Goal: Task Accomplishment & Management: Manage account settings

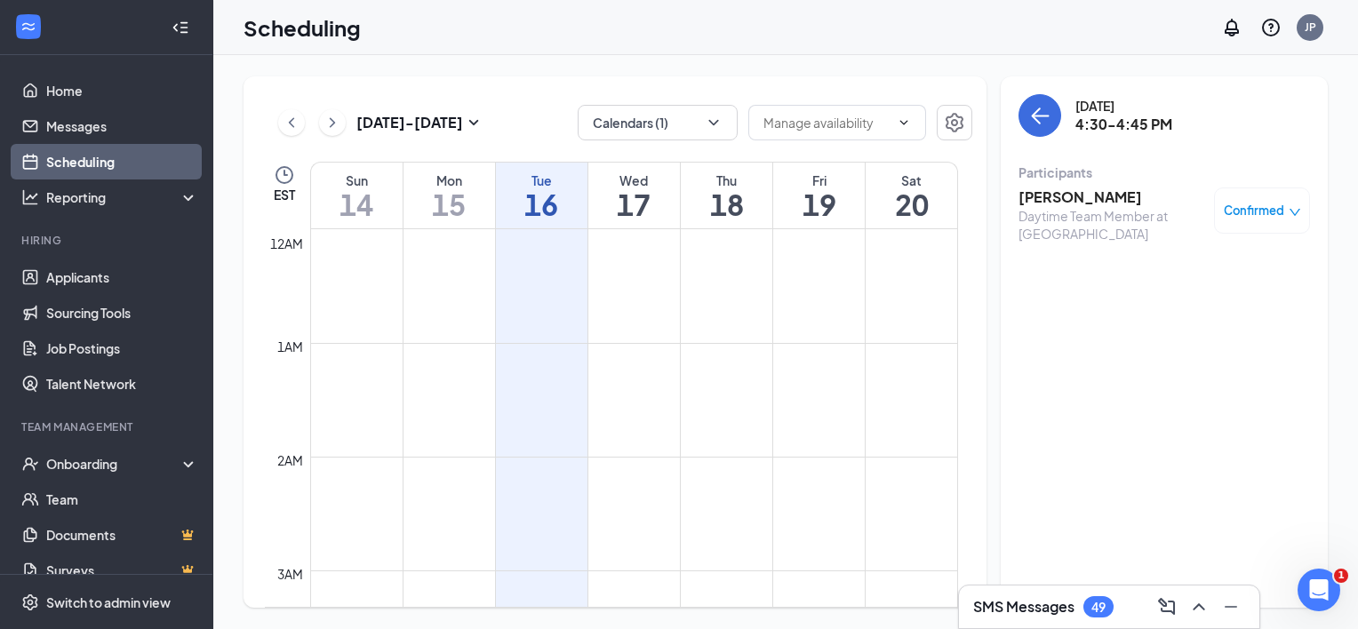
scroll to position [1787, 0]
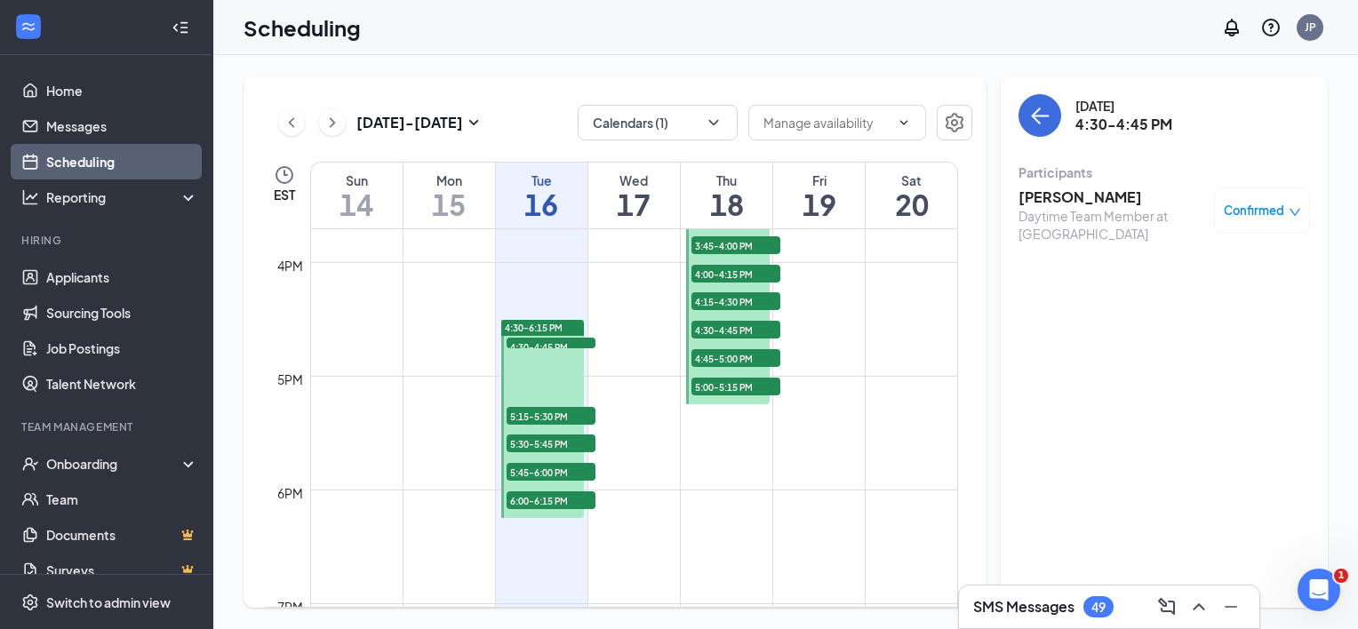
click at [566, 416] on span "5:15-5:30 PM" at bounding box center [551, 416] width 89 height 18
click at [564, 444] on span "5:30-5:45 PM" at bounding box center [551, 444] width 89 height 18
click at [571, 468] on span "5:45-6:00 PM" at bounding box center [551, 472] width 89 height 18
click at [583, 500] on span "6:00-6:15 PM" at bounding box center [551, 501] width 89 height 18
click at [1089, 194] on h3 "Jared melendez" at bounding box center [1112, 198] width 187 height 20
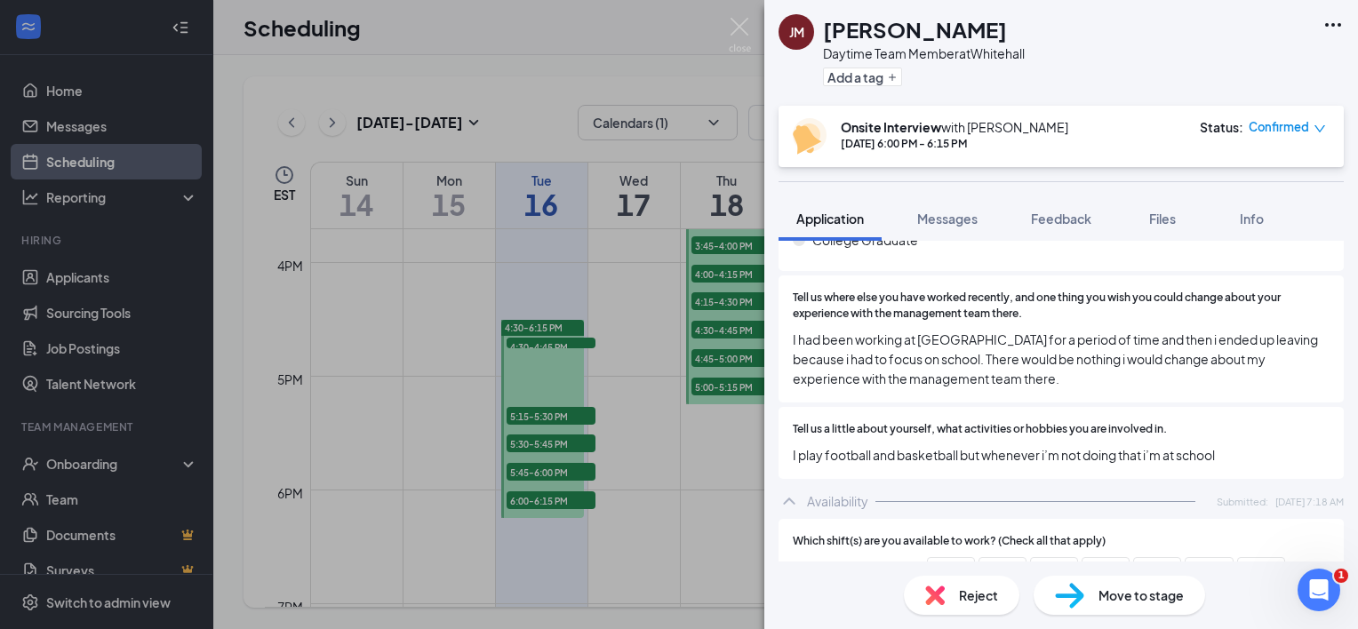
scroll to position [866, 0]
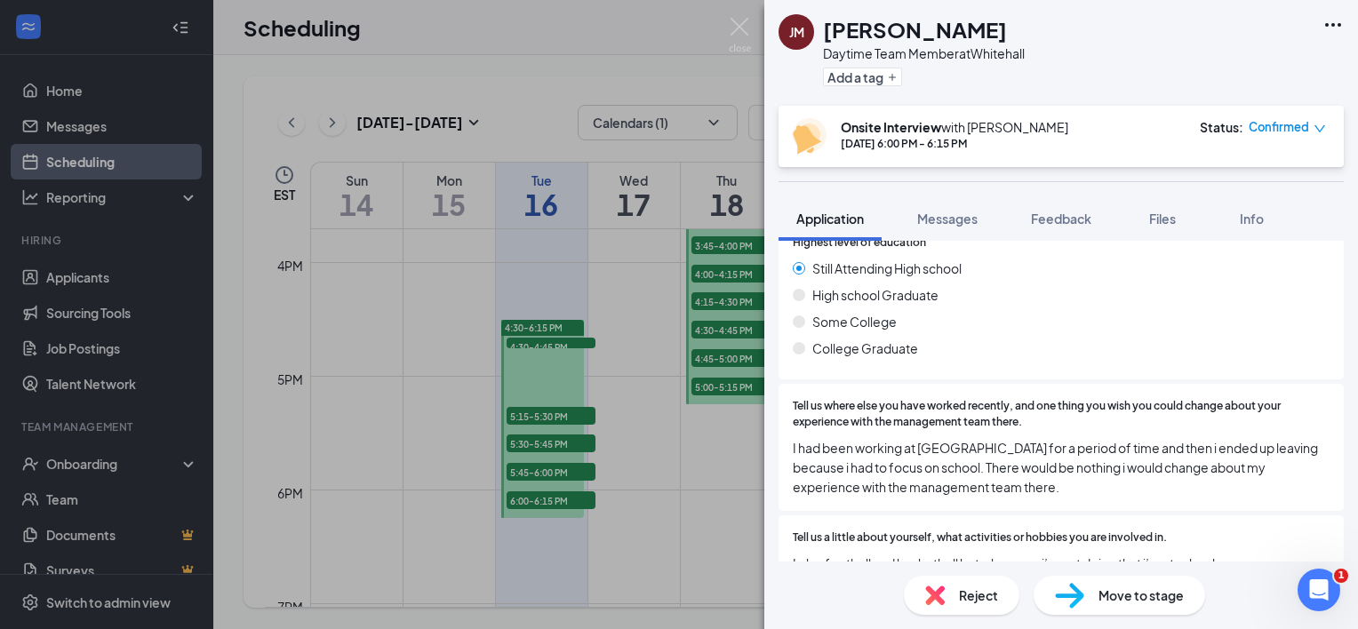
click at [971, 600] on span "Reject" at bounding box center [978, 596] width 39 height 20
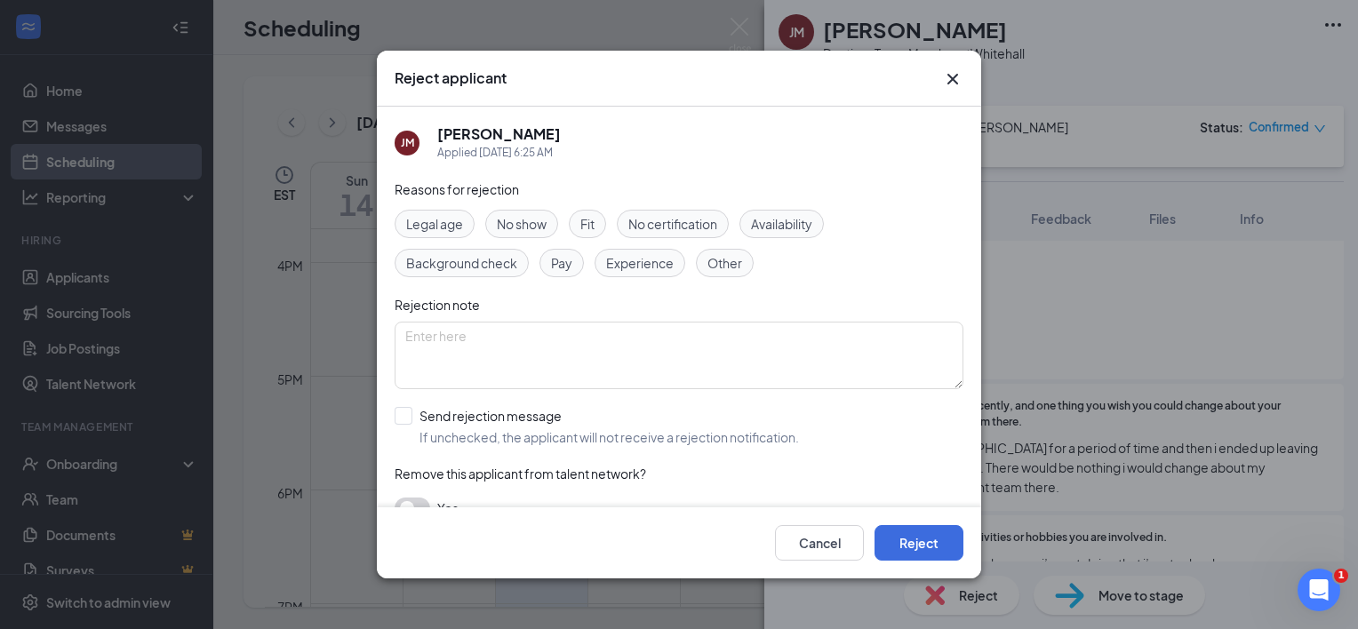
click at [783, 226] on span "Availability" at bounding box center [781, 224] width 61 height 20
click at [400, 412] on input "Send rejection message If unchecked, the applicant will not receive a rejection…" at bounding box center [597, 426] width 404 height 39
checkbox input "true"
click at [923, 544] on button "Reject" at bounding box center [919, 543] width 89 height 36
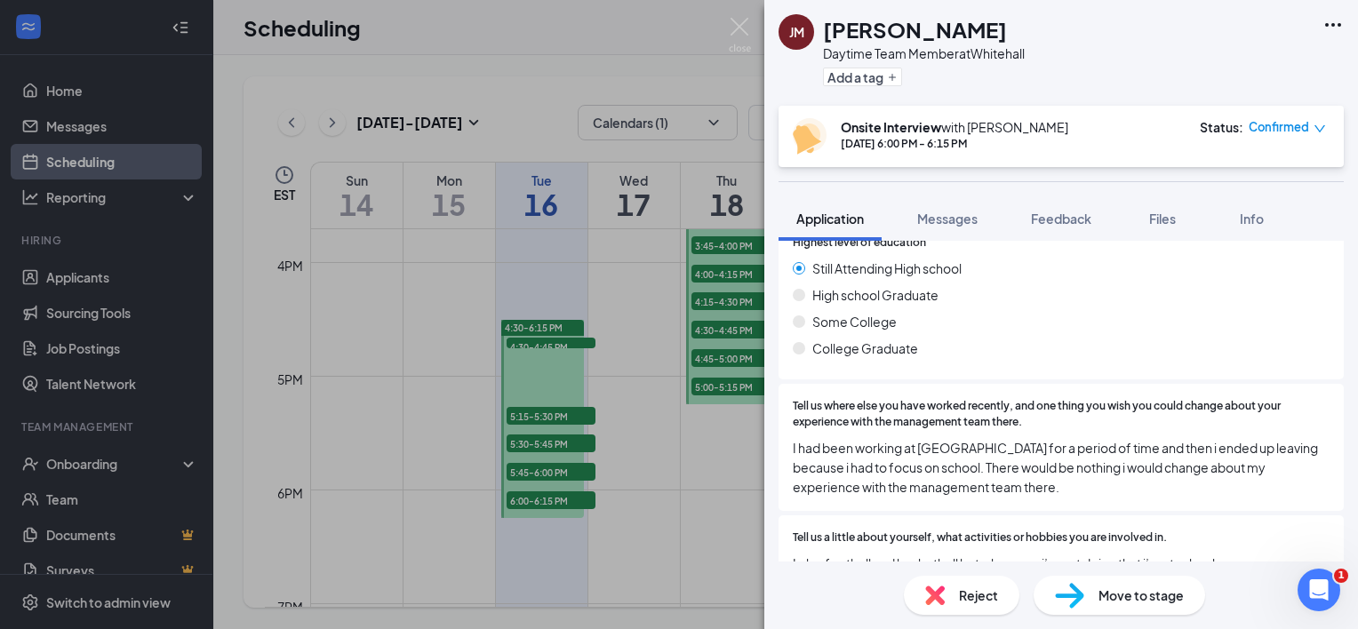
click at [547, 414] on div "JM Jared melendez Daytime Team Member at Whitehall Add a tag Onsite Interview w…" at bounding box center [679, 314] width 1358 height 629
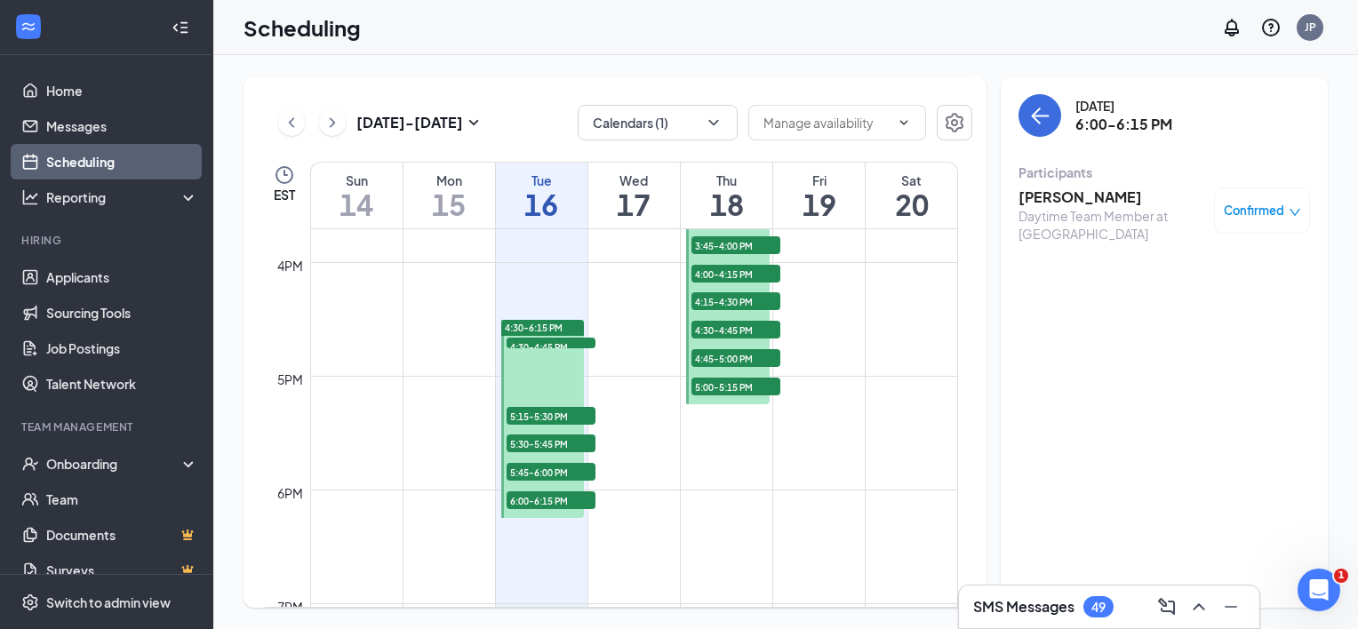
click at [547, 414] on span "5:15-5:30 PM" at bounding box center [551, 416] width 89 height 18
click at [1071, 196] on h3 "Xavier Banks" at bounding box center [1112, 198] width 187 height 20
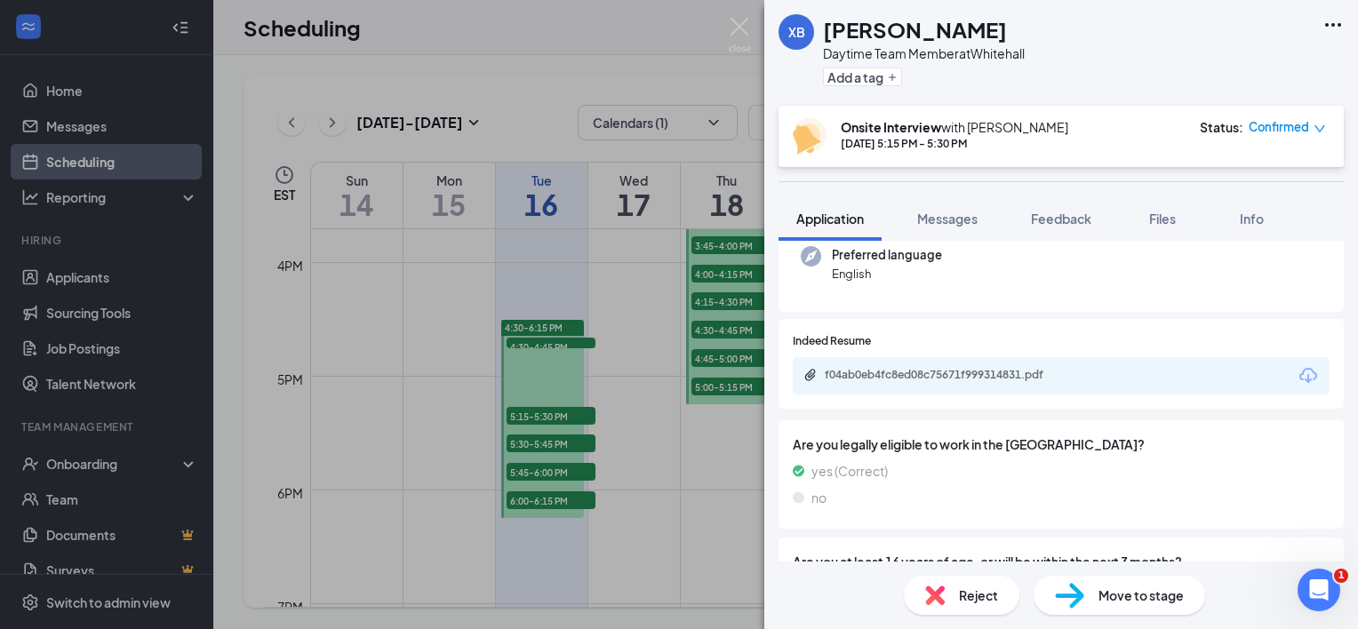
scroll to position [247, 0]
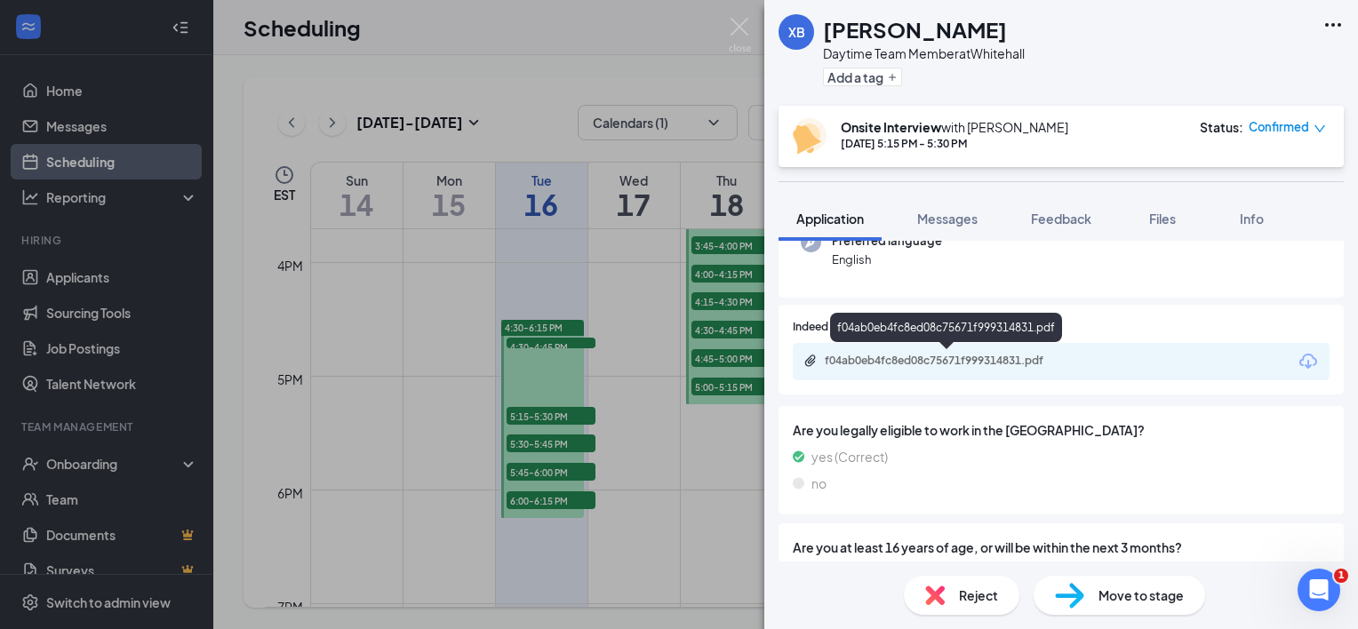
click at [917, 356] on div "f04ab0eb4fc8ed08c75671f999314831.pdf" at bounding box center [949, 361] width 249 height 14
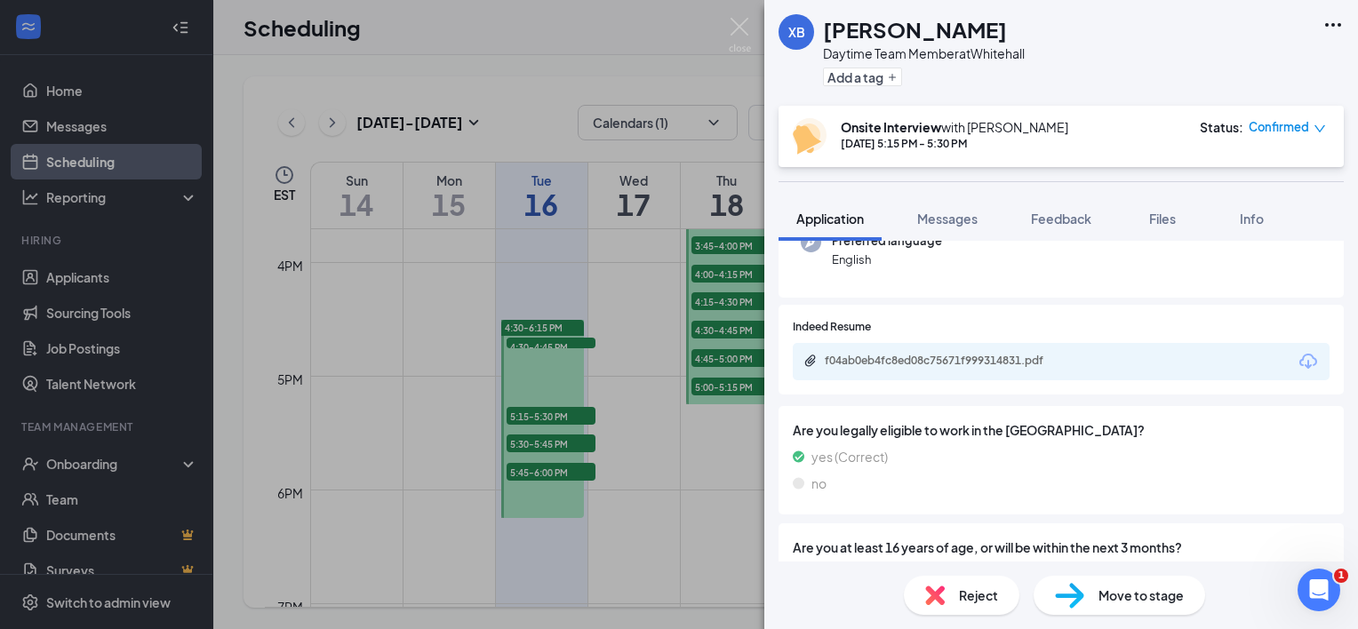
click at [963, 608] on div "Reject" at bounding box center [962, 595] width 116 height 39
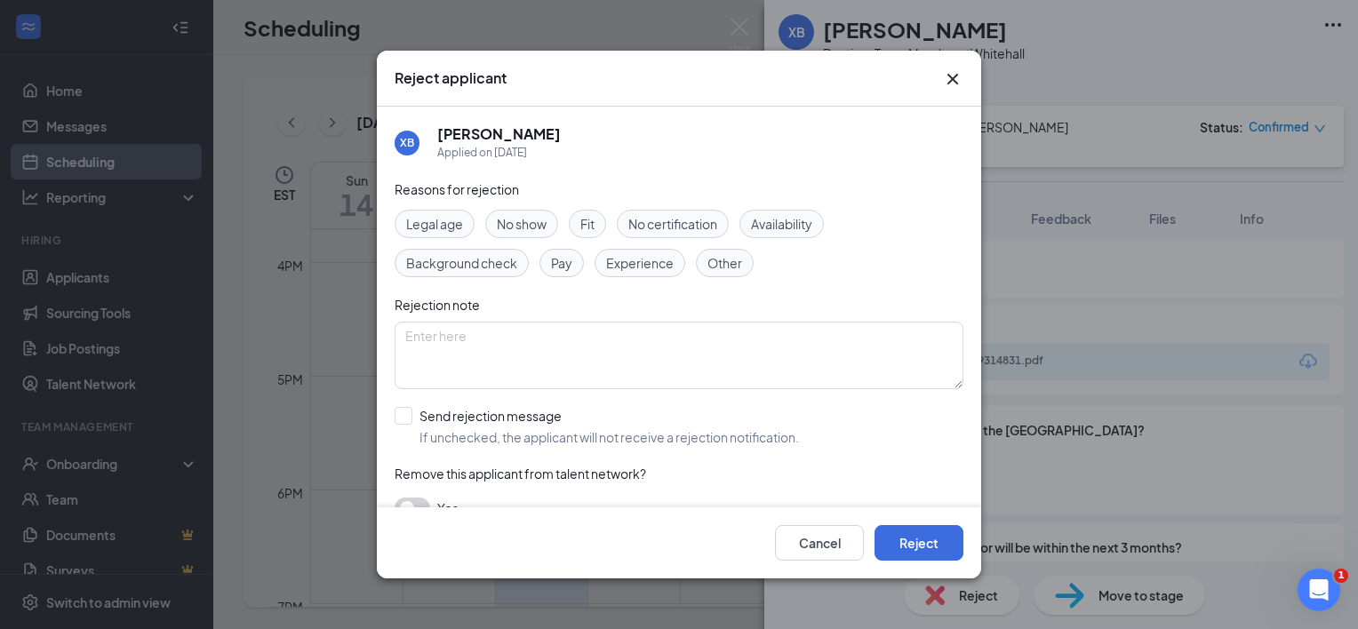
click at [766, 226] on span "Availability" at bounding box center [781, 224] width 61 height 20
drag, startPoint x: 415, startPoint y: 404, endPoint x: 397, endPoint y: 417, distance: 22.2
click at [397, 417] on div "Reasons for rejection Legal age No show Fit No certification Availability Backg…" at bounding box center [679, 358] width 569 height 357
click at [397, 417] on input "Send rejection message If unchecked, the applicant will not receive a rejection…" at bounding box center [597, 426] width 404 height 39
checkbox input "true"
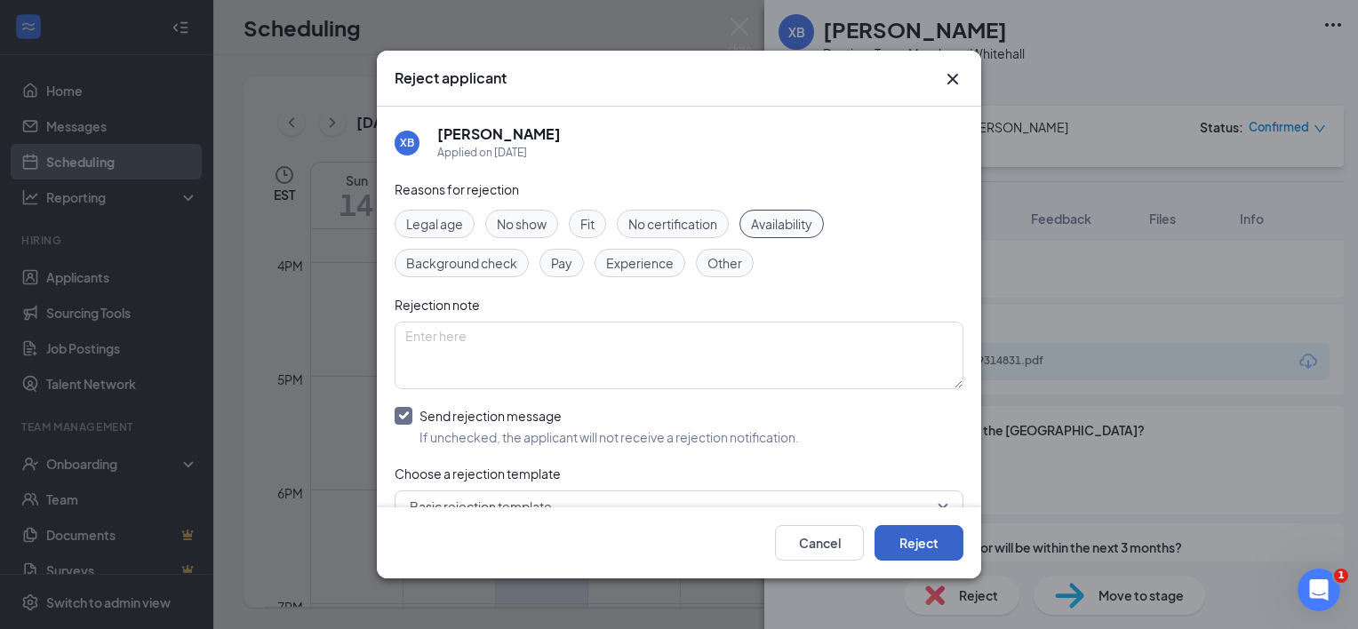
click at [922, 548] on button "Reject" at bounding box center [919, 543] width 89 height 36
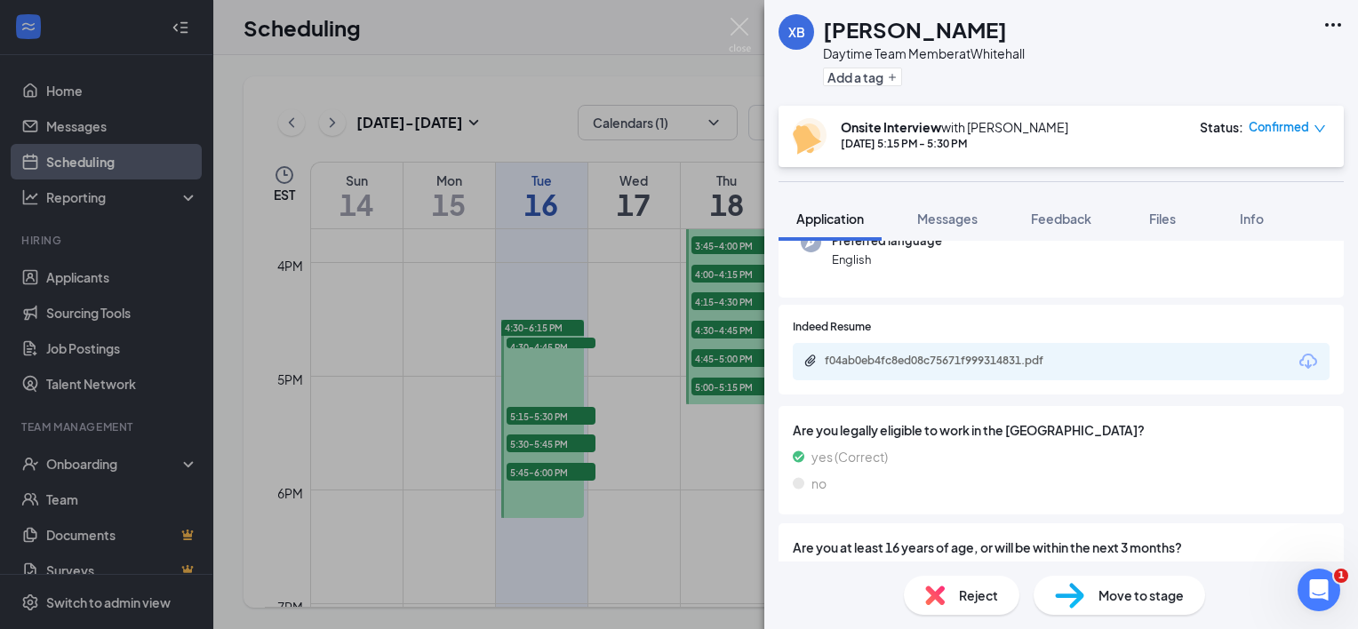
click at [587, 459] on div "XB Xavier Banks Daytime Team Member at Whitehall Add a tag Onsite Interview wit…" at bounding box center [679, 314] width 1358 height 629
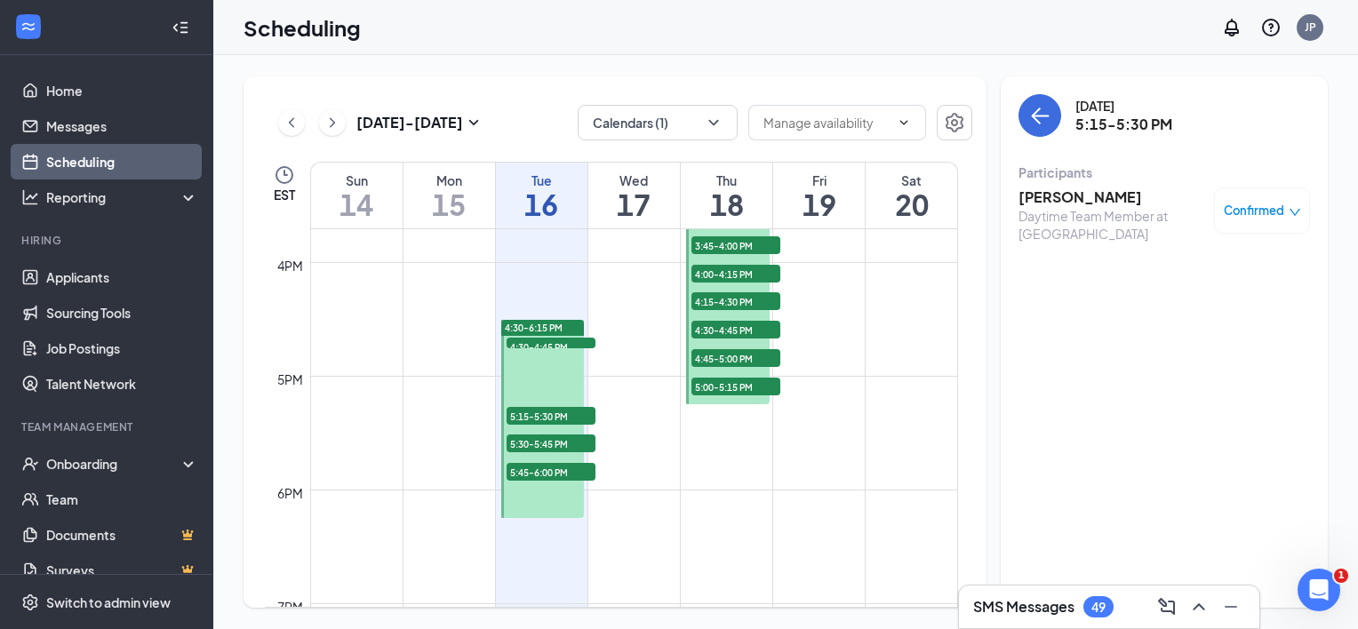
click at [562, 415] on span "5:15-5:30 PM" at bounding box center [551, 416] width 89 height 18
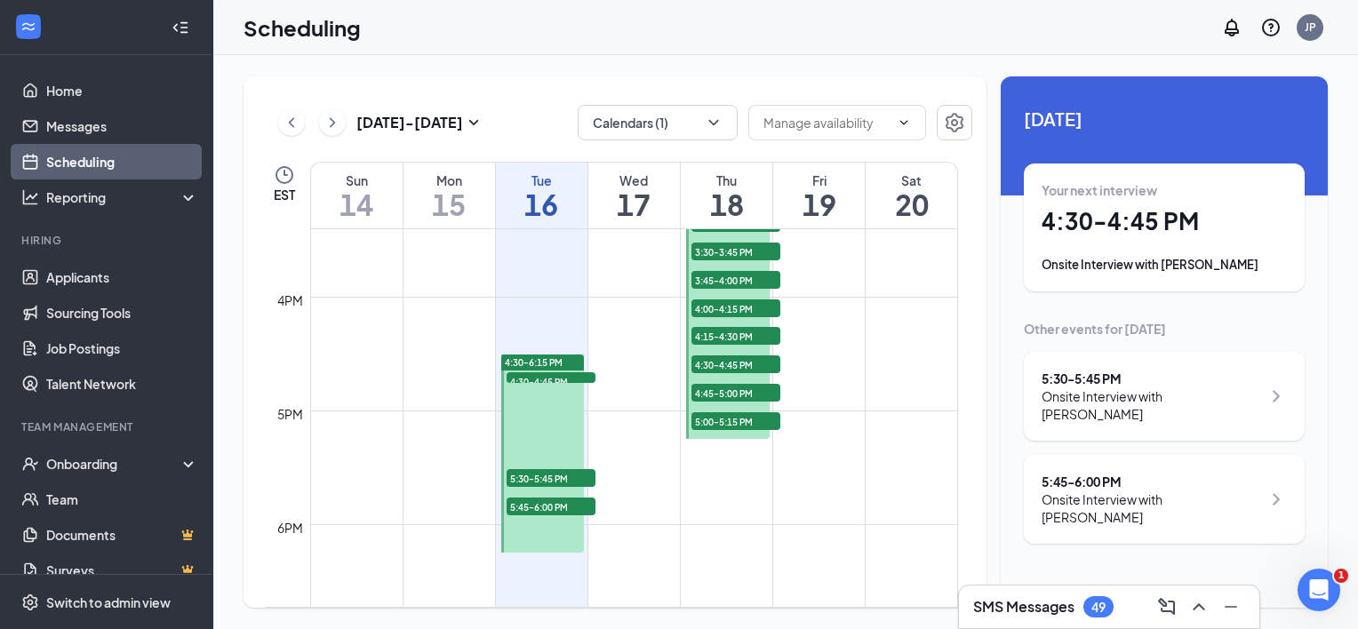
scroll to position [1762, 0]
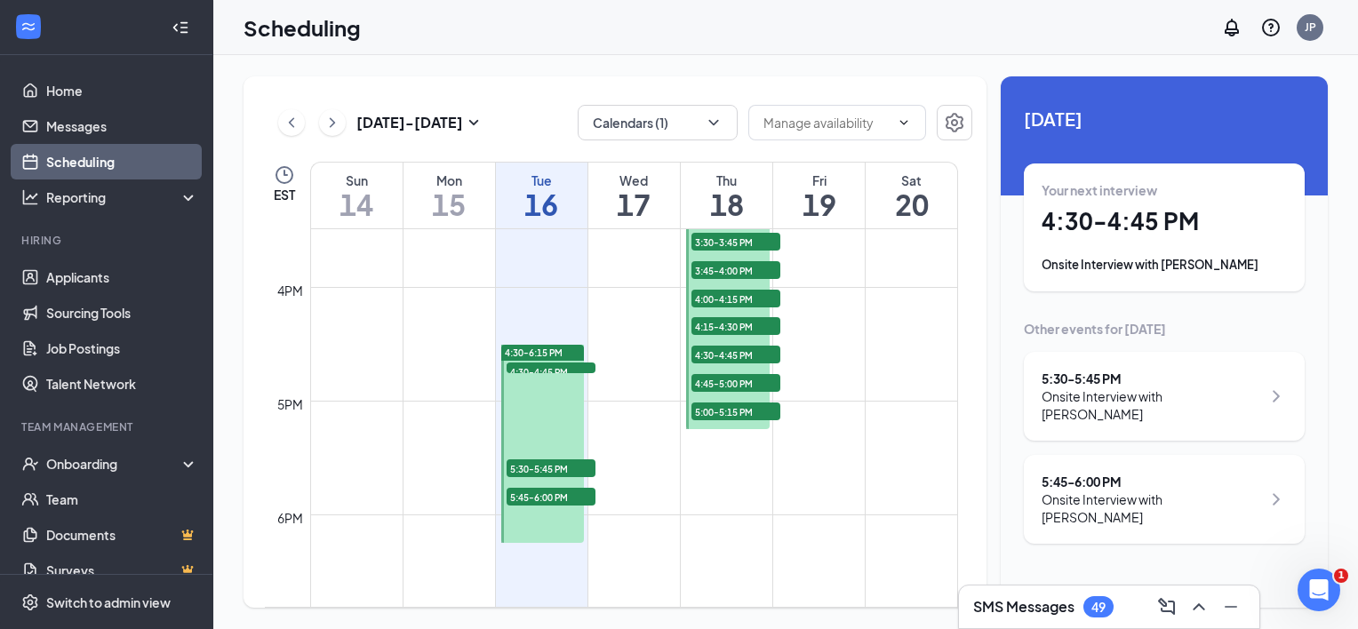
click at [544, 530] on div at bounding box center [543, 444] width 84 height 198
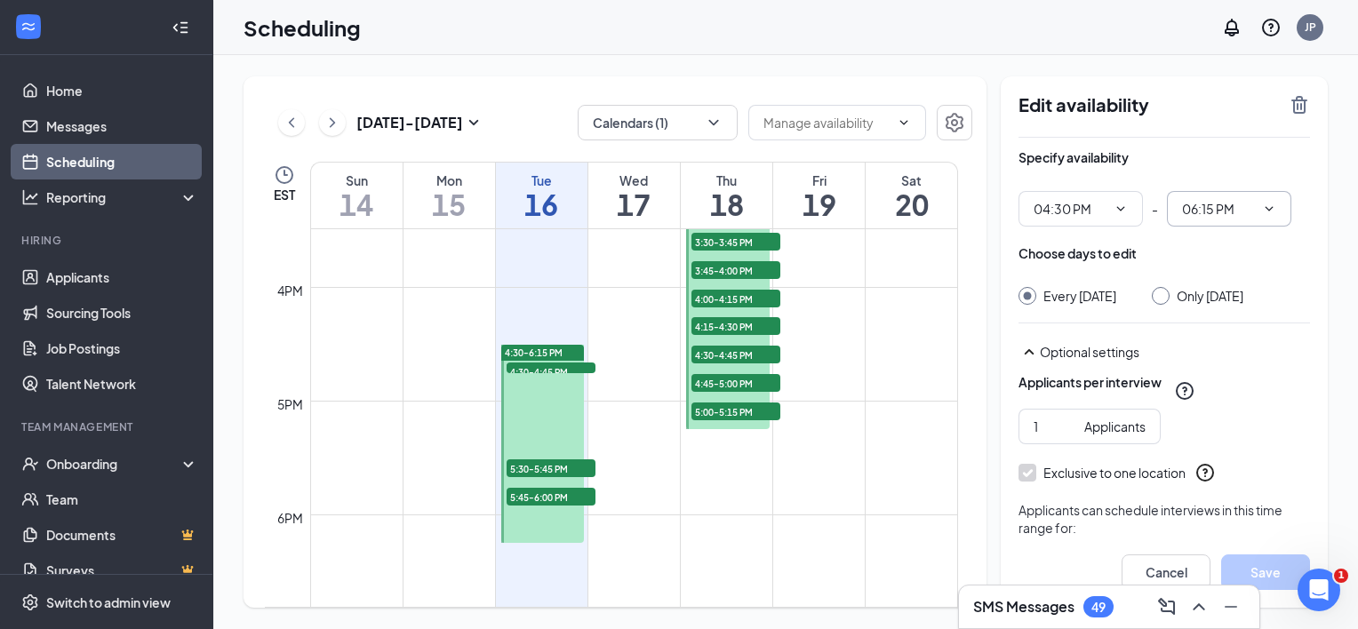
click at [1269, 212] on icon "ChevronDown" at bounding box center [1269, 209] width 14 height 14
click at [1266, 195] on span "06:15 PM" at bounding box center [1229, 209] width 124 height 36
click at [1199, 213] on input "06:15 PM" at bounding box center [1218, 209] width 73 height 20
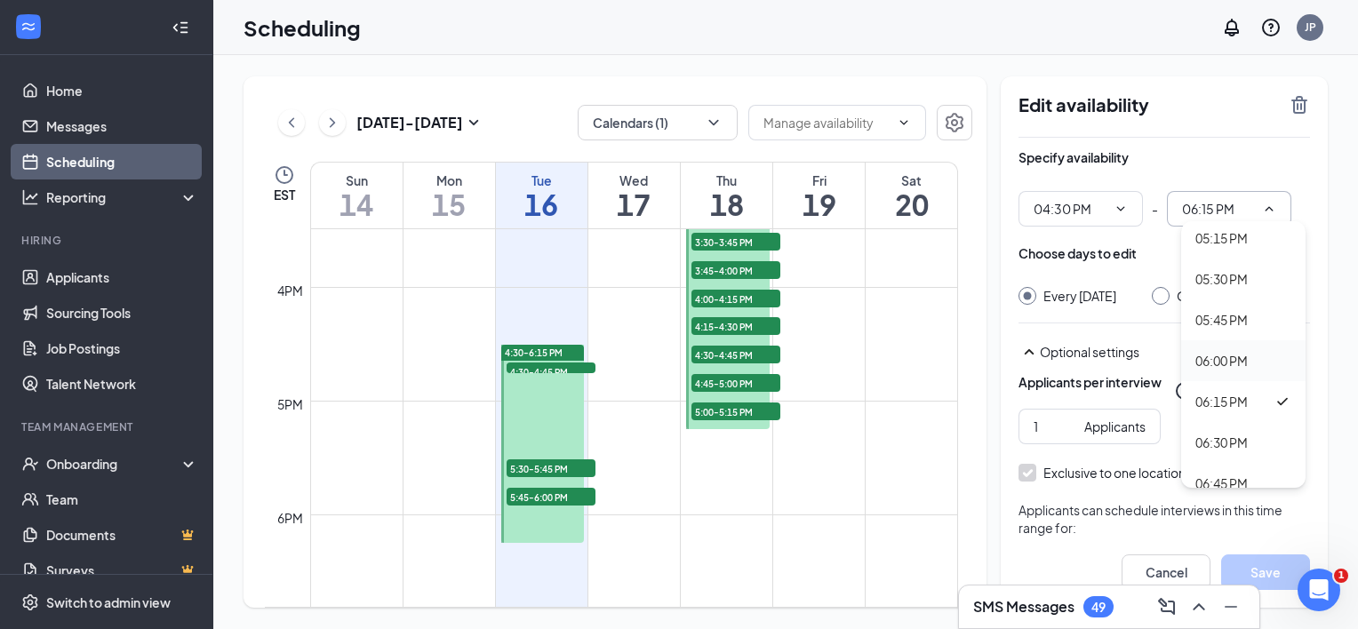
click at [1221, 361] on div "06:00 PM" at bounding box center [1221, 361] width 52 height 20
type input "06:00 PM"
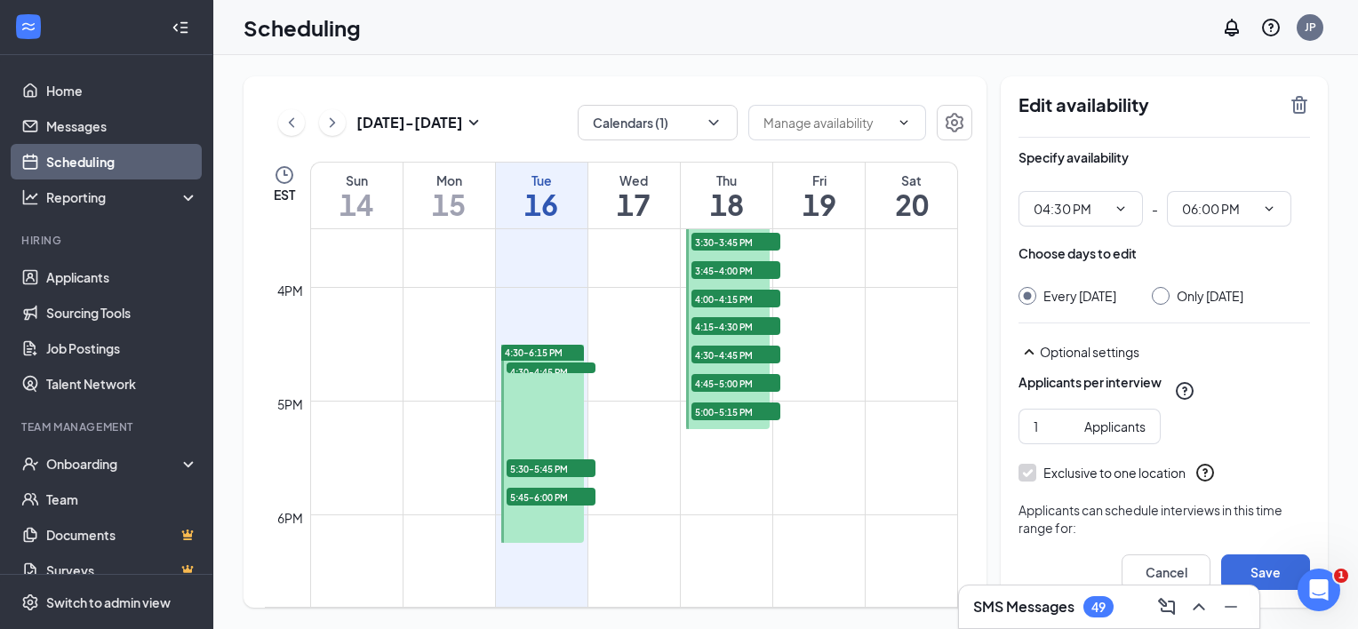
click at [1169, 292] on div at bounding box center [1161, 296] width 18 height 18
click at [1164, 293] on input "Only Tuesday, Sep 16" at bounding box center [1158, 293] width 12 height 12
radio input "true"
radio input "false"
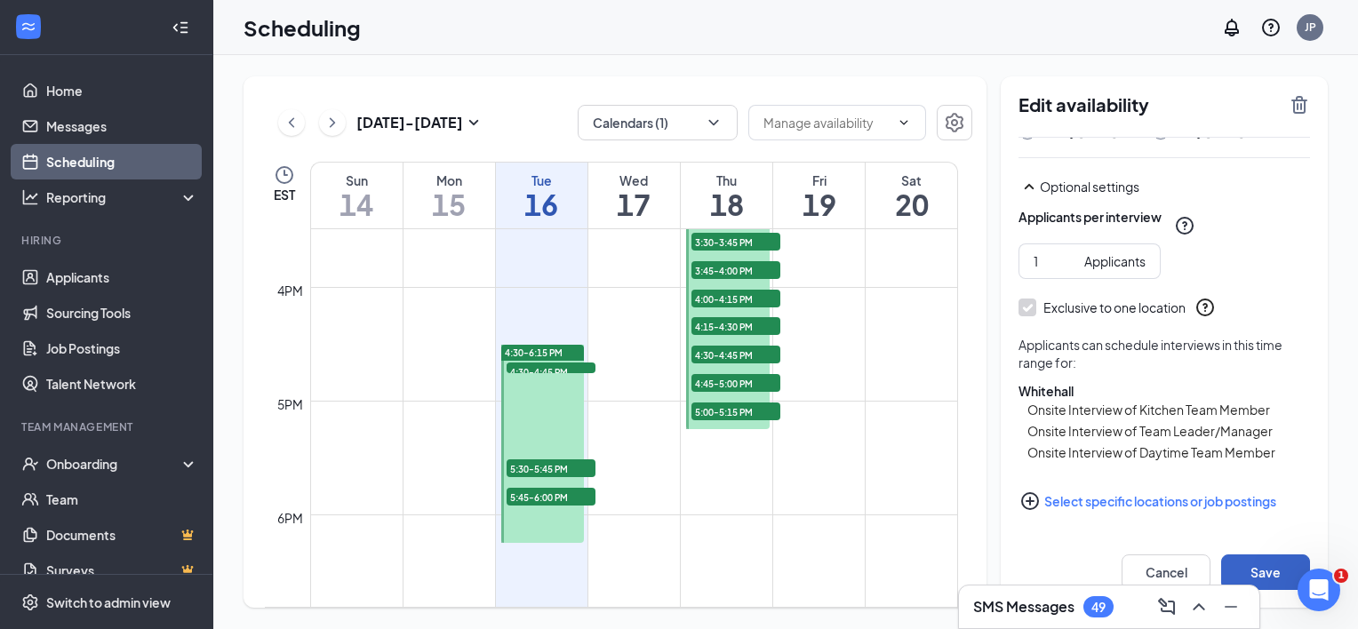
click at [1261, 566] on button "Save" at bounding box center [1265, 573] width 89 height 36
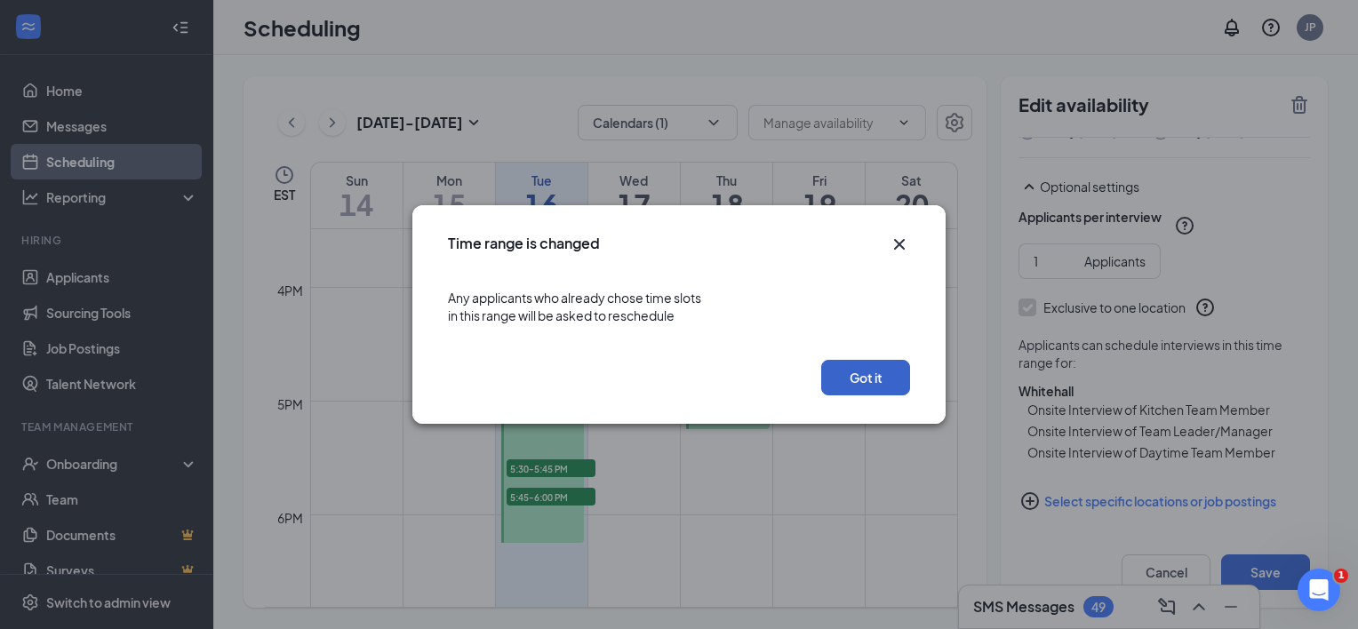
click at [867, 375] on button "Got it" at bounding box center [865, 378] width 89 height 36
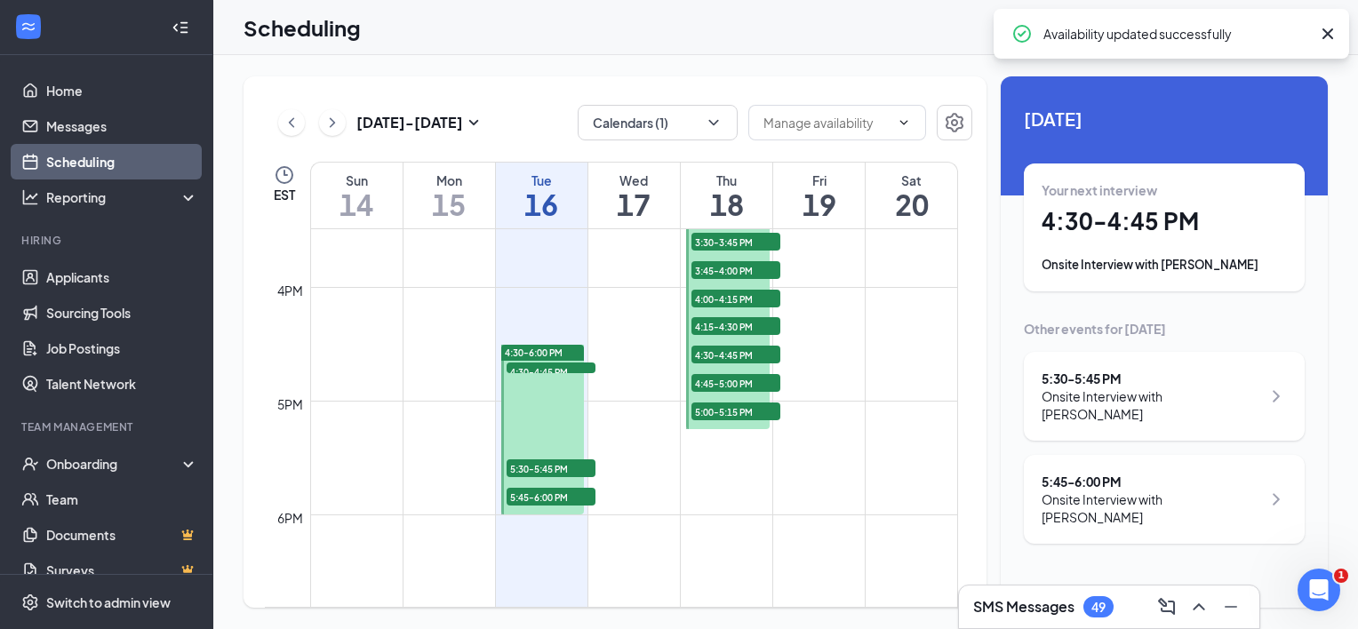
click at [531, 390] on div at bounding box center [543, 430] width 84 height 170
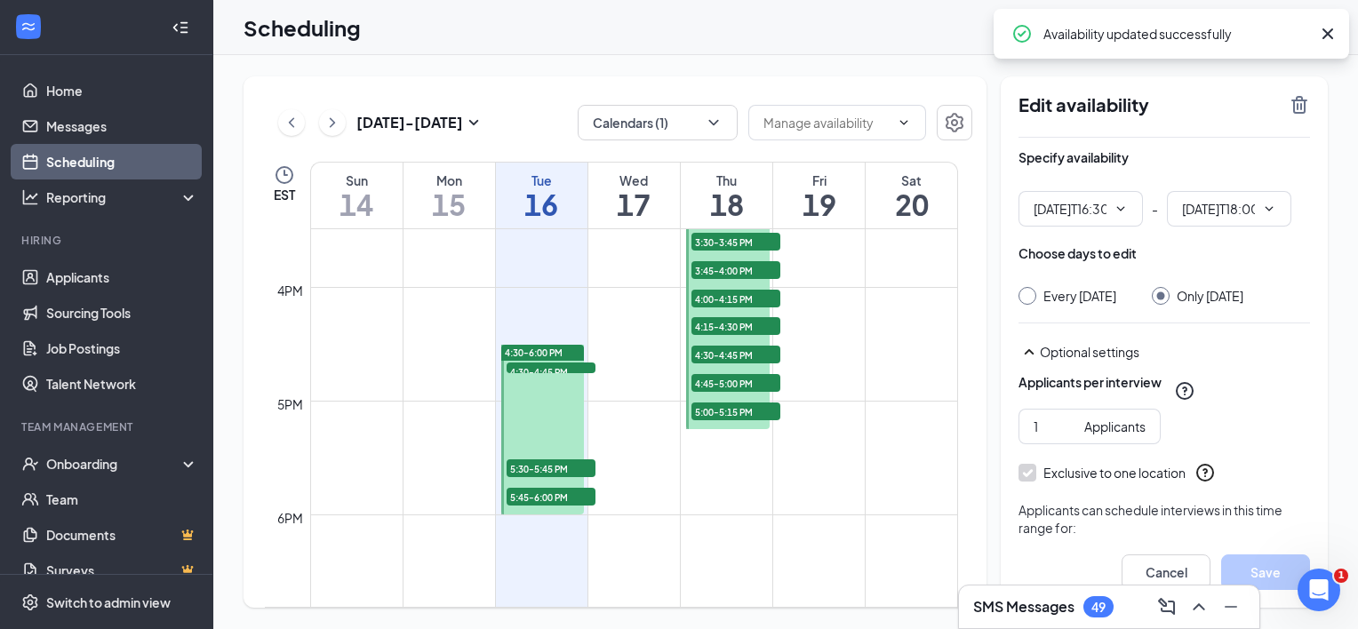
type input "04:30 PM"
type input "06:00 PM"
click at [531, 390] on div at bounding box center [543, 430] width 84 height 170
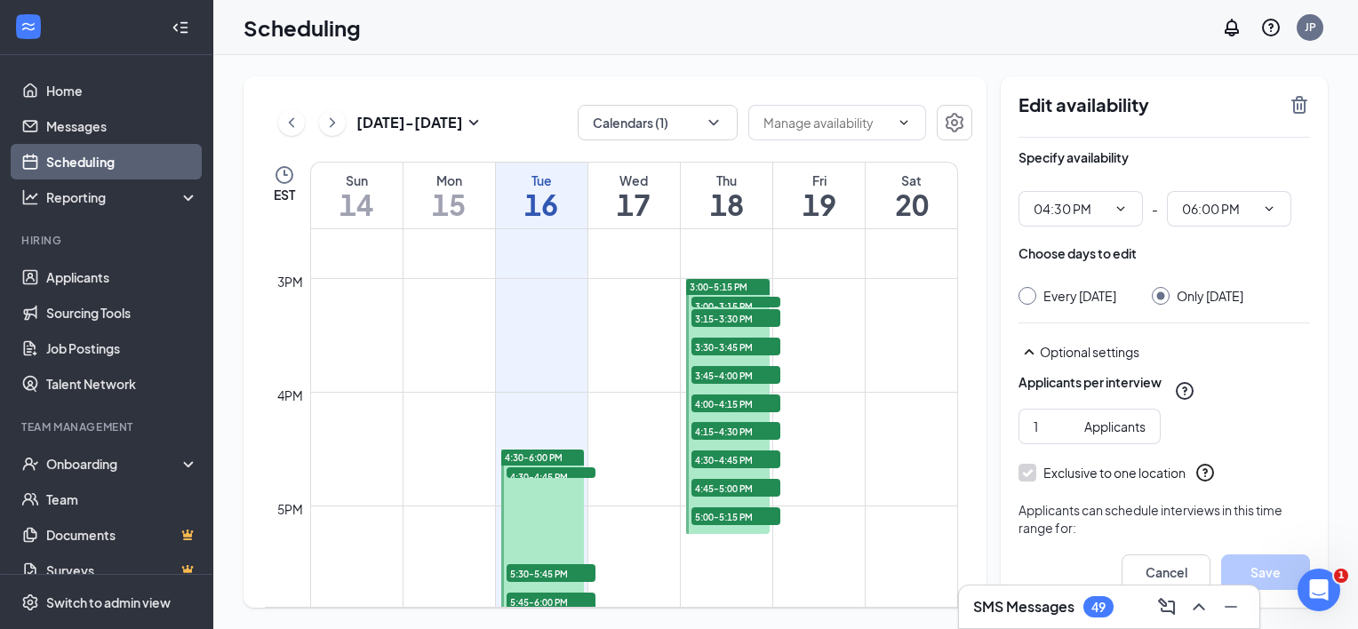
scroll to position [1643, 0]
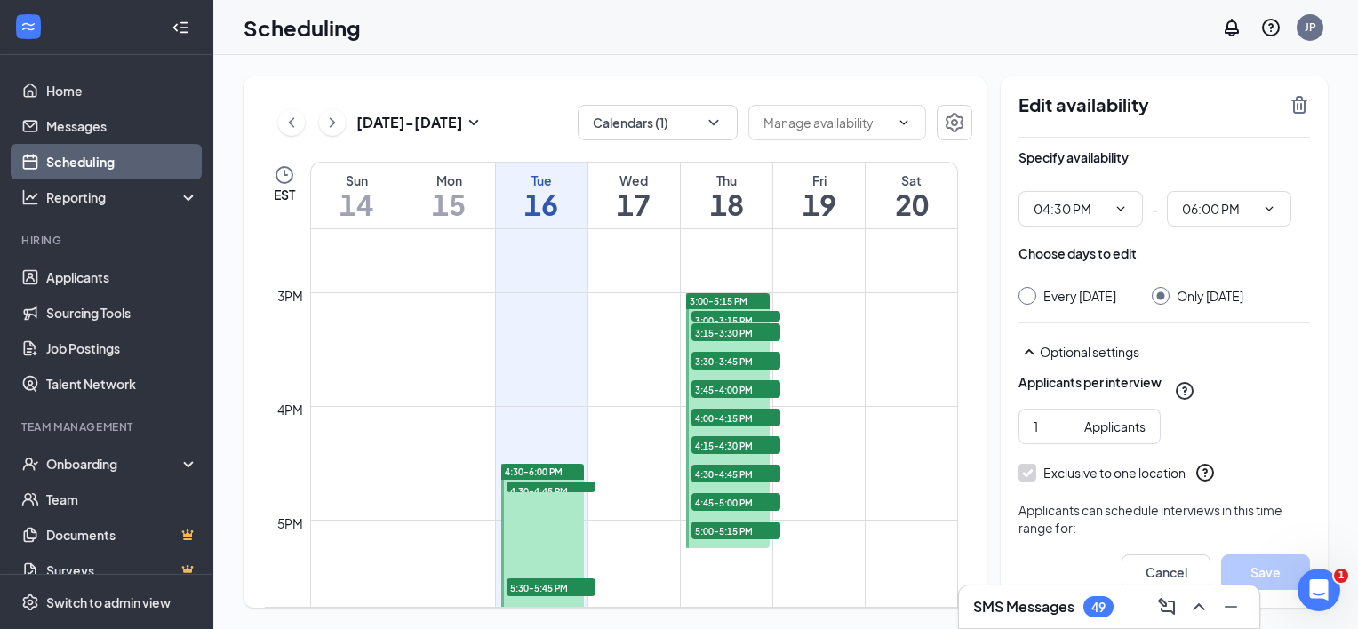
click at [741, 311] on span "3:00-3:15 PM" at bounding box center [735, 320] width 89 height 18
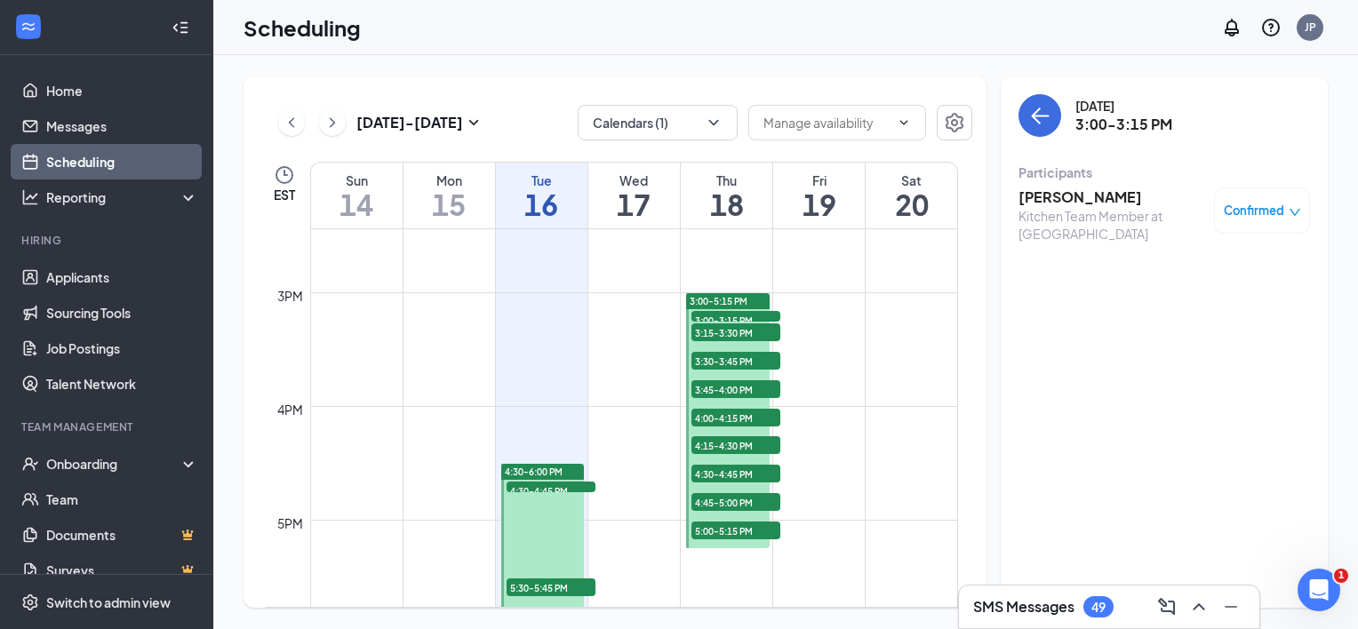
click at [755, 329] on span "3:15-3:30 PM" at bounding box center [735, 333] width 89 height 18
click at [742, 525] on span "5:00-5:15 PM" at bounding box center [735, 531] width 89 height 18
click at [1085, 196] on h3 "alex mimari" at bounding box center [1112, 198] width 187 height 20
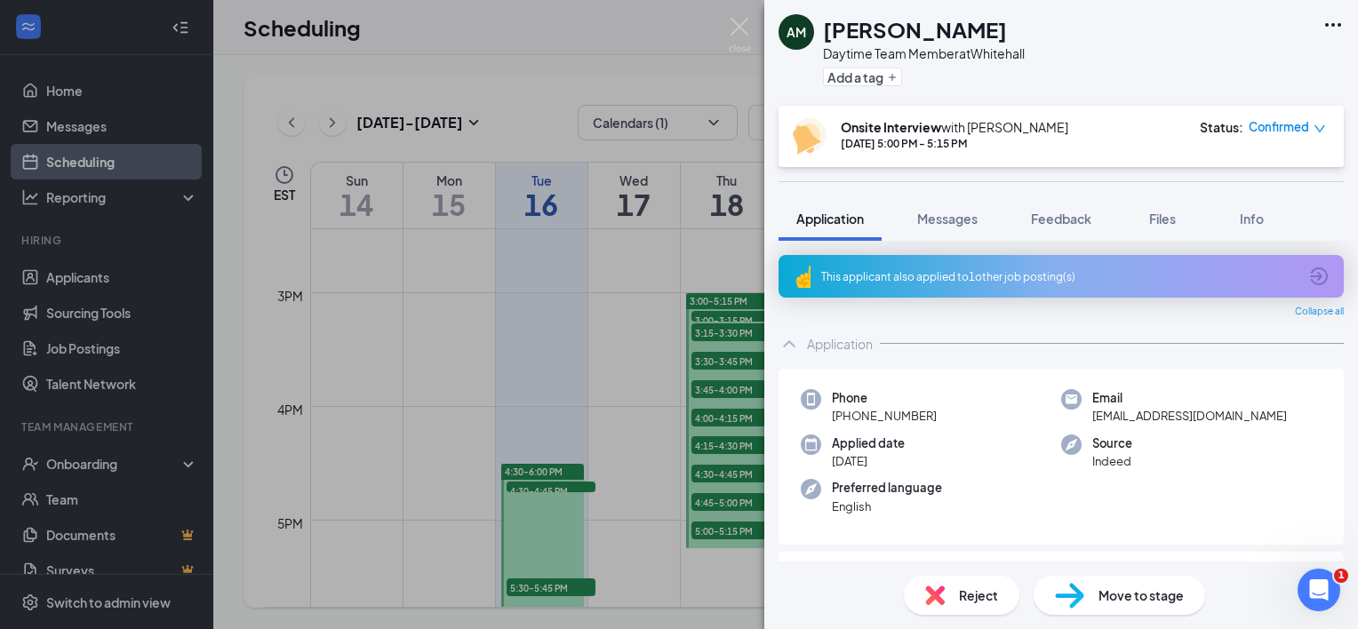
click at [992, 279] on div "This applicant also applied to 1 other job posting(s)" at bounding box center [1059, 276] width 476 height 15
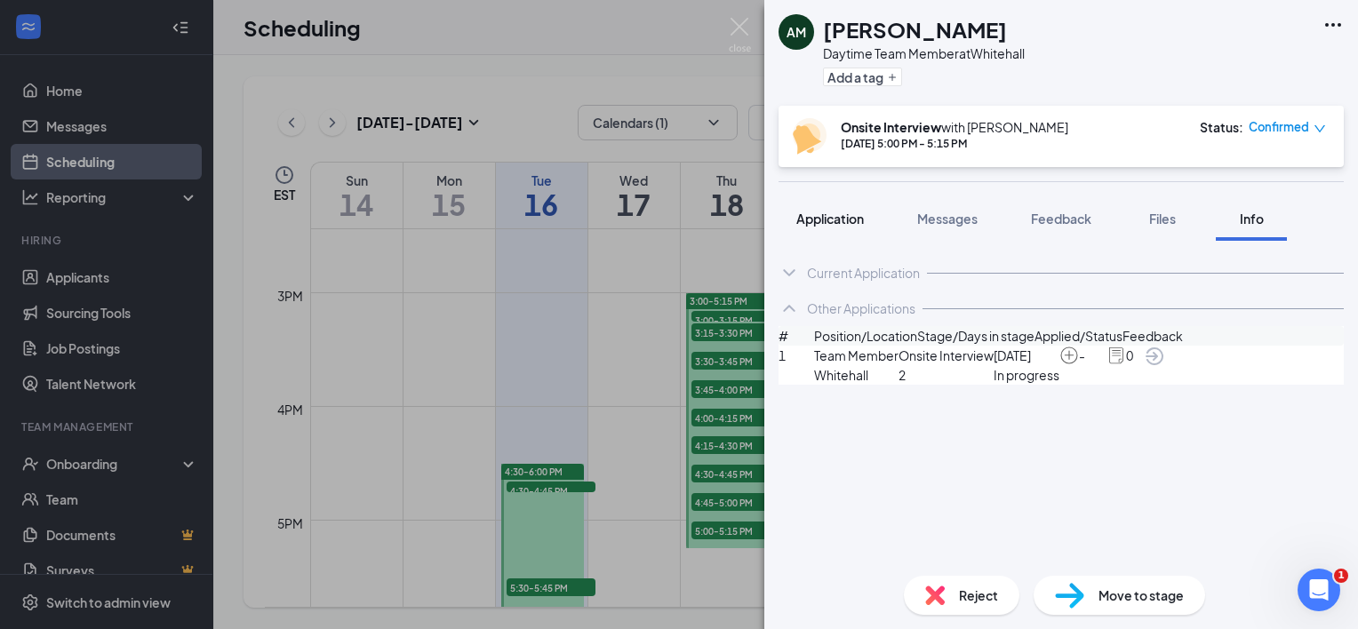
click at [830, 220] on span "Application" at bounding box center [830, 219] width 68 height 16
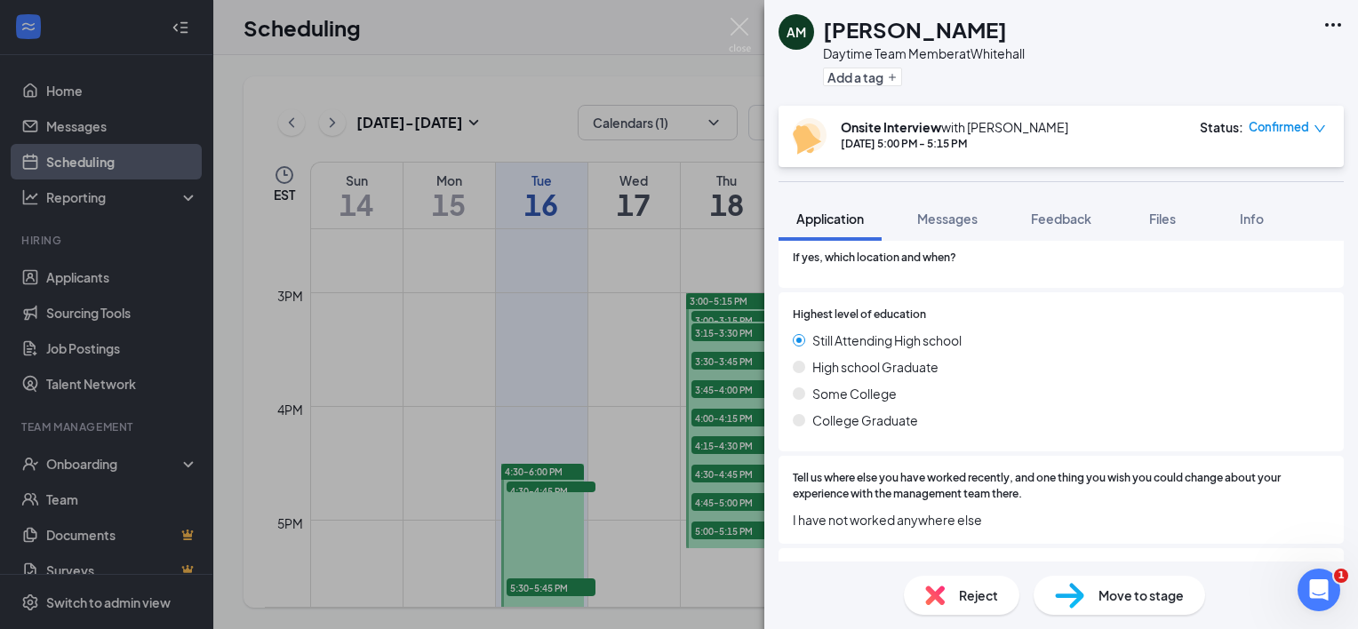
scroll to position [594, 0]
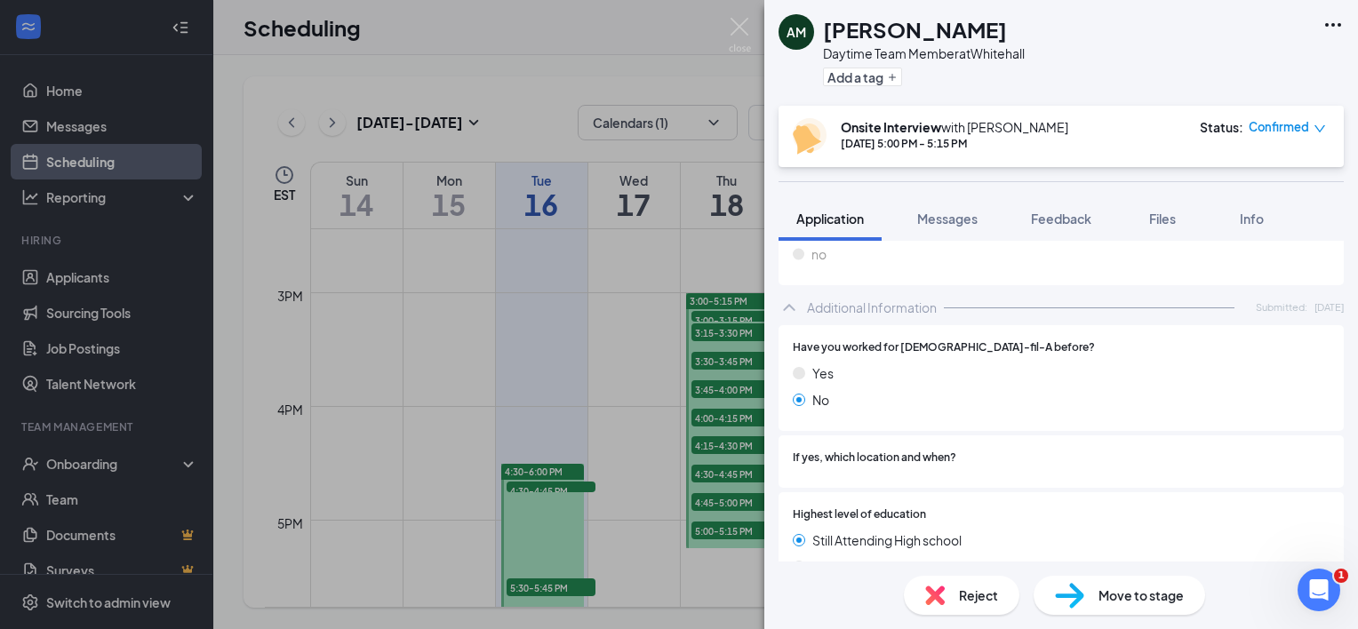
click at [964, 590] on span "Reject" at bounding box center [978, 596] width 39 height 20
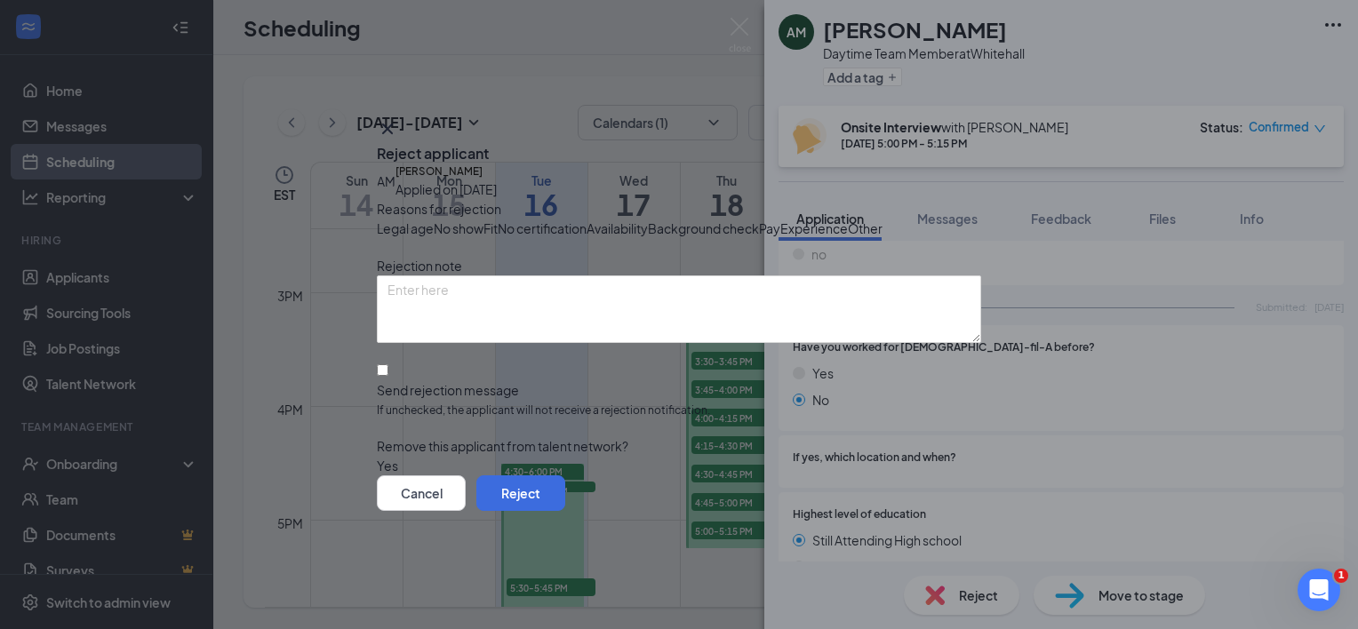
click at [648, 221] on span "Availability" at bounding box center [617, 229] width 61 height 20
click at [388, 376] on input "Send rejection message If unchecked, the applicant will not receive a rejection…" at bounding box center [383, 370] width 12 height 12
checkbox input "true"
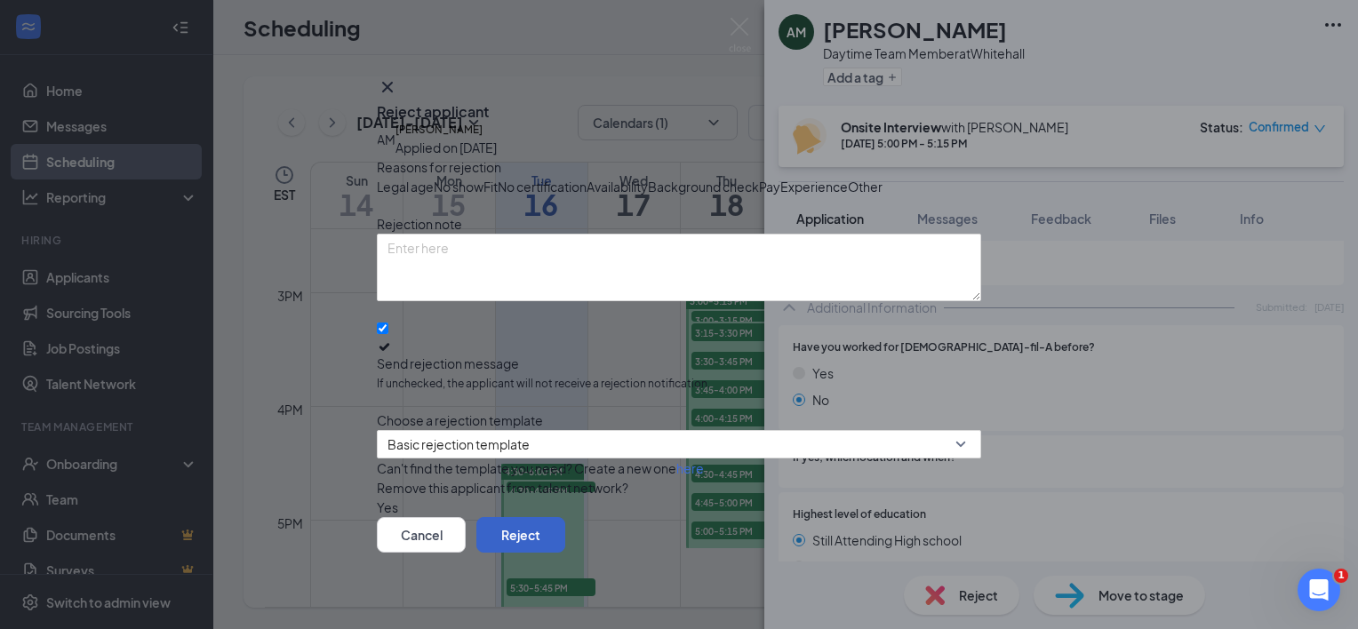
click at [565, 547] on button "Reject" at bounding box center [520, 535] width 89 height 36
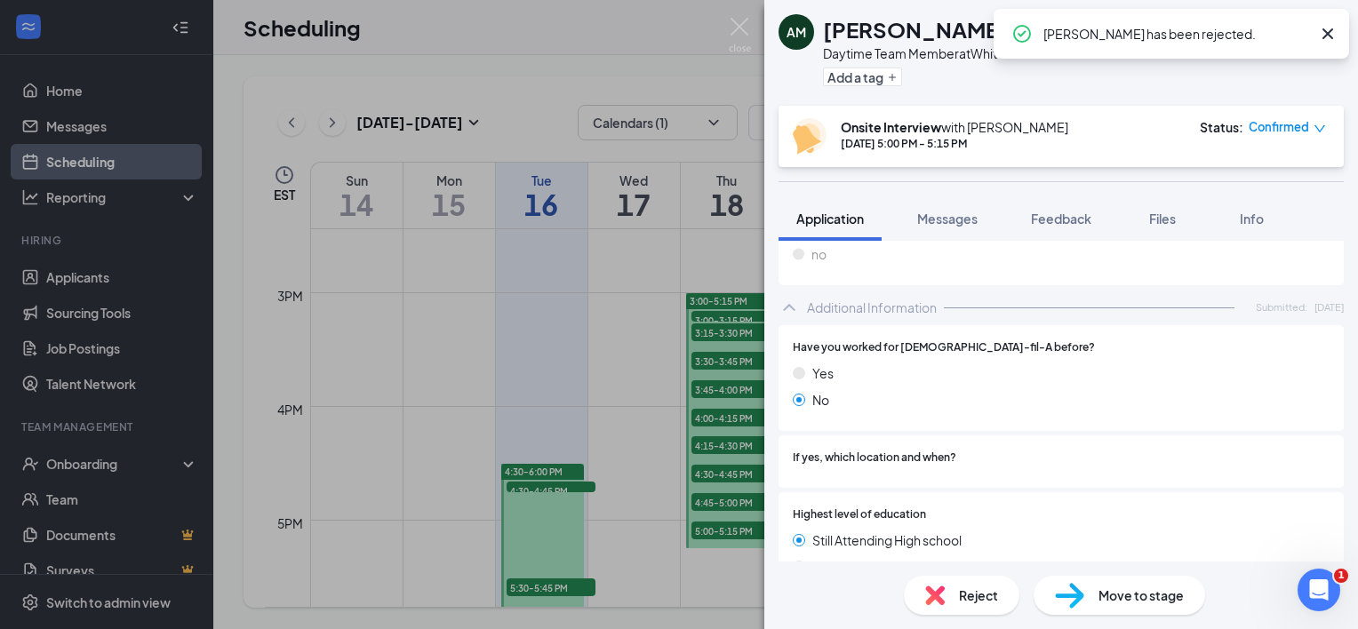
click at [715, 505] on div "AM alex mimari Daytime Team Member at Whitehall Add a tag Onsite Interview with…" at bounding box center [679, 314] width 1358 height 629
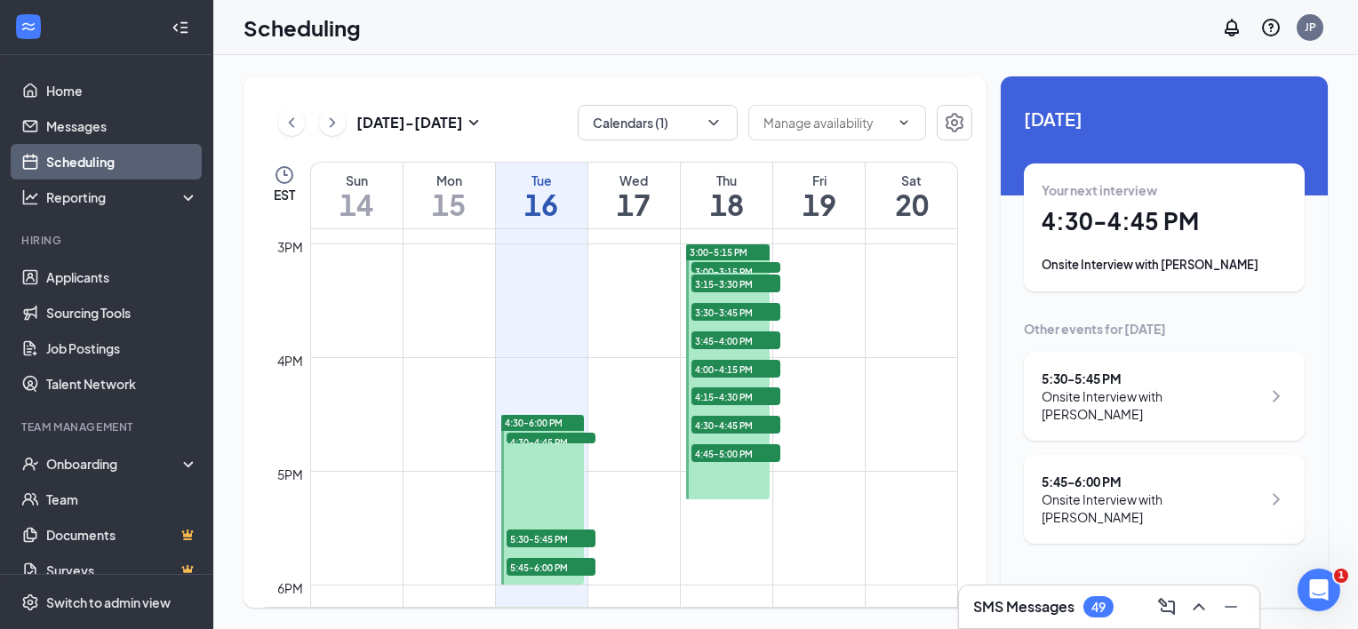
scroll to position [1702, 0]
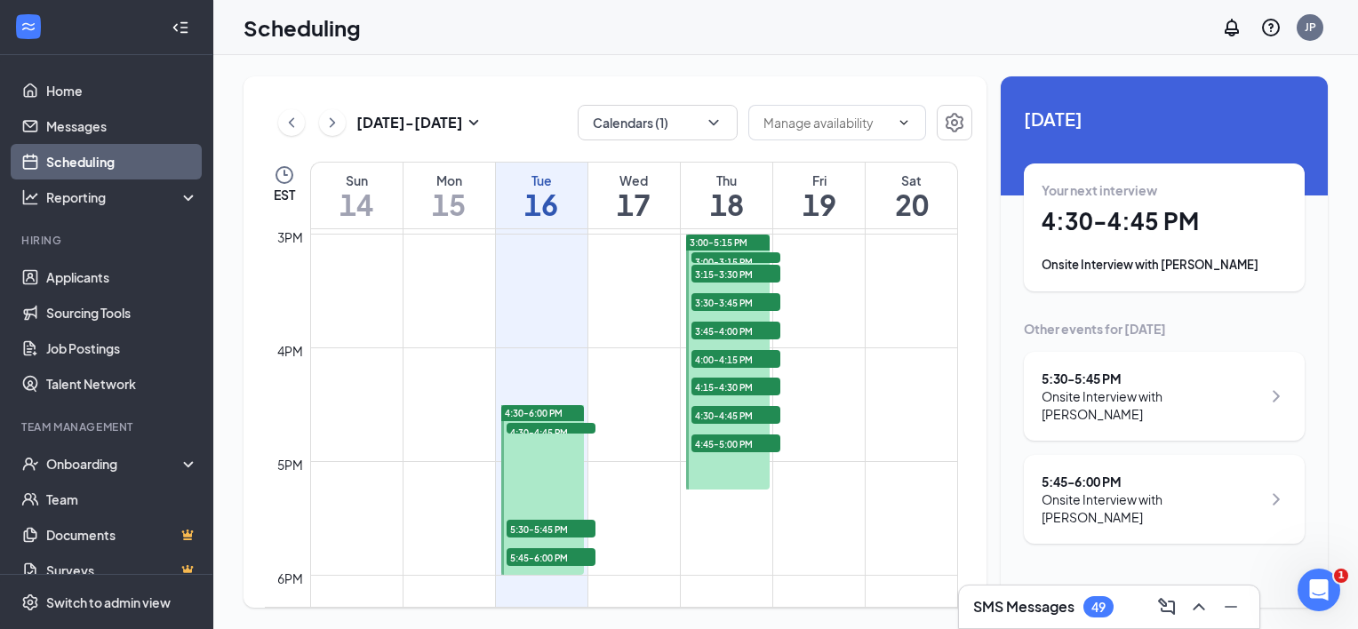
click at [748, 476] on div at bounding box center [728, 362] width 84 height 255
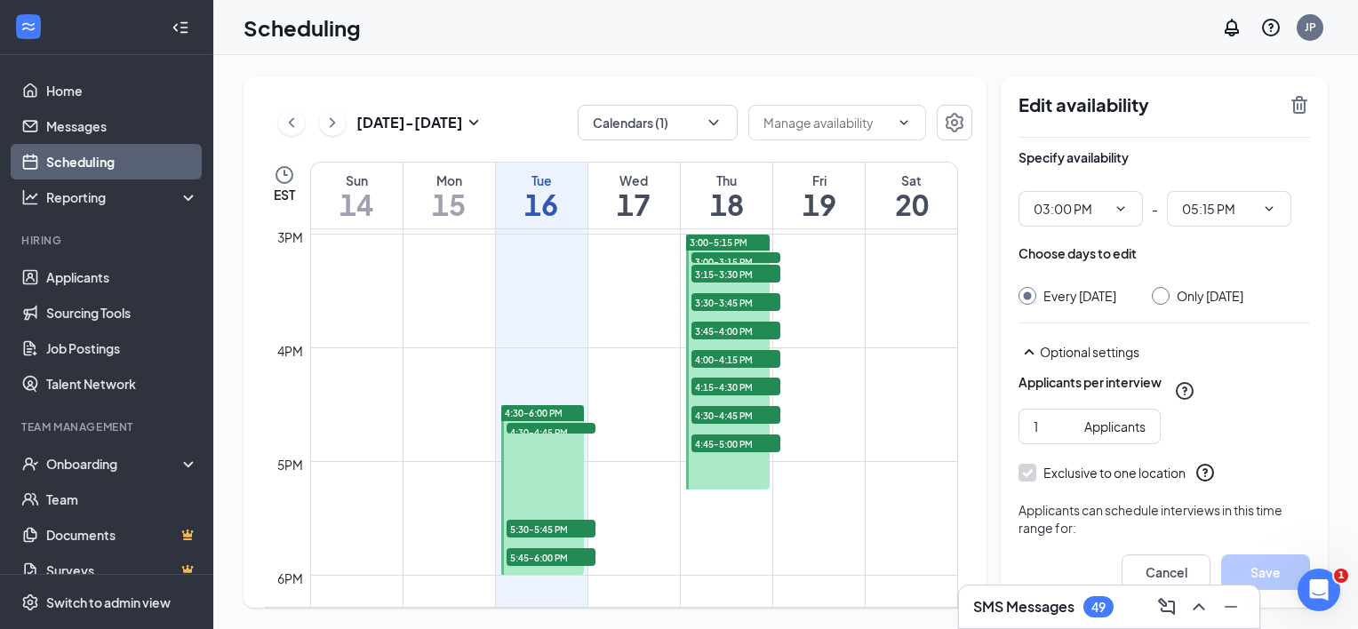
click at [1164, 292] on input "Only [DATE]" at bounding box center [1158, 293] width 12 height 12
radio input "true"
radio input "false"
click at [1269, 204] on icon "ChevronDown" at bounding box center [1269, 209] width 14 height 14
click at [1262, 208] on icon "ChevronDown" at bounding box center [1269, 209] width 14 height 14
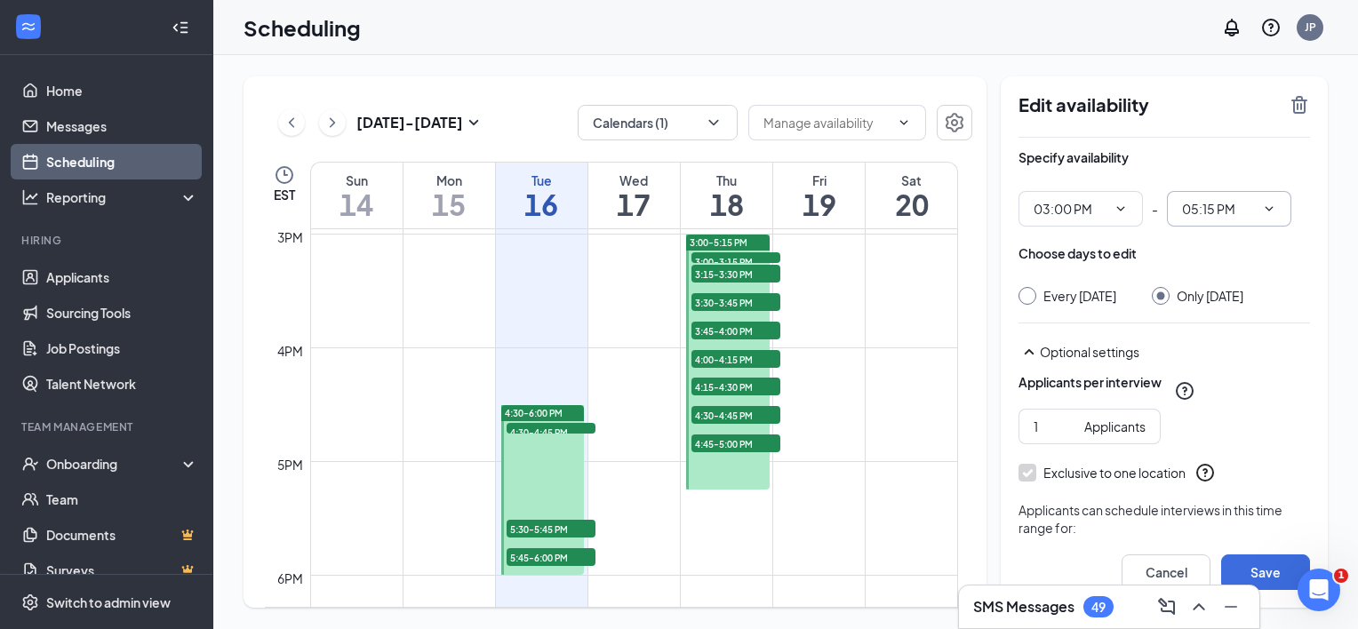
click at [1262, 208] on icon "ChevronDown" at bounding box center [1269, 209] width 14 height 14
click at [1198, 203] on input "05:15 PM" at bounding box center [1218, 209] width 73 height 20
click at [1214, 383] on div "05:00 PM" at bounding box center [1221, 387] width 52 height 20
type input "05:00 PM"
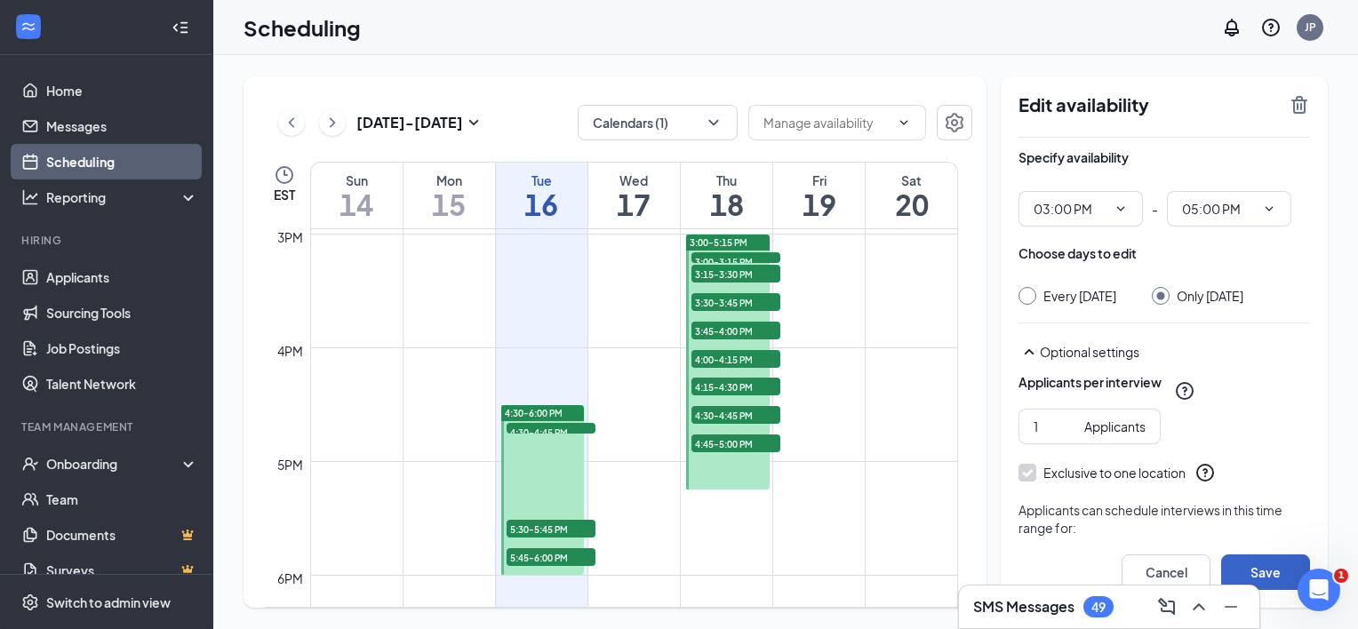
click at [1263, 567] on button "Save" at bounding box center [1265, 573] width 89 height 36
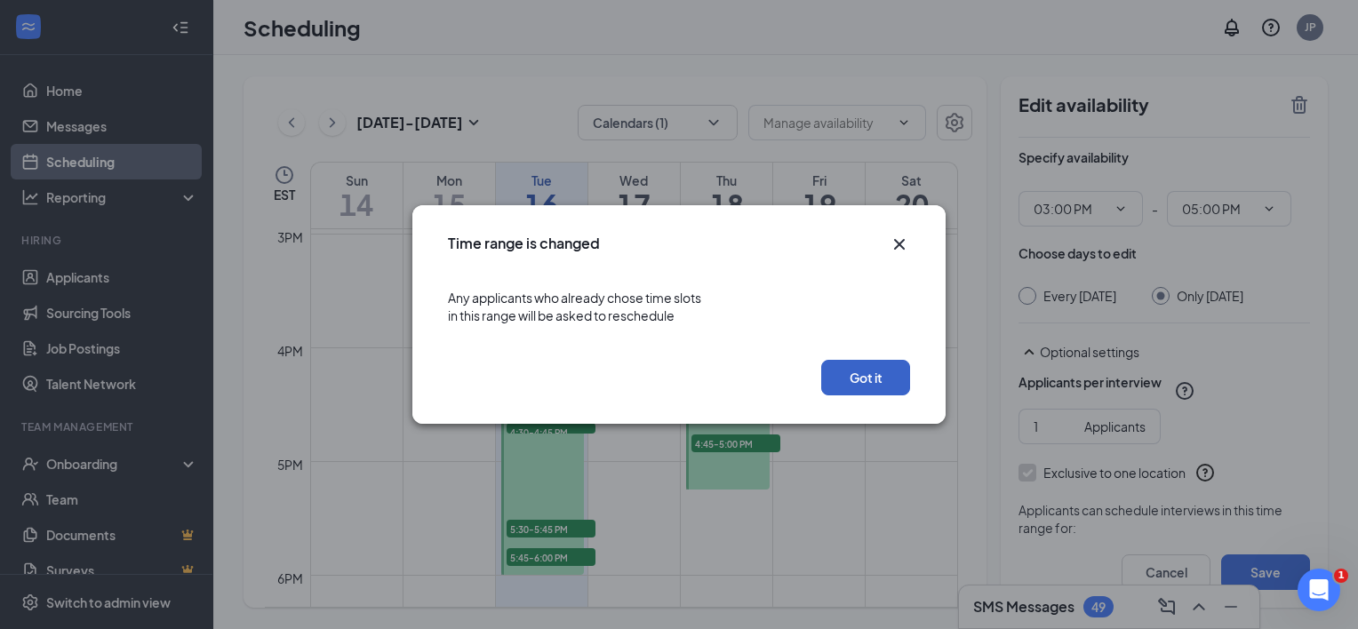
click at [867, 380] on button "Got it" at bounding box center [865, 378] width 89 height 36
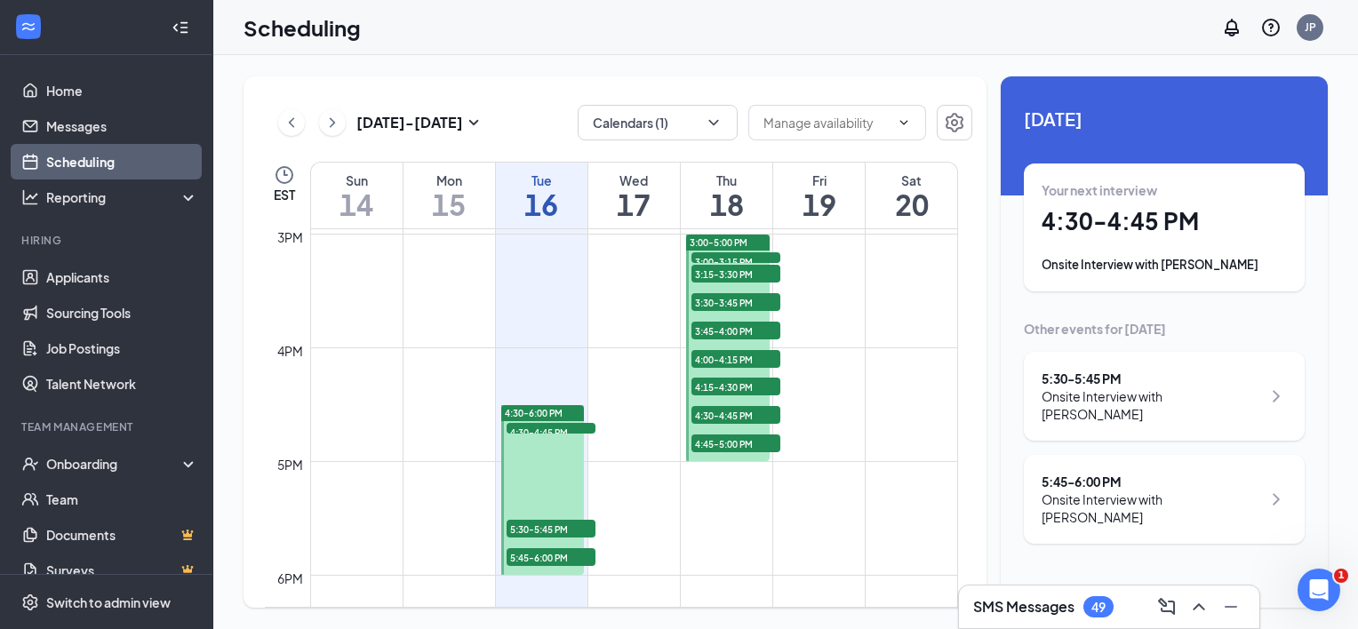
click at [748, 444] on span "4:45-5:00 PM" at bounding box center [735, 444] width 89 height 18
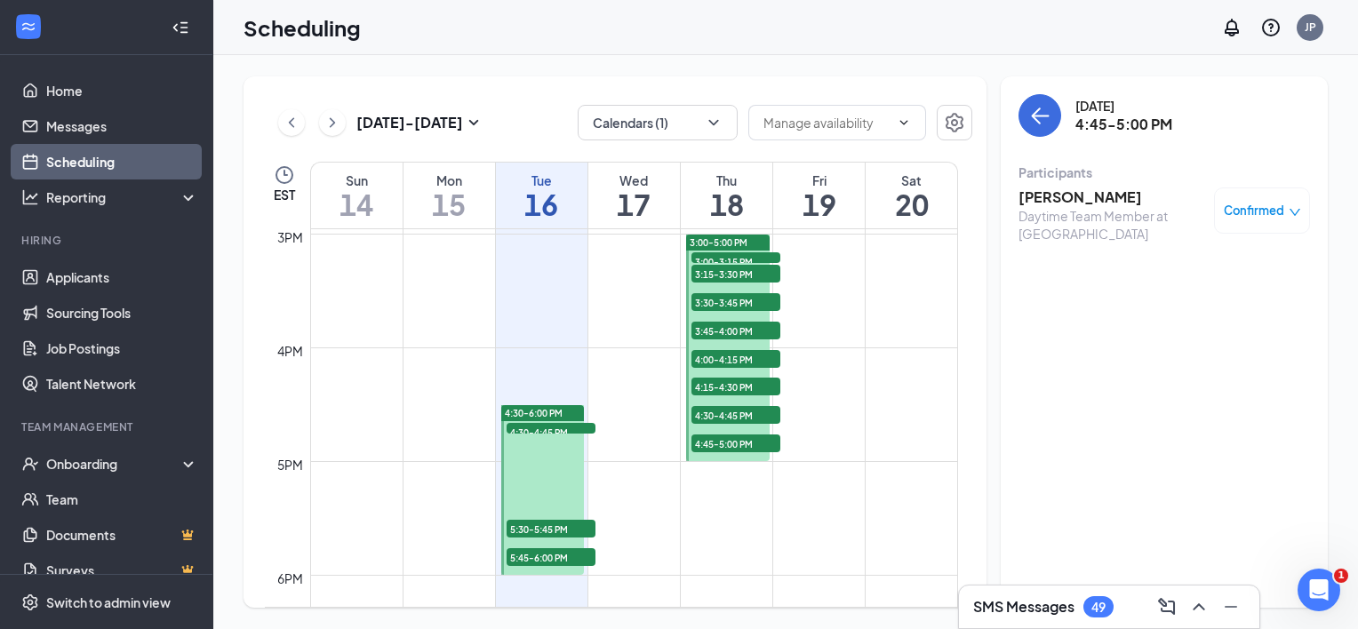
click at [1115, 193] on h3 "Makayla Cheatham" at bounding box center [1112, 198] width 187 height 20
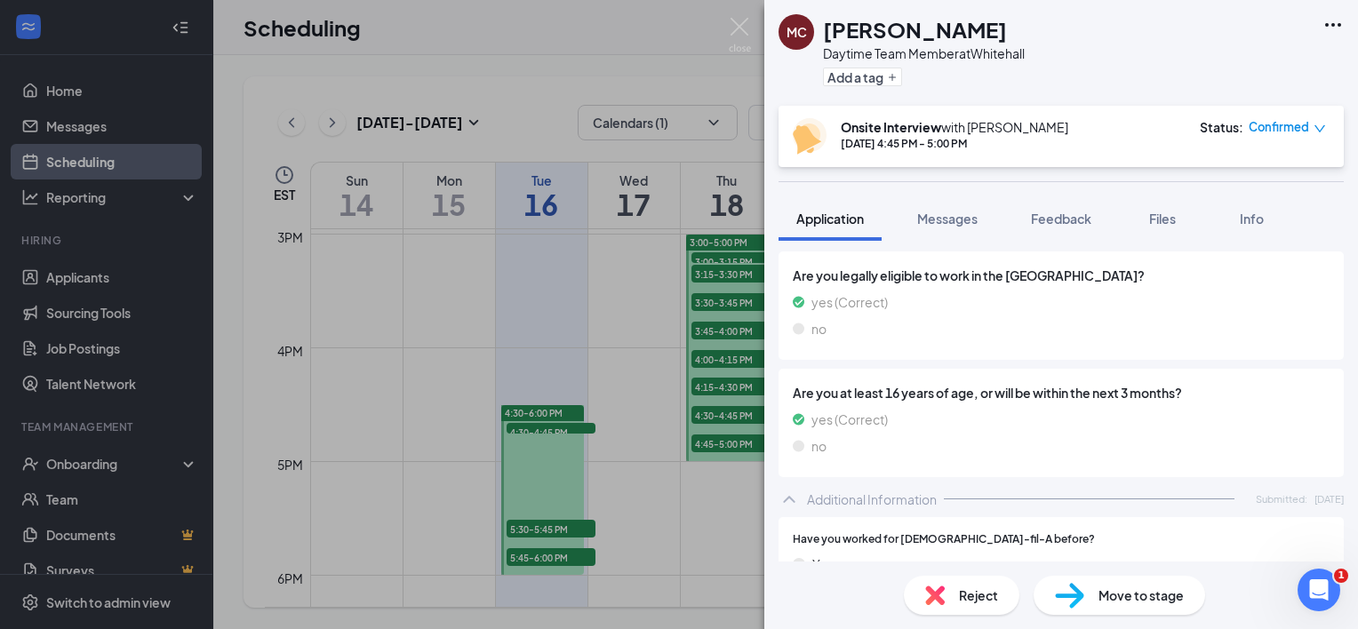
scroll to position [370, 0]
click at [716, 444] on div "MC Makayla Cheatham Daytime Team Member at Whitehall Add a tag Onsite Interview…" at bounding box center [679, 314] width 1358 height 629
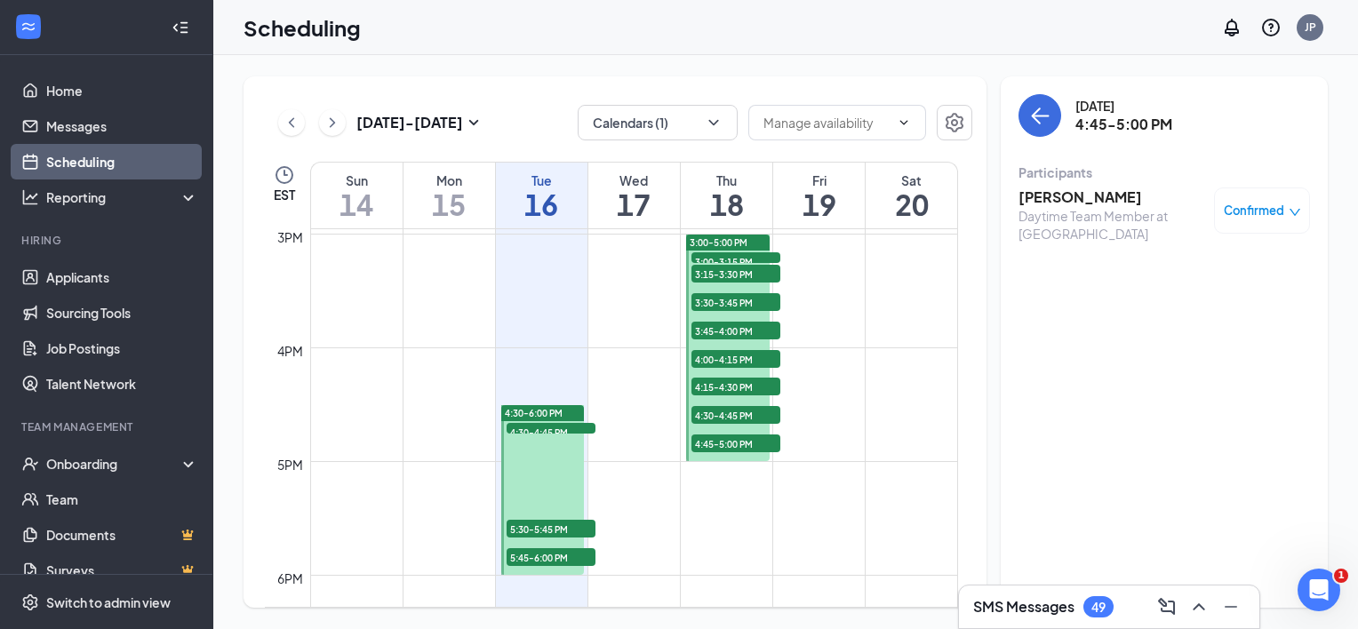
click at [716, 444] on span "4:45-5:00 PM" at bounding box center [735, 444] width 89 height 18
click at [1066, 192] on h3 "Makayla Cheatham" at bounding box center [1112, 198] width 187 height 20
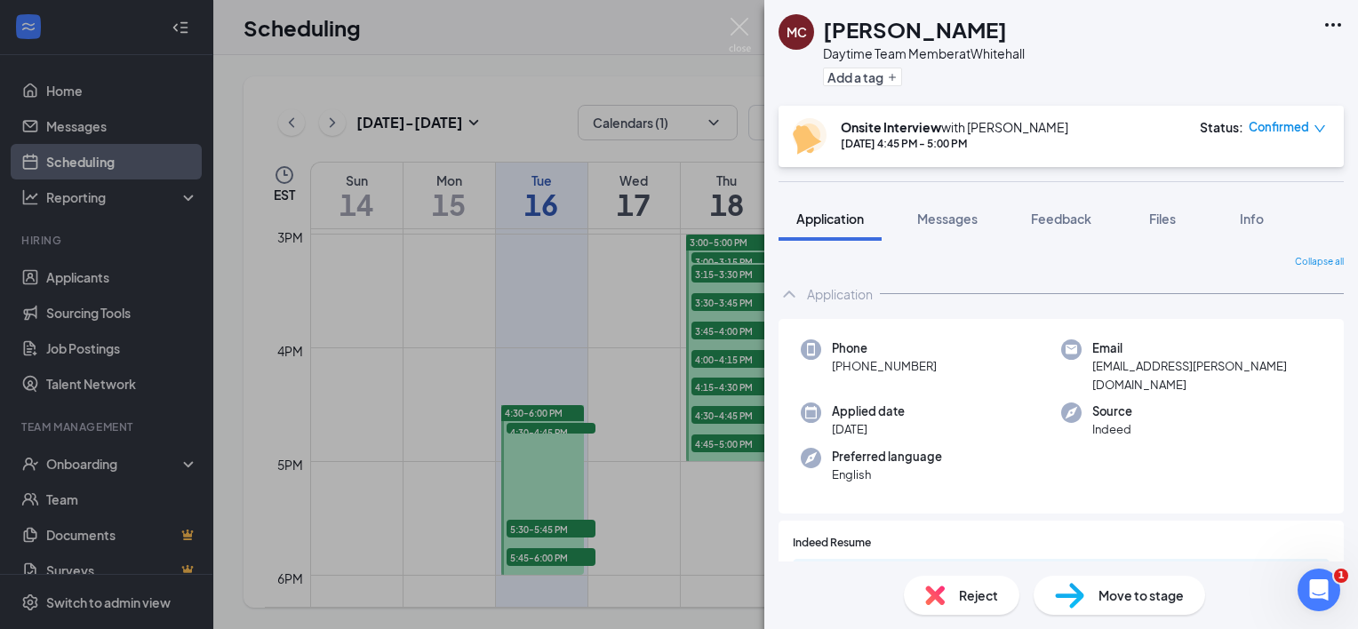
click at [969, 602] on span "Reject" at bounding box center [978, 596] width 39 height 20
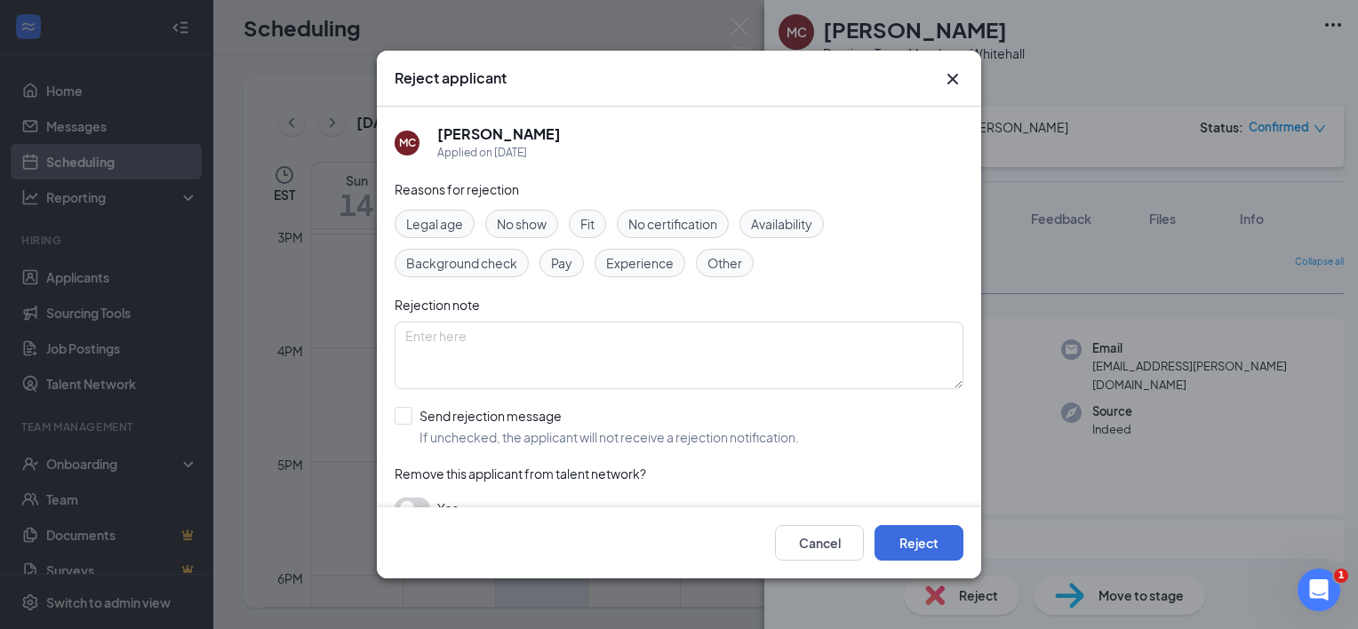
click at [782, 218] on span "Availability" at bounding box center [781, 224] width 61 height 20
click at [396, 413] on input "Send rejection message If unchecked, the applicant will not receive a rejection…" at bounding box center [597, 426] width 404 height 39
checkbox input "true"
click at [924, 547] on button "Reject" at bounding box center [919, 543] width 89 height 36
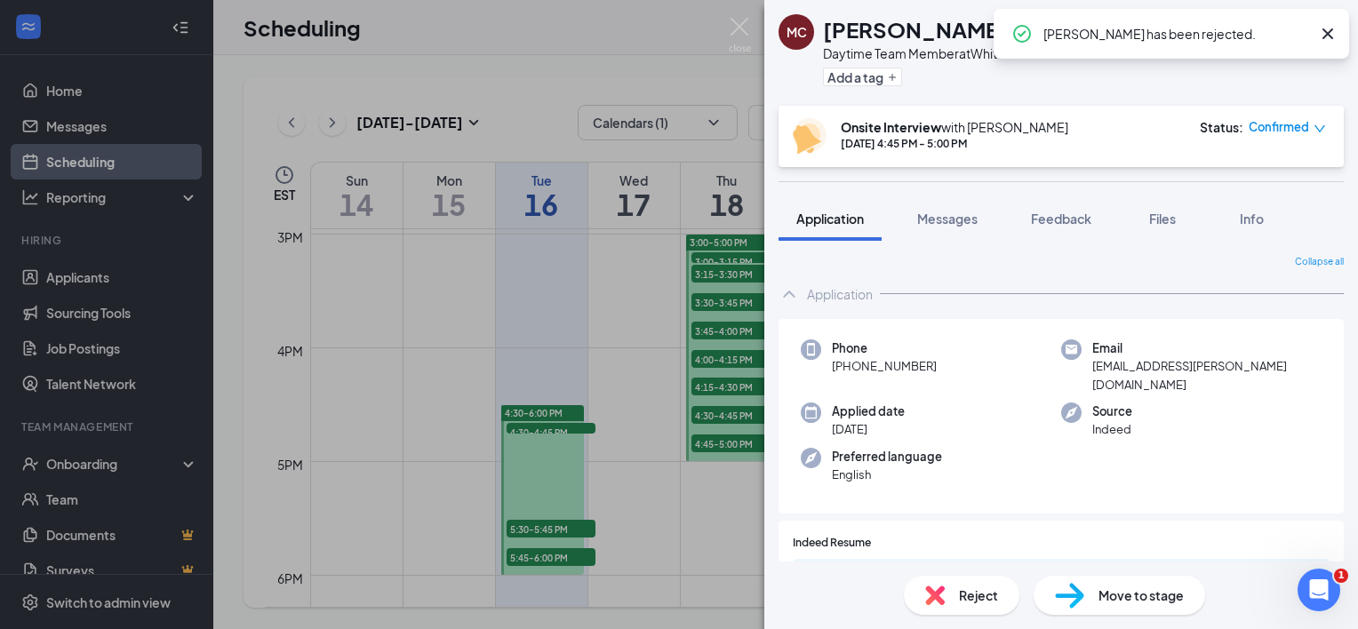
click at [724, 444] on div "MC Makayla Cheatham Daytime Team Member at Whitehall Add a tag Onsite Interview…" at bounding box center [679, 314] width 1358 height 629
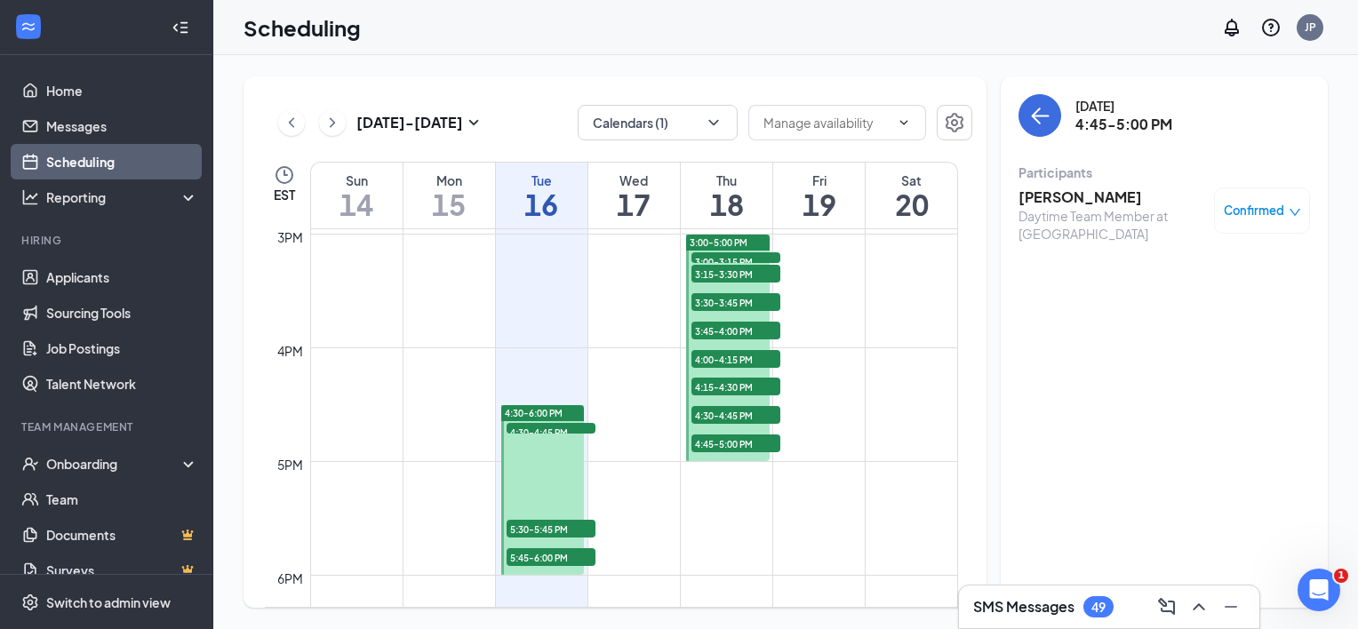
click at [724, 444] on span "4:45-5:00 PM" at bounding box center [735, 444] width 89 height 18
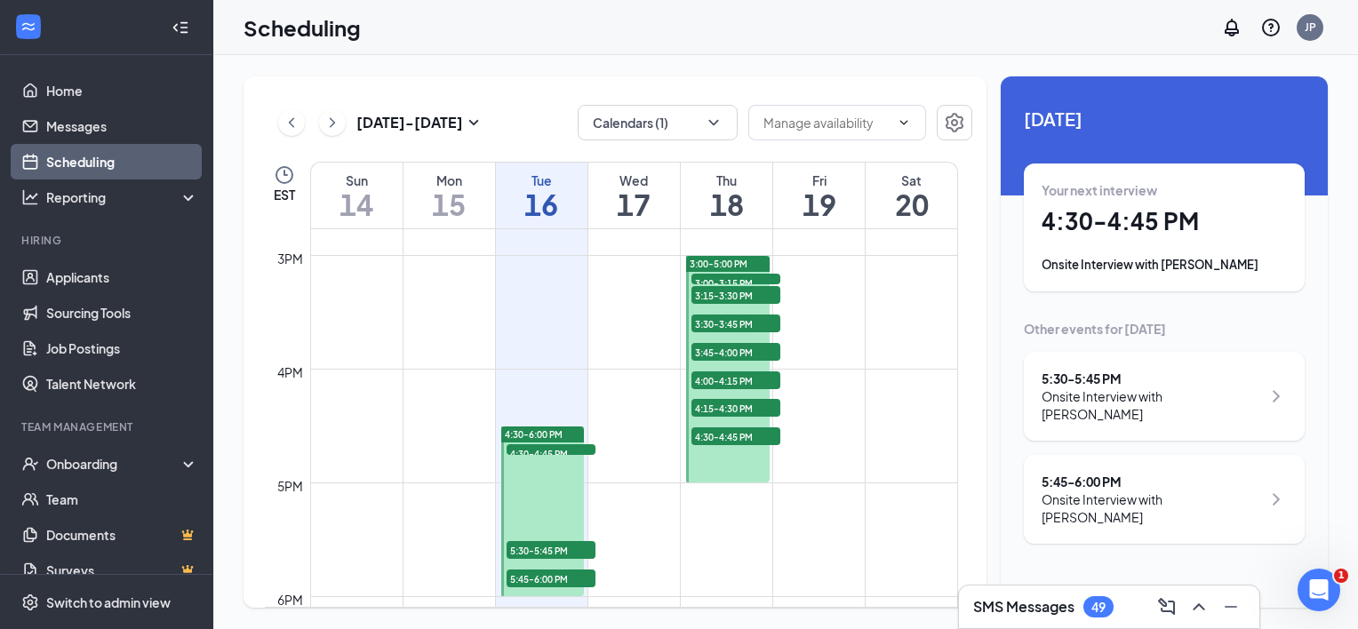
scroll to position [1685, 0]
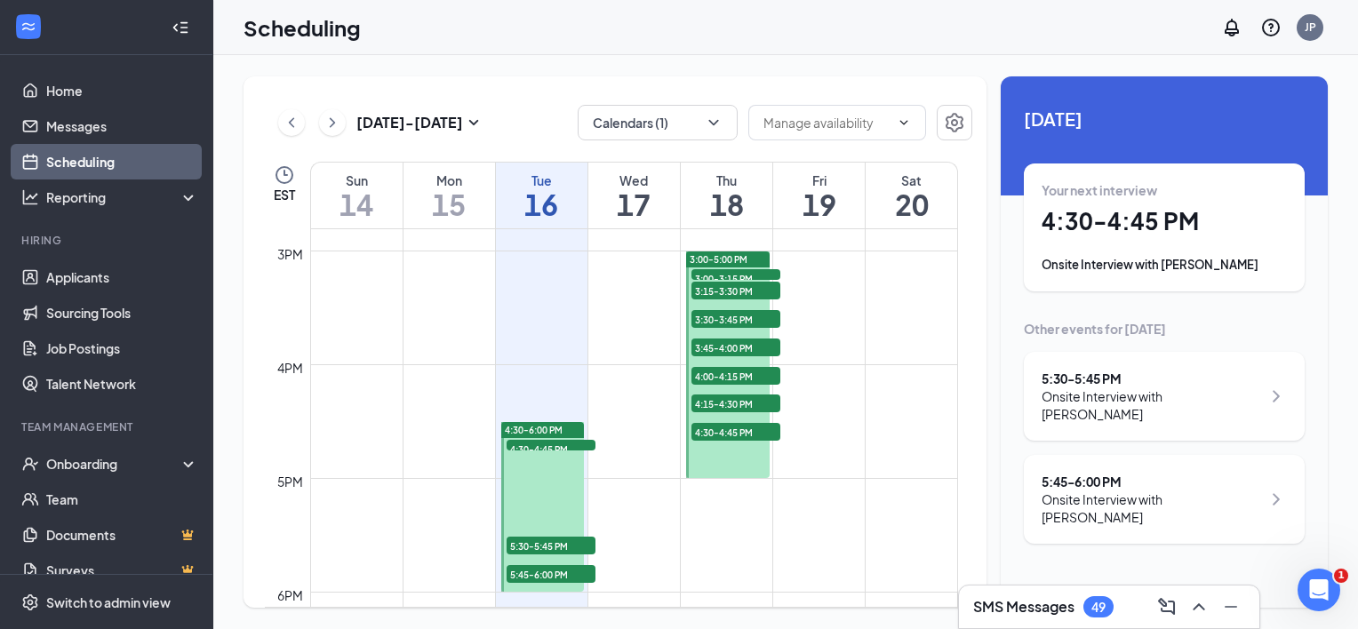
click at [742, 462] on div at bounding box center [728, 365] width 84 height 227
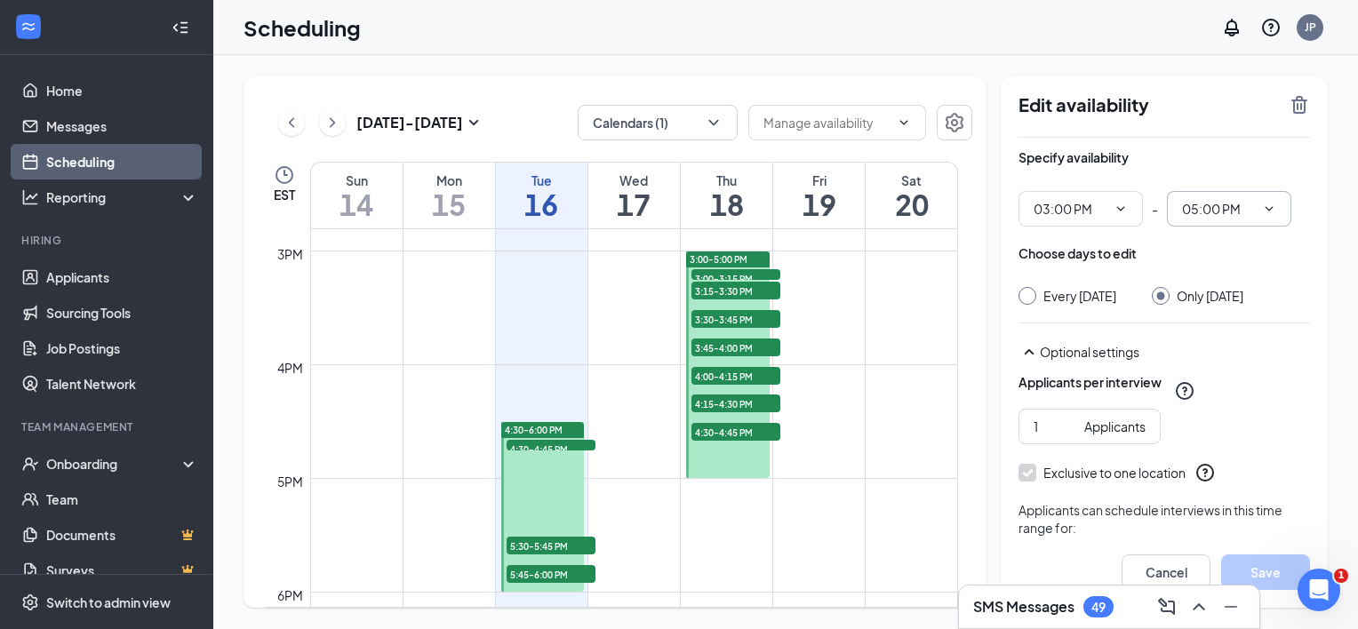
click at [1259, 213] on span at bounding box center [1268, 209] width 18 height 14
click at [1217, 200] on input "05:00 PM" at bounding box center [1218, 209] width 73 height 20
click at [1235, 444] on div "04:45 PM" at bounding box center [1221, 442] width 52 height 20
type input "04:45 PM"
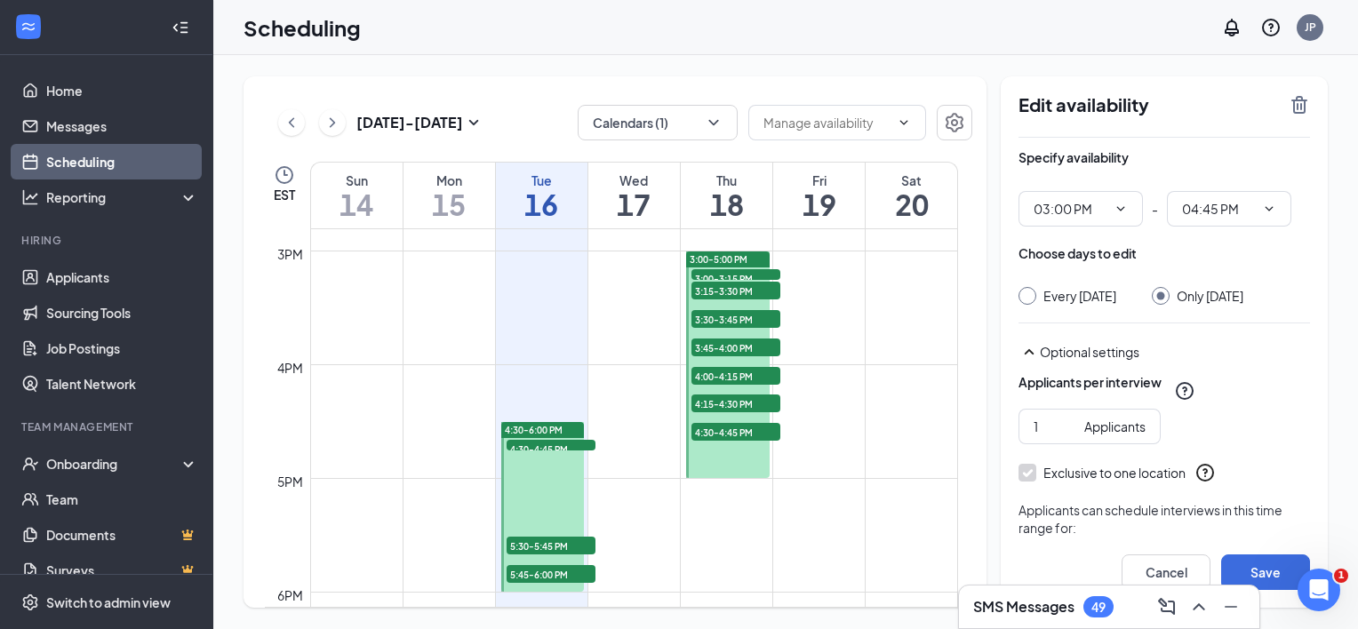
scroll to position [181, 0]
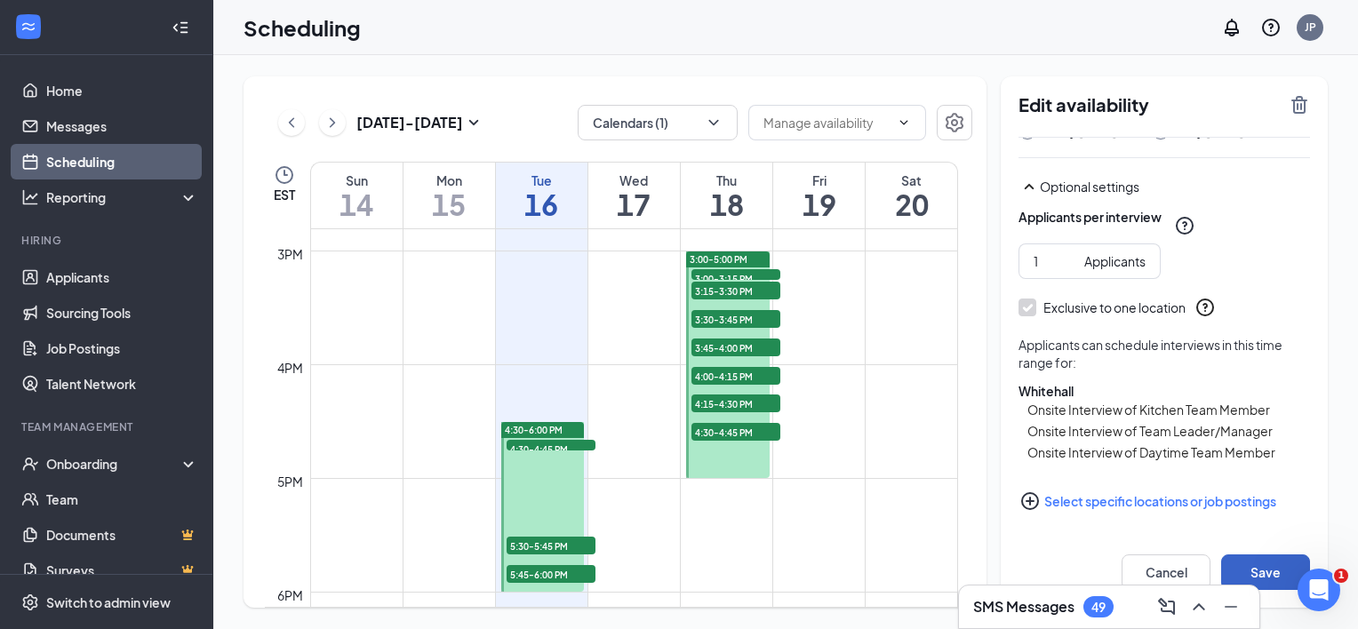
click at [1287, 563] on button "Save" at bounding box center [1265, 573] width 89 height 36
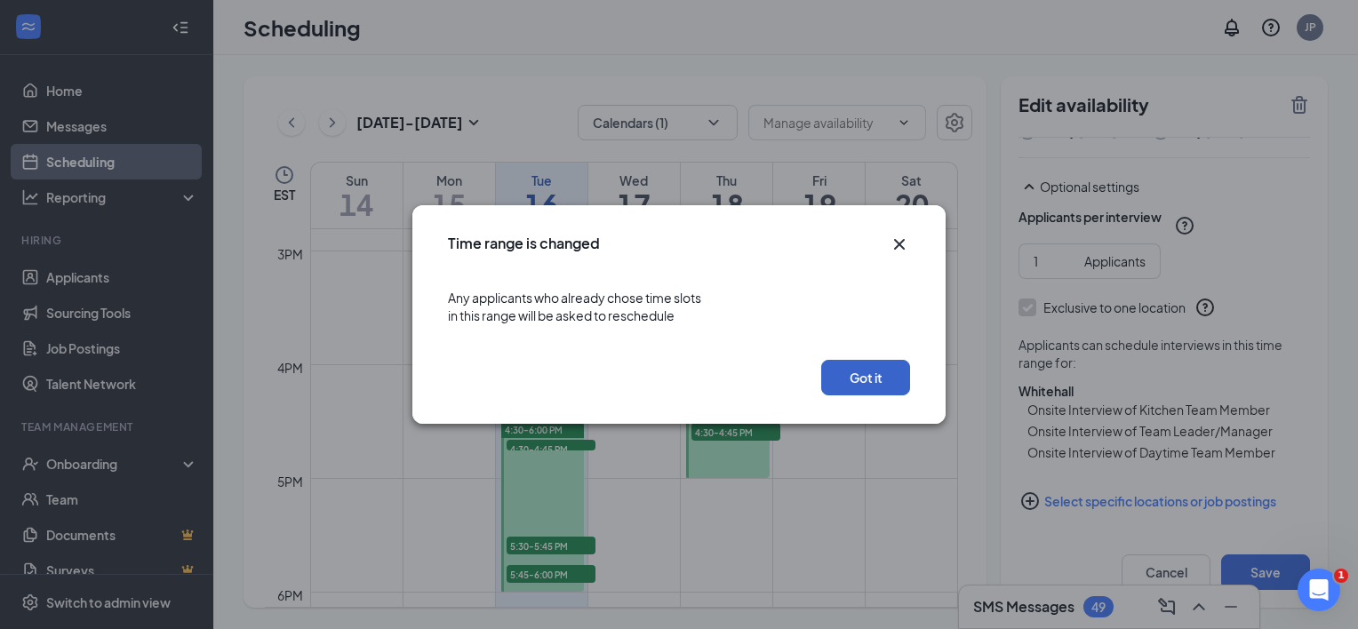
click at [883, 380] on button "Got it" at bounding box center [865, 378] width 89 height 36
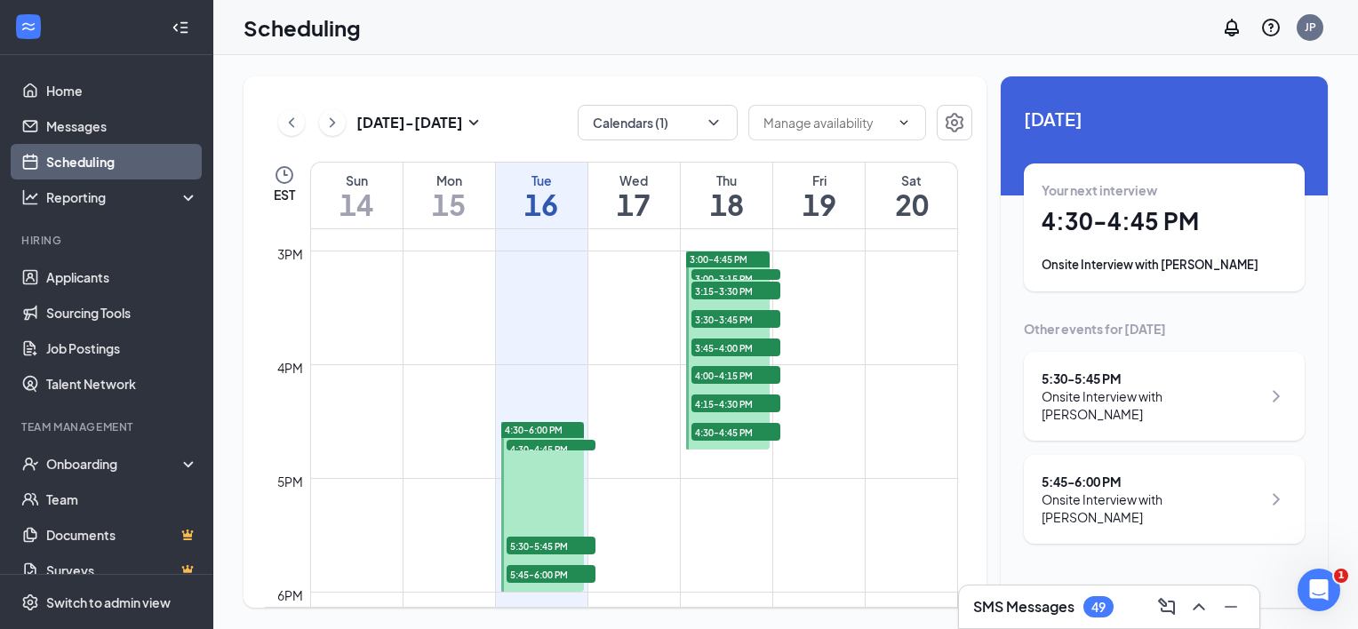
click at [759, 430] on span "4:30-4:45 PM" at bounding box center [735, 432] width 89 height 18
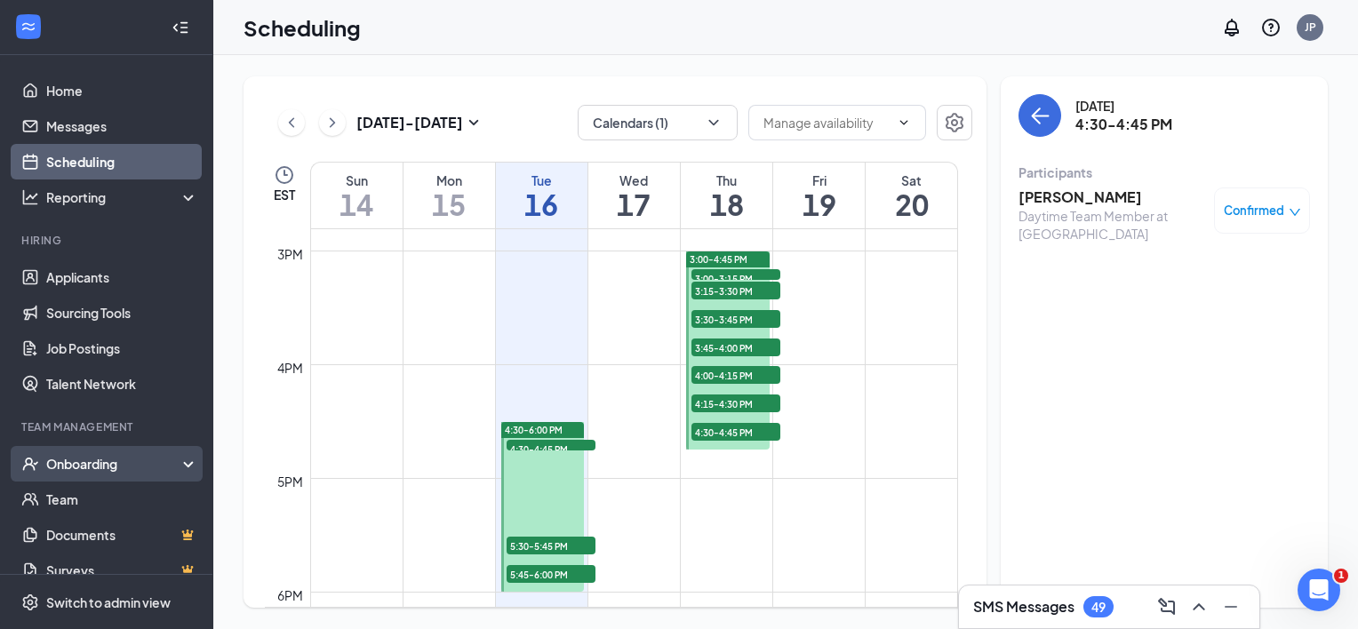
scroll to position [21, 0]
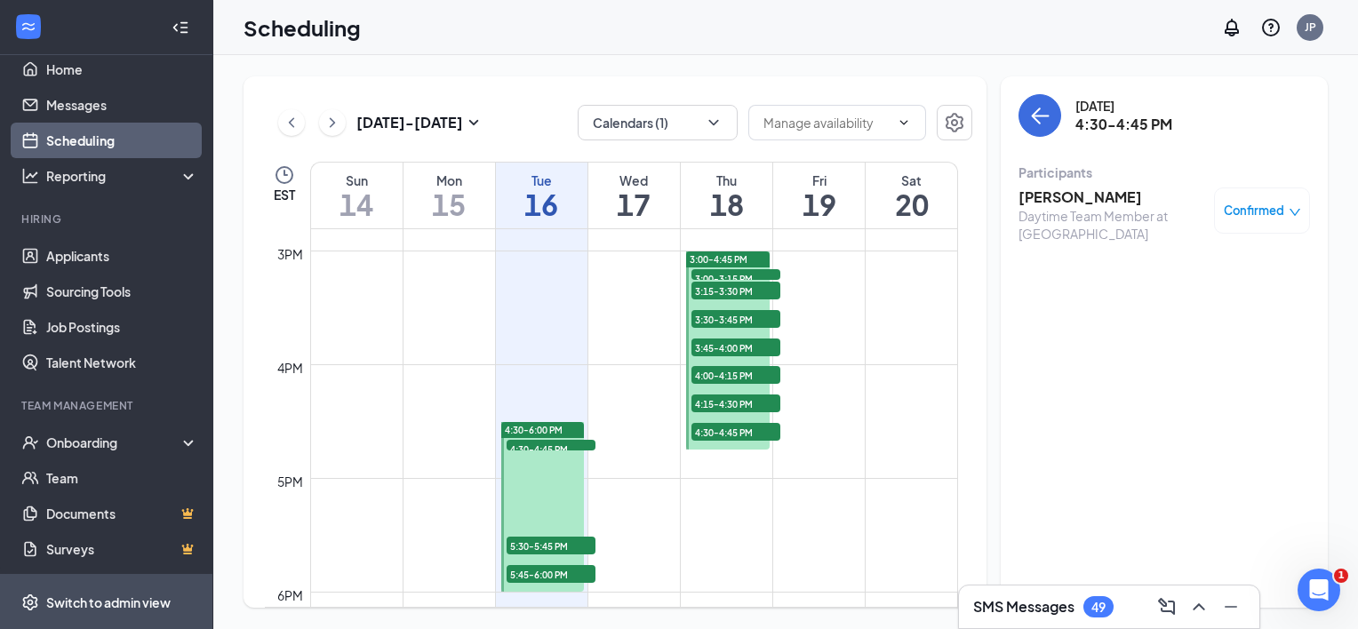
click at [116, 595] on div "Switch to admin view" at bounding box center [108, 603] width 124 height 18
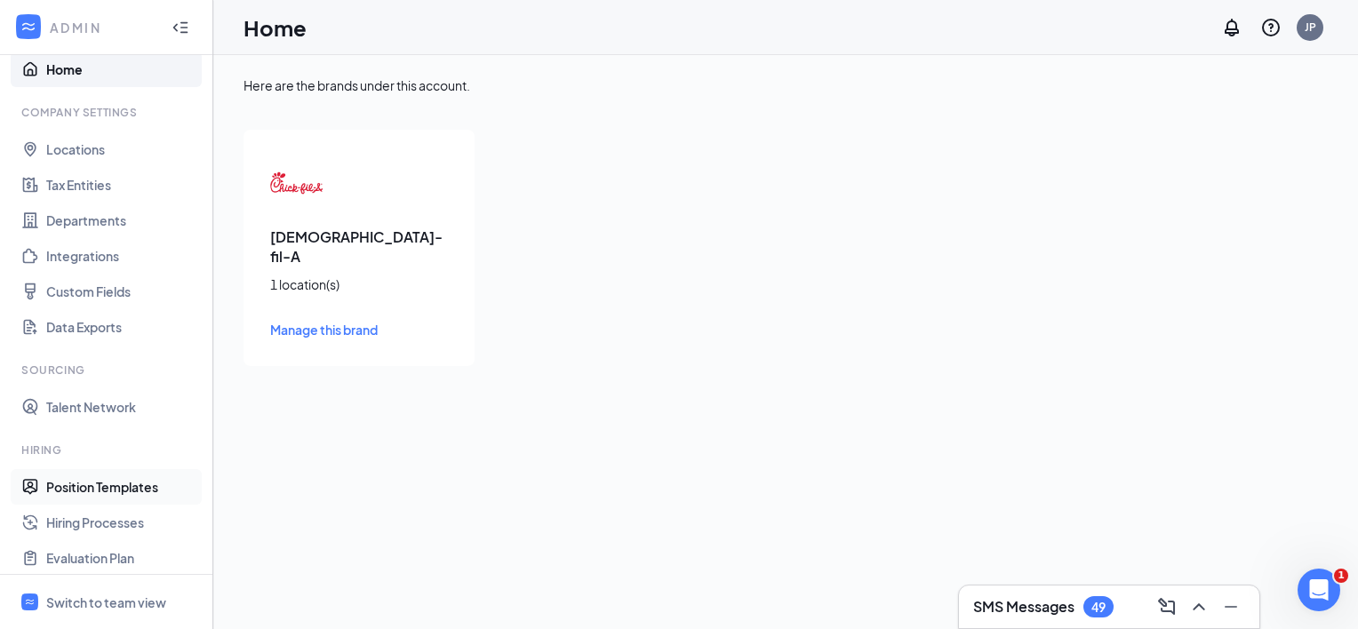
click at [115, 490] on link "Position Templates" at bounding box center [122, 487] width 152 height 36
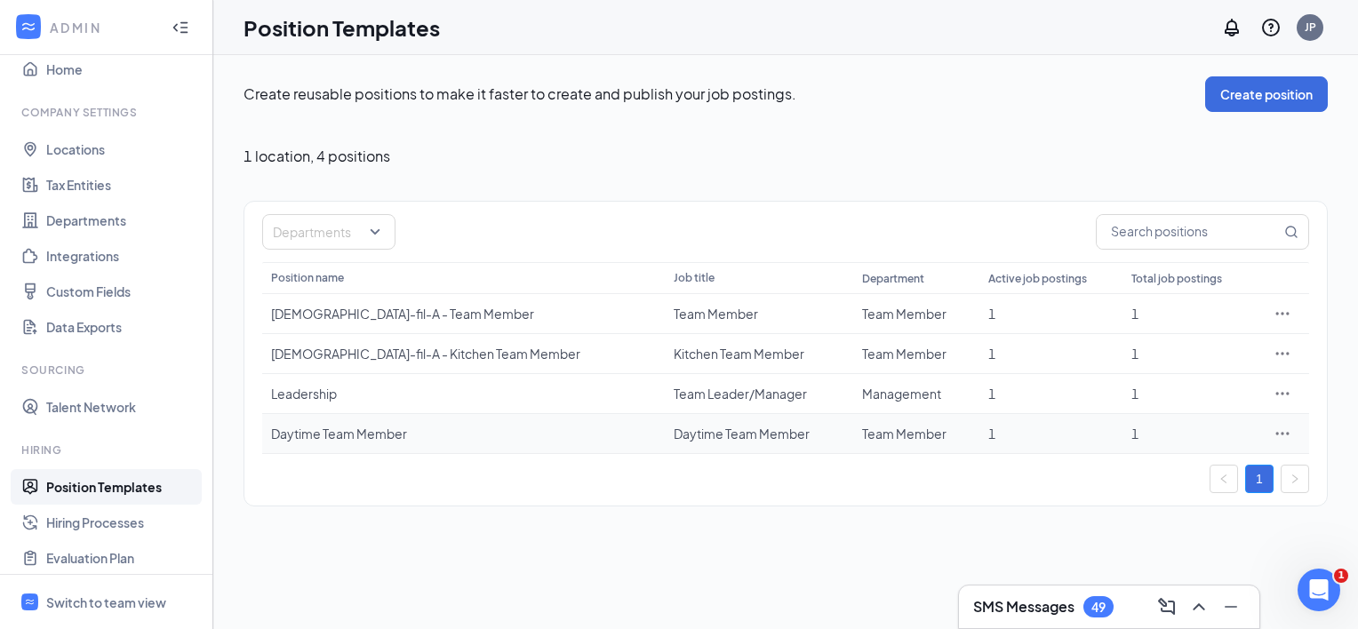
click at [1284, 430] on icon "Ellipses" at bounding box center [1283, 434] width 18 height 18
click at [1140, 464] on span "Edit" at bounding box center [1135, 468] width 23 height 16
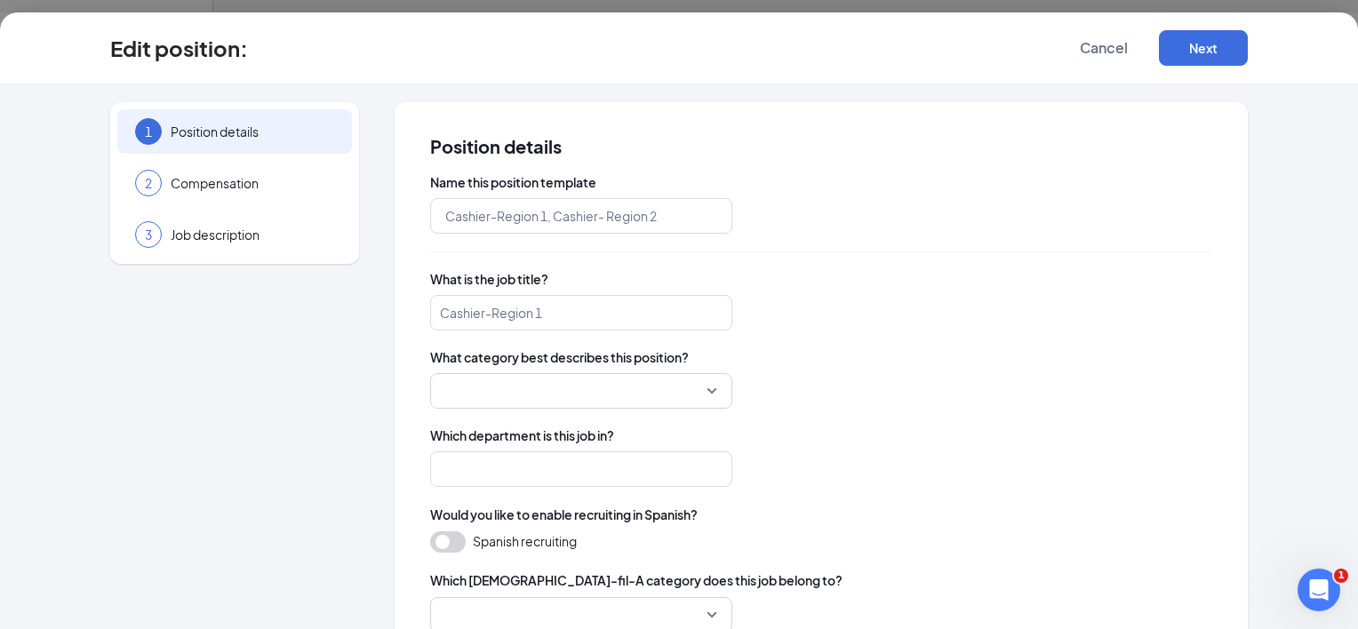
type input "Daytime Team Member"
type input "Team Member"
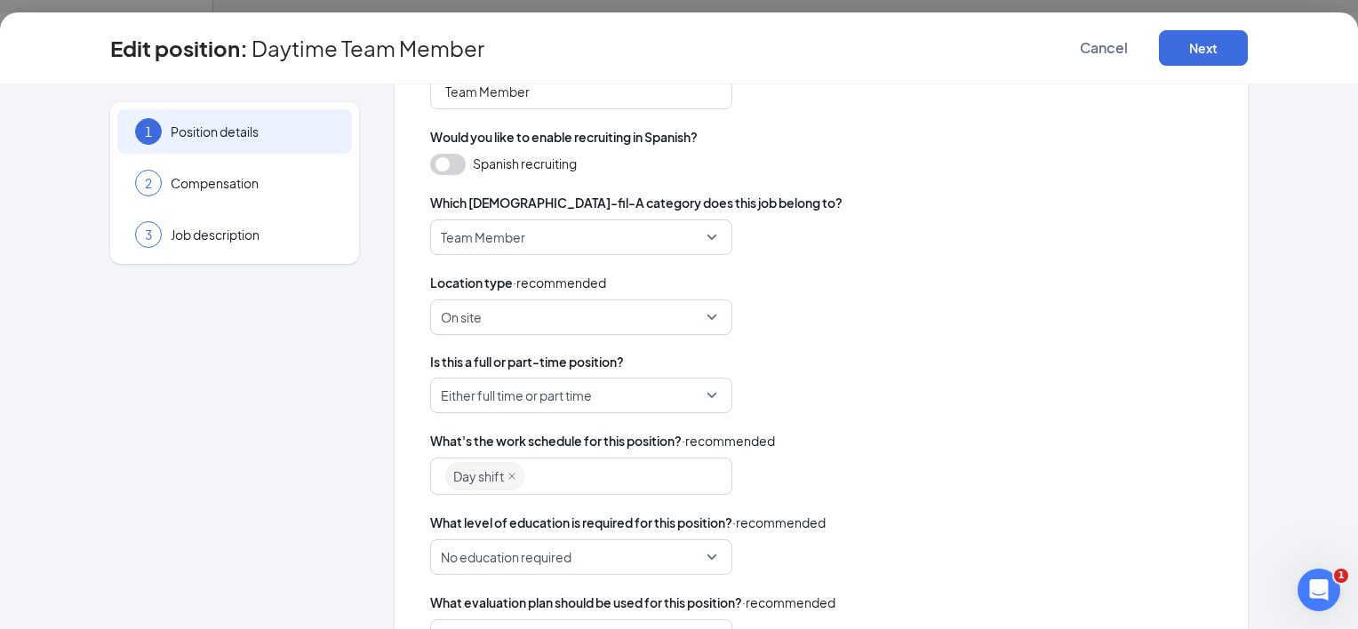
scroll to position [479, 0]
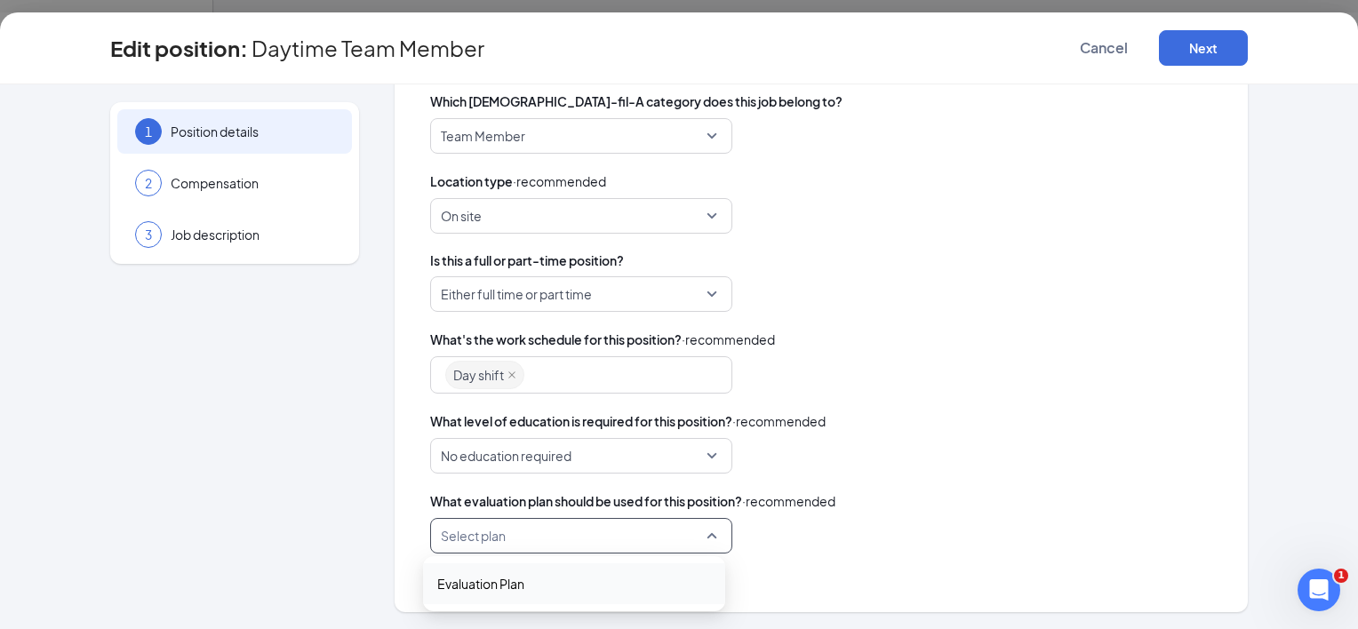
click at [698, 519] on input "search" at bounding box center [575, 536] width 268 height 34
click at [859, 541] on div "Select plan 6236 Evaluation Plan" at bounding box center [821, 536] width 782 height 36
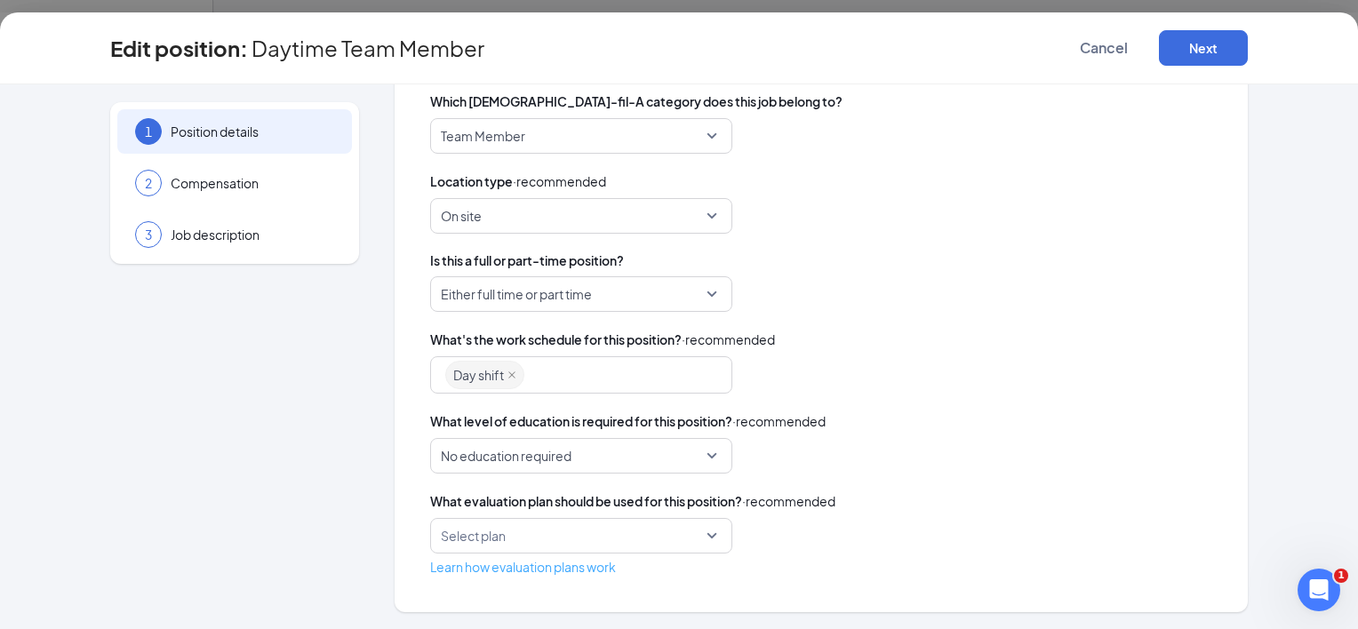
click at [594, 567] on link "Learn how evaluation plans work" at bounding box center [523, 567] width 186 height 16
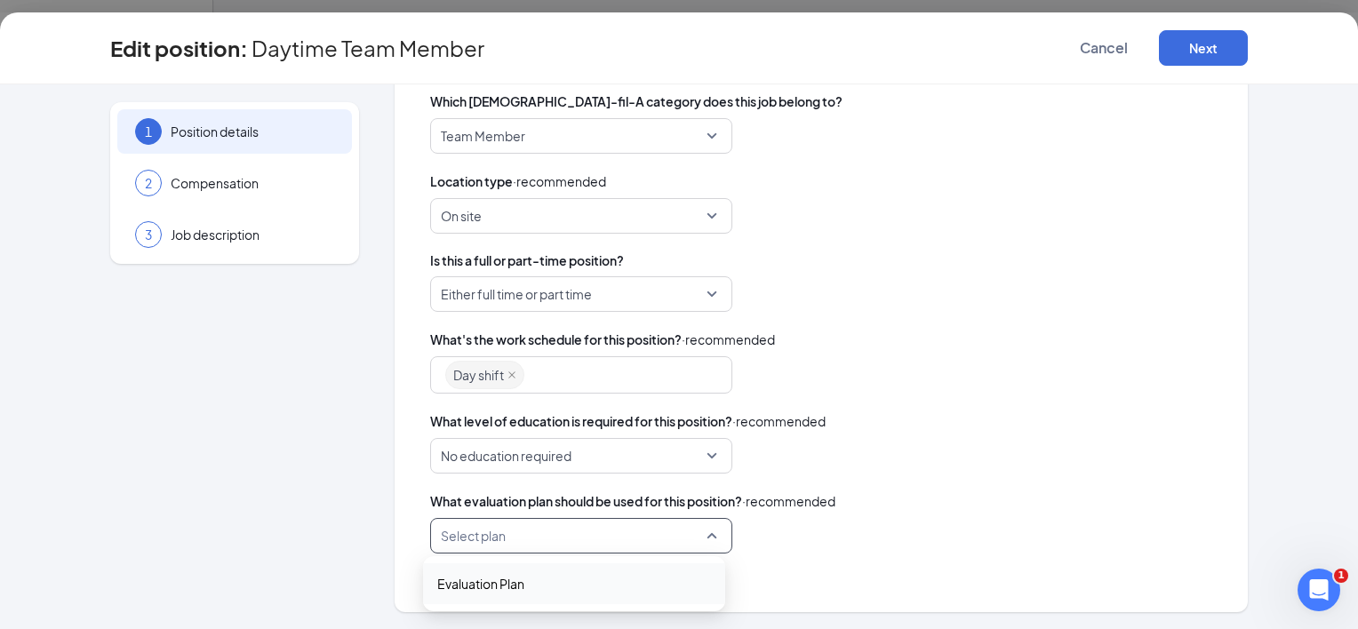
click at [666, 531] on input "search" at bounding box center [575, 536] width 268 height 34
click at [569, 576] on span "Evaluation Plan" at bounding box center [574, 584] width 274 height 20
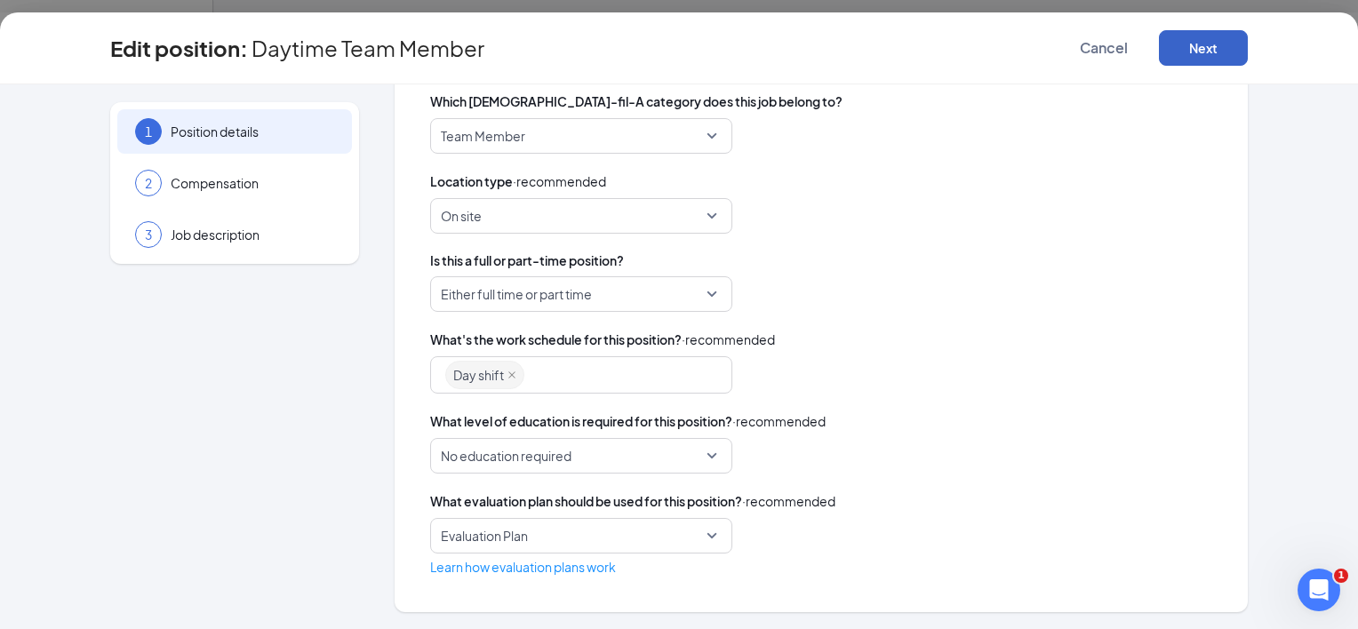
click at [1187, 54] on button "Next" at bounding box center [1203, 48] width 89 height 36
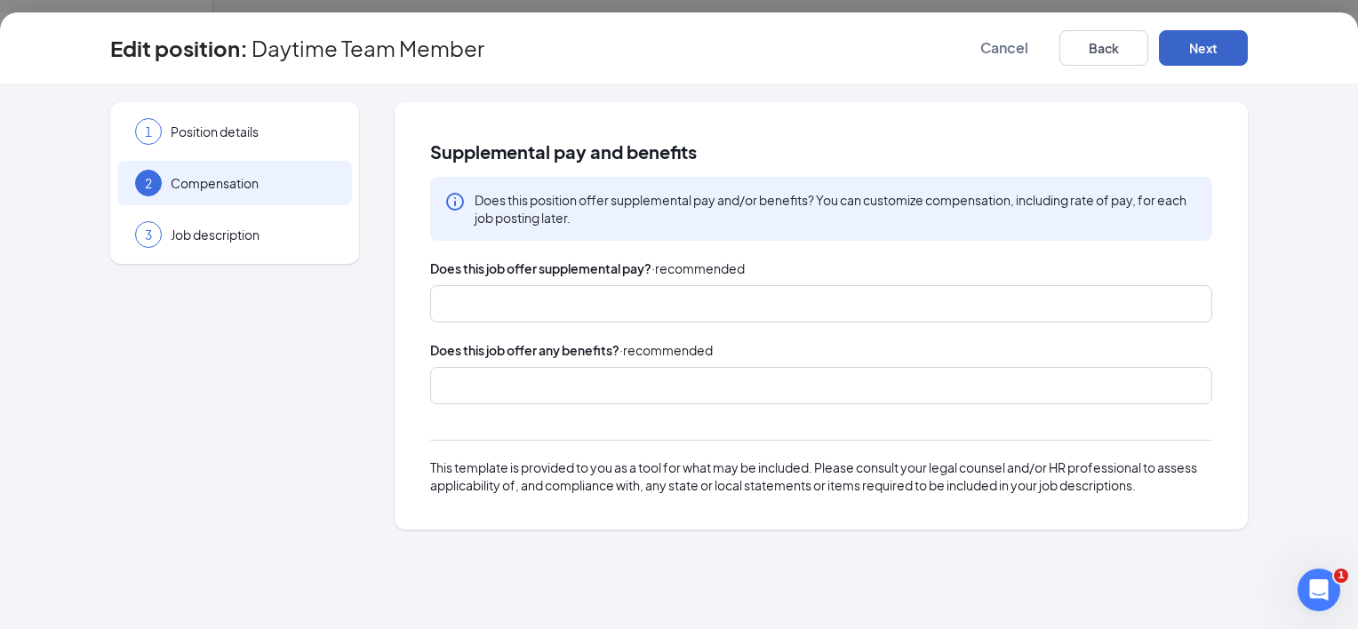
scroll to position [0, 0]
click at [1187, 54] on button "Next" at bounding box center [1203, 48] width 89 height 36
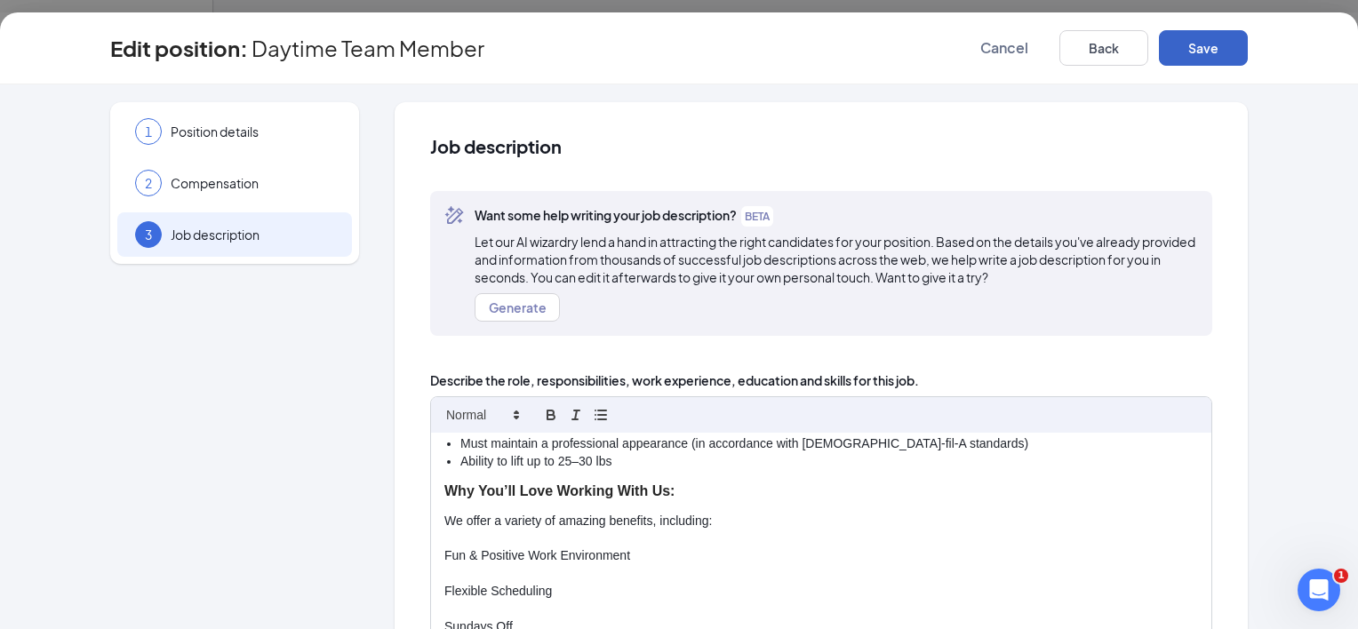
click at [1200, 51] on button "Save" at bounding box center [1203, 48] width 89 height 36
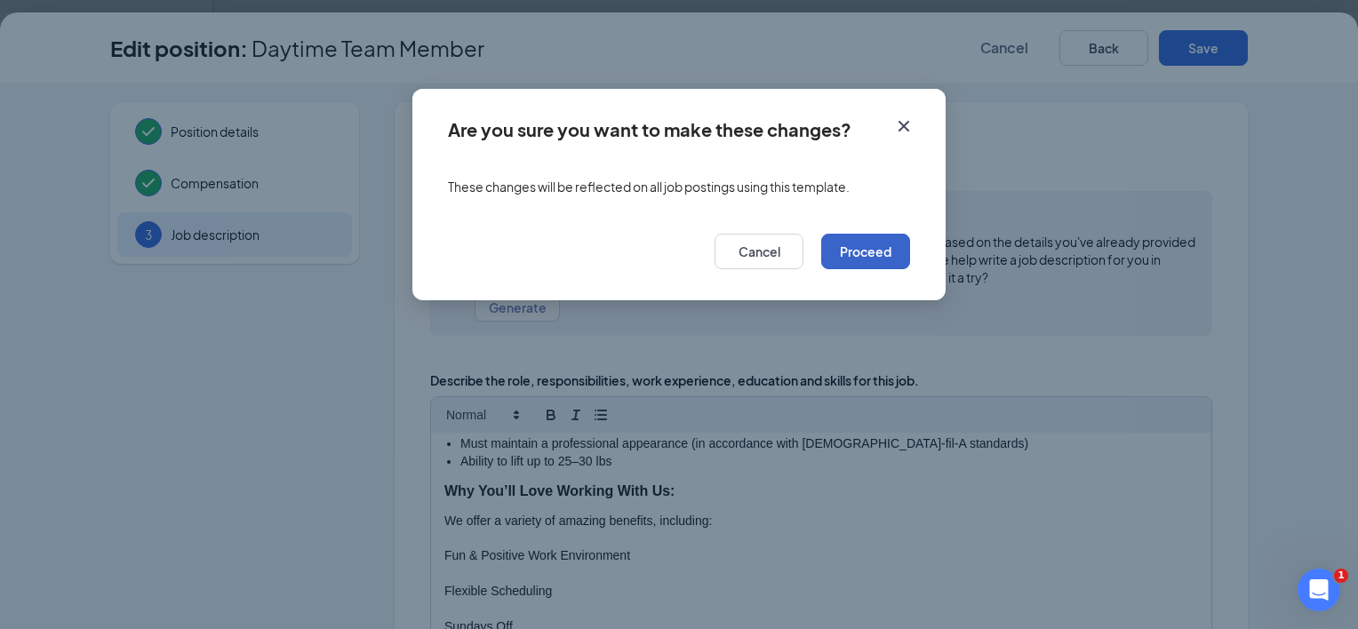
click at [876, 252] on button "Proceed" at bounding box center [865, 252] width 89 height 36
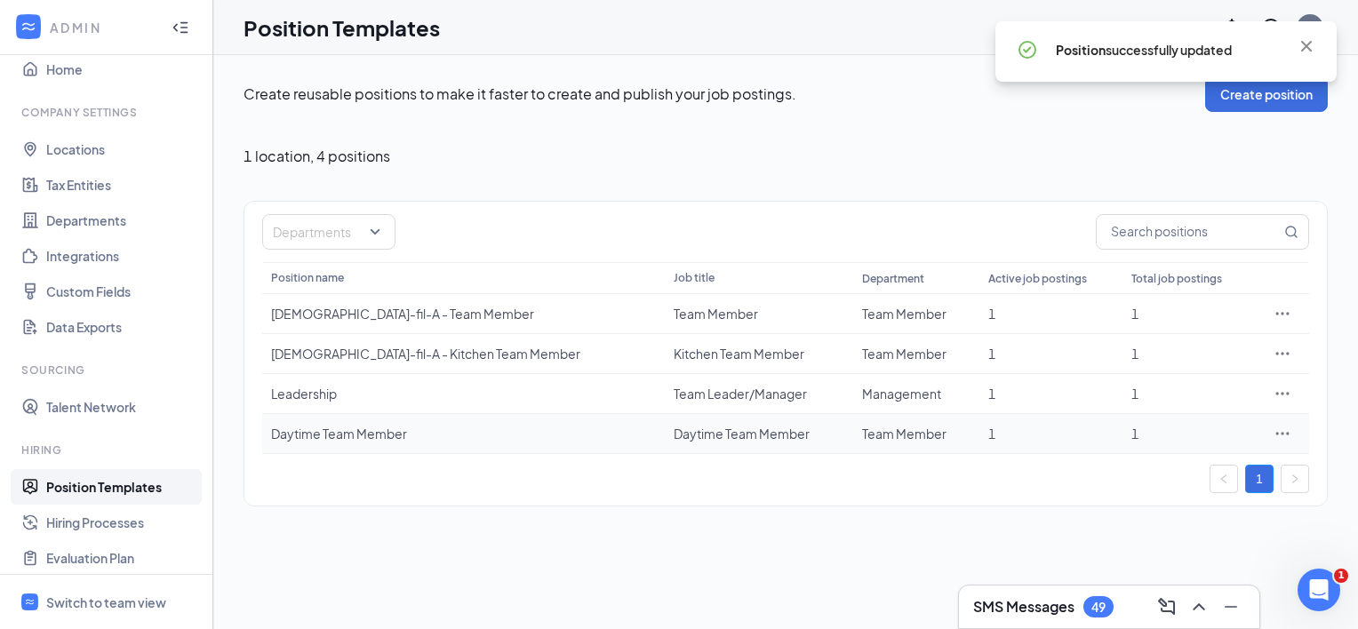
click at [404, 431] on div "Daytime Team Member" at bounding box center [463, 434] width 385 height 18
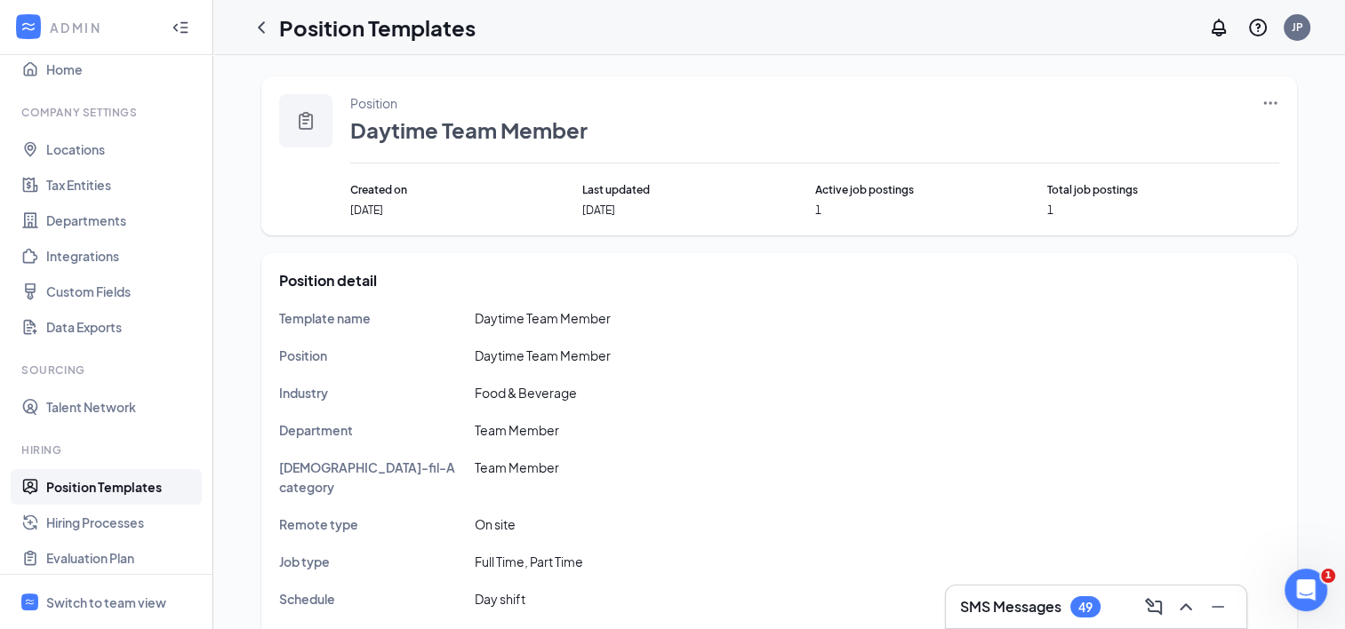
click at [112, 484] on link "Position Templates" at bounding box center [122, 487] width 152 height 36
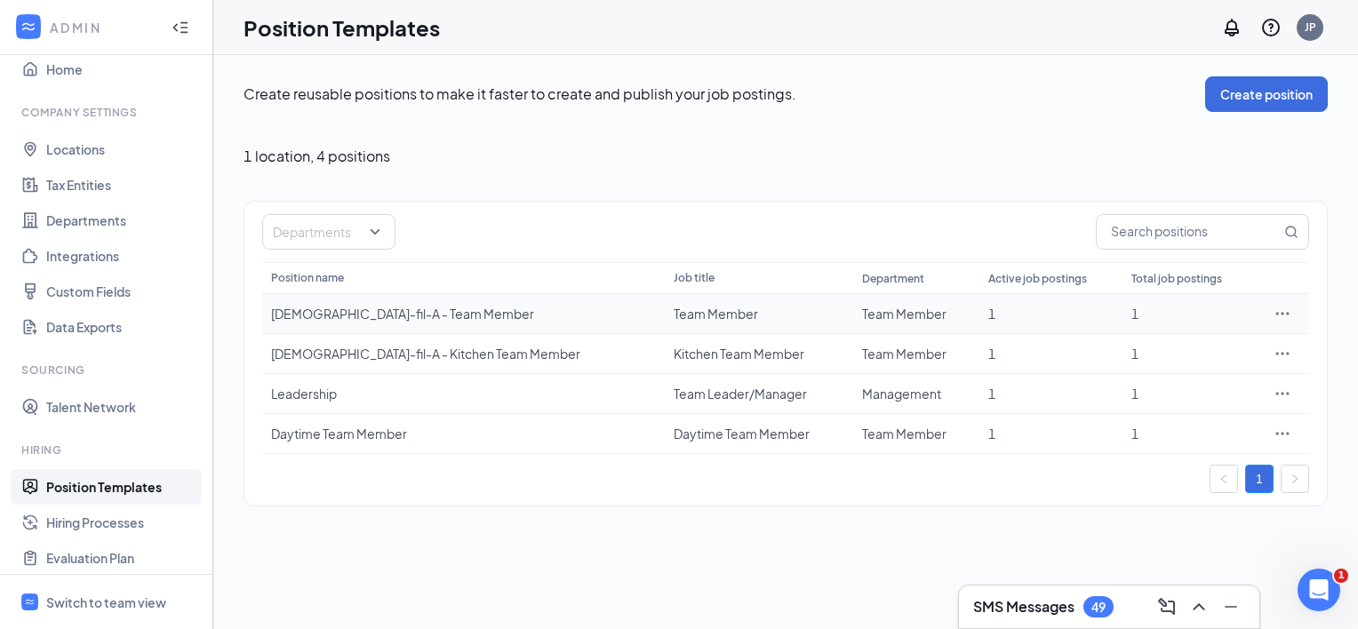
click at [1283, 314] on icon "Ellipses" at bounding box center [1283, 314] width 18 height 18
click at [1152, 351] on span "Edit" at bounding box center [1200, 350] width 153 height 20
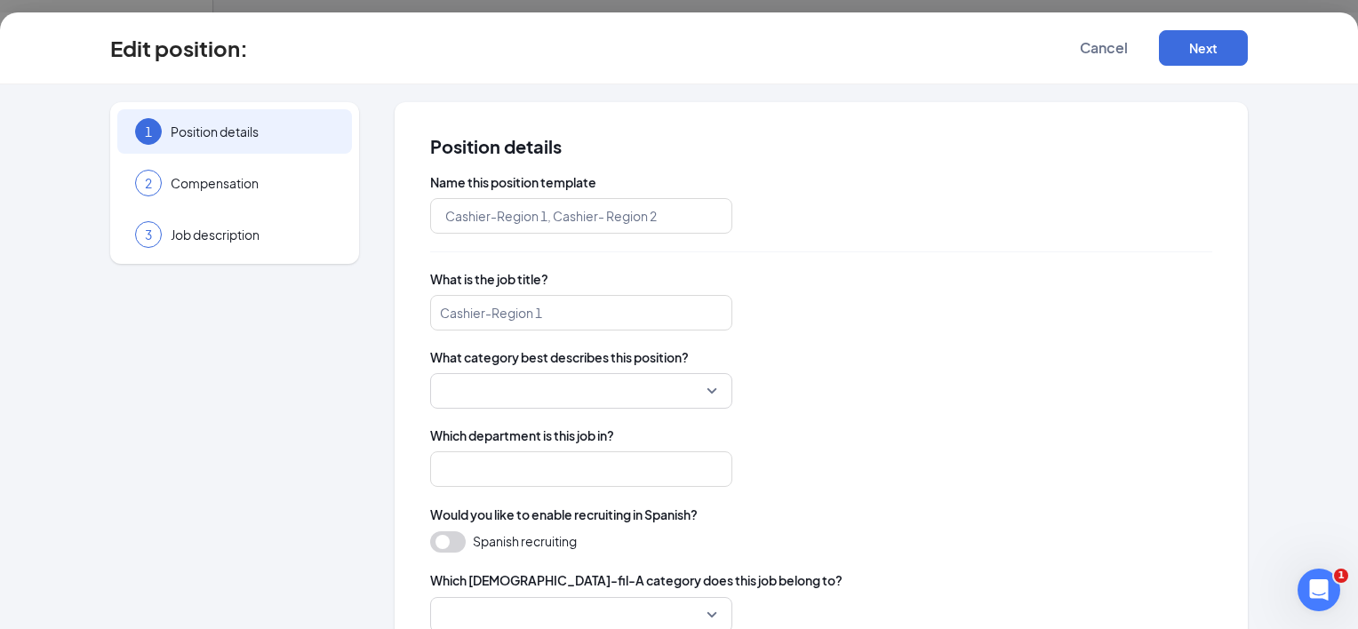
type input "[DEMOGRAPHIC_DATA]-fil-A - Team Member"
type input "Team Member"
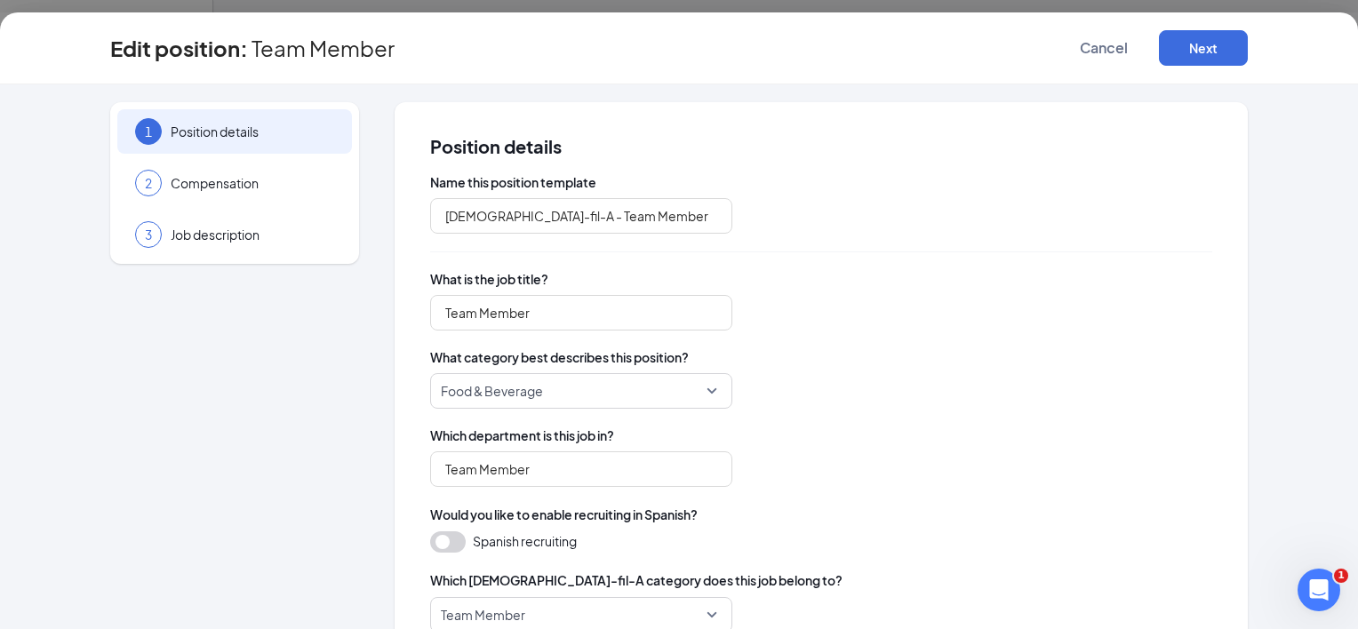
scroll to position [479, 0]
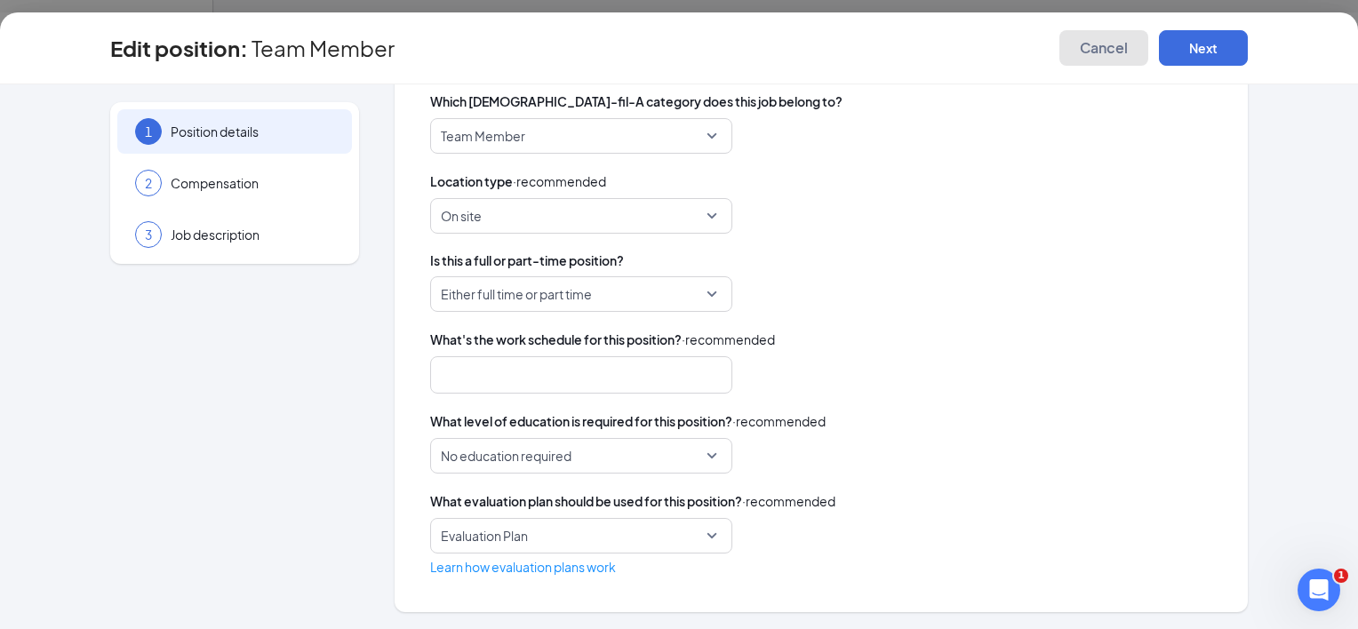
click at [1096, 46] on span "Cancel" at bounding box center [1104, 48] width 48 height 18
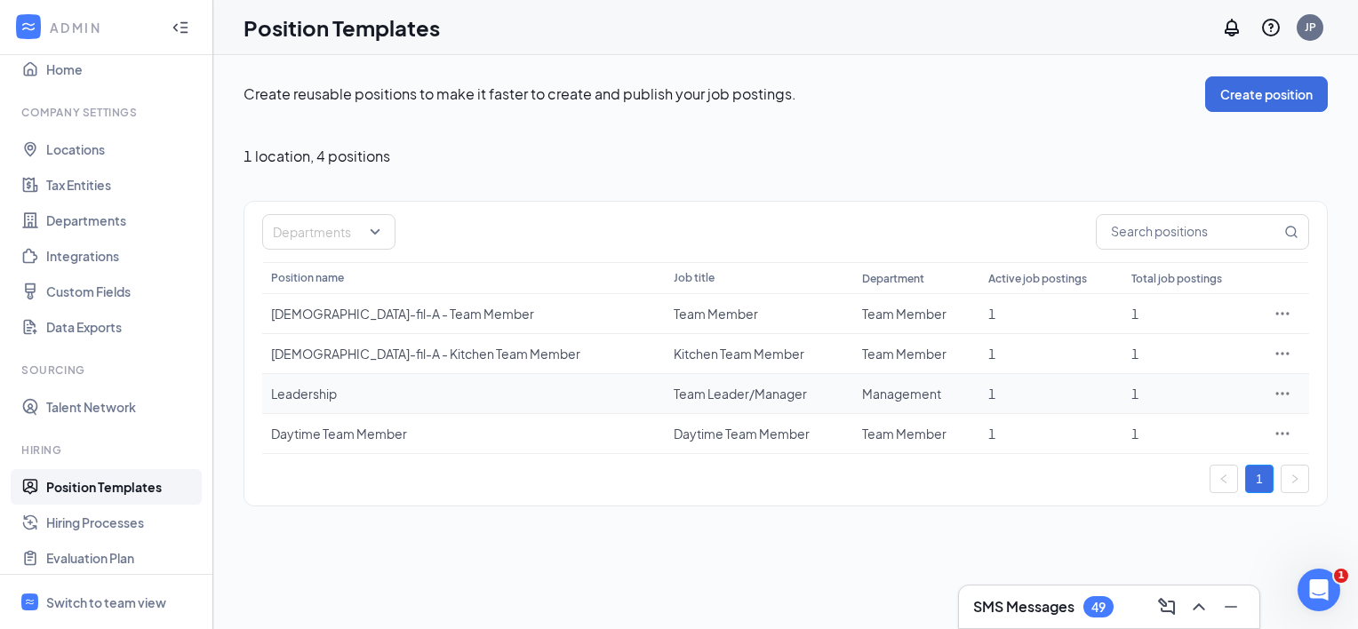
click at [1280, 393] on icon "Ellipses" at bounding box center [1283, 394] width 18 height 18
click at [1177, 425] on span "Edit" at bounding box center [1200, 430] width 153 height 20
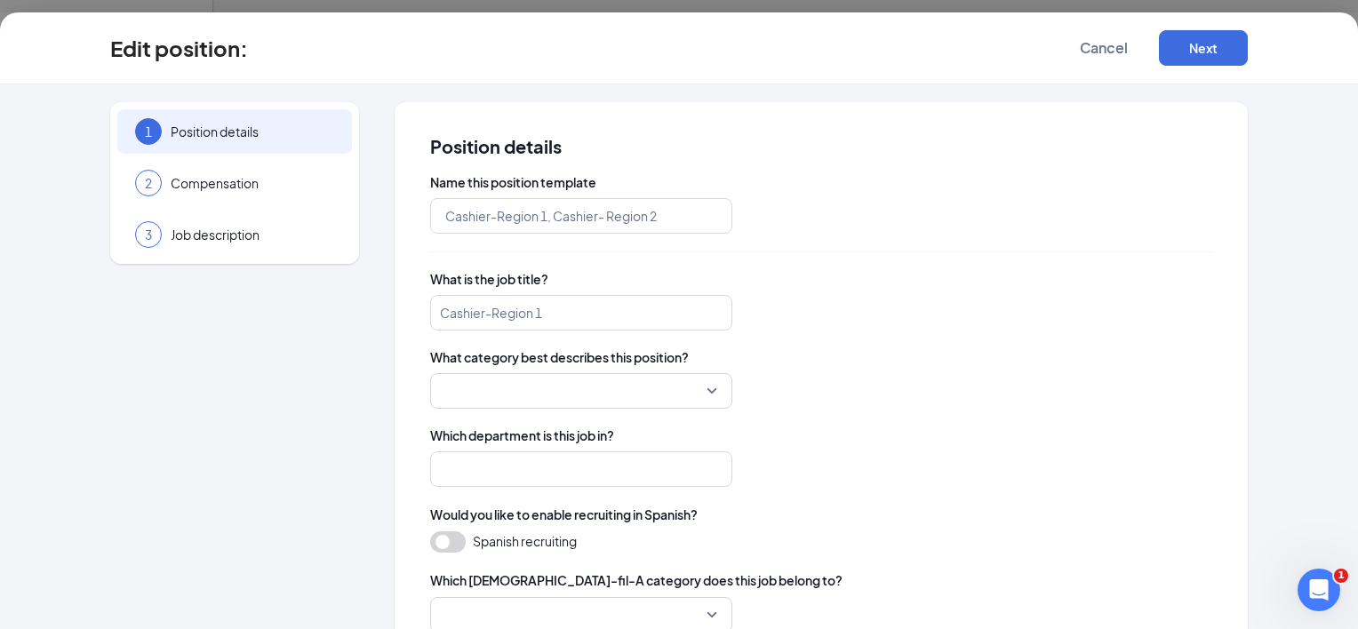
type input "Leadership"
type input "Team Leader/Manager"
type input "Management"
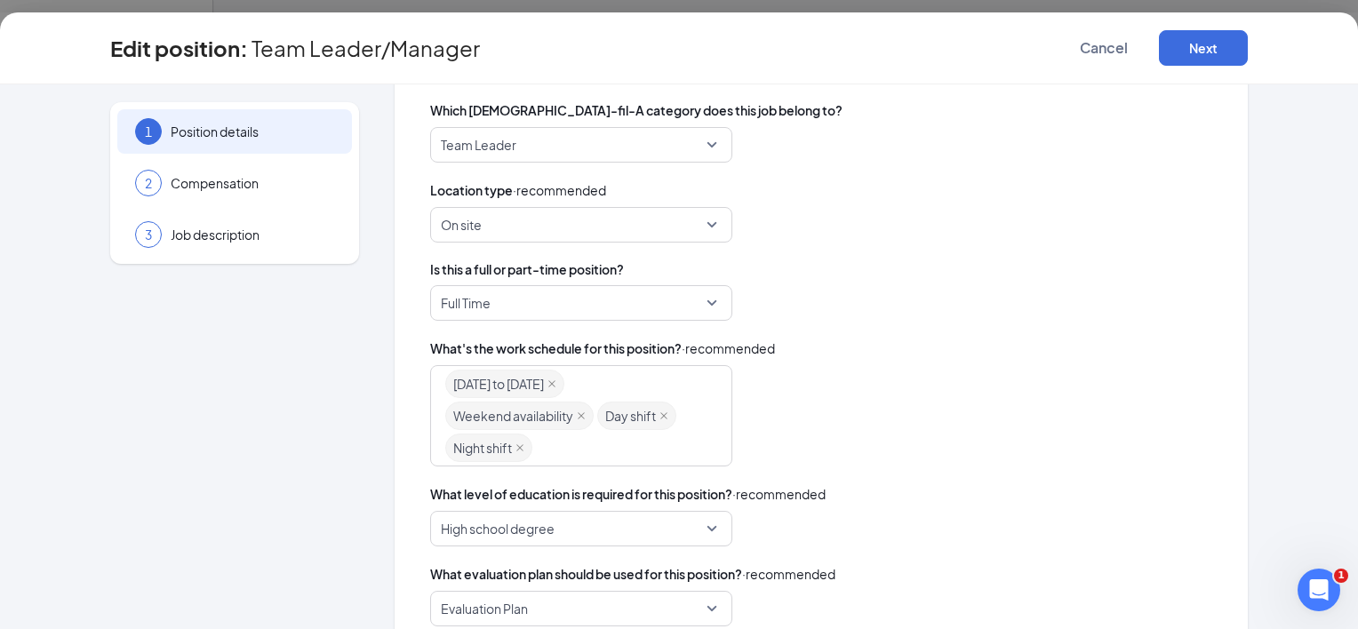
scroll to position [468, 0]
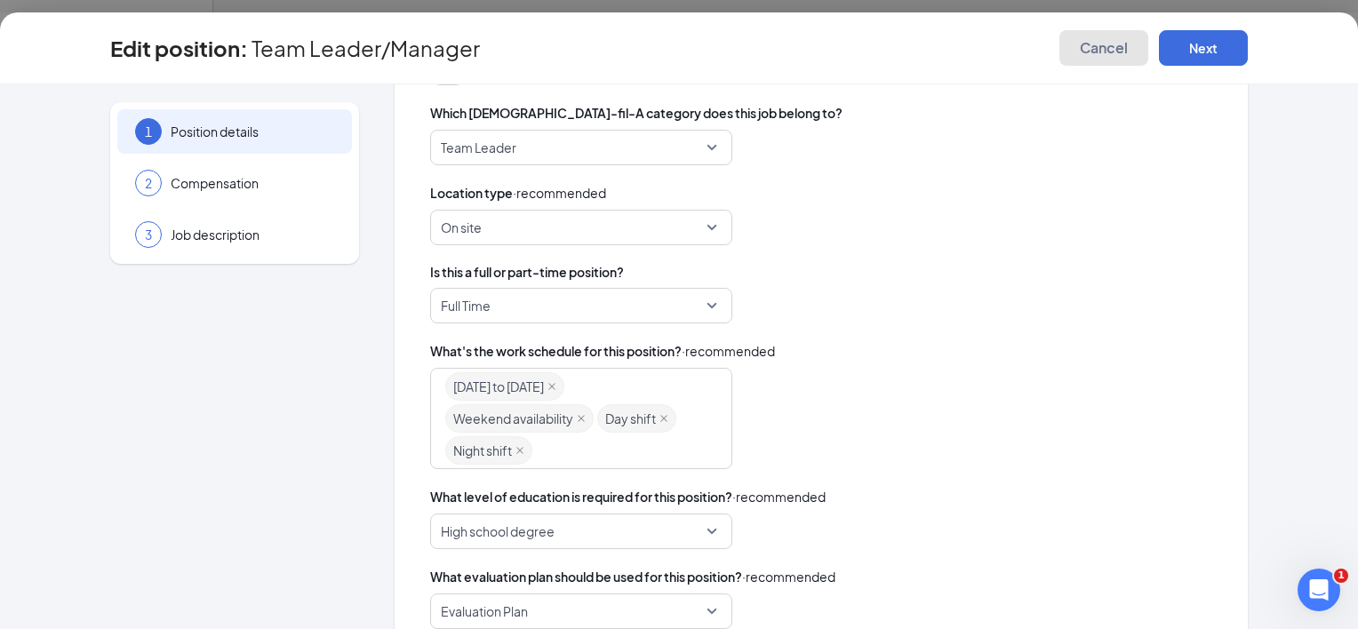
click at [1086, 41] on span "Cancel" at bounding box center [1104, 48] width 48 height 18
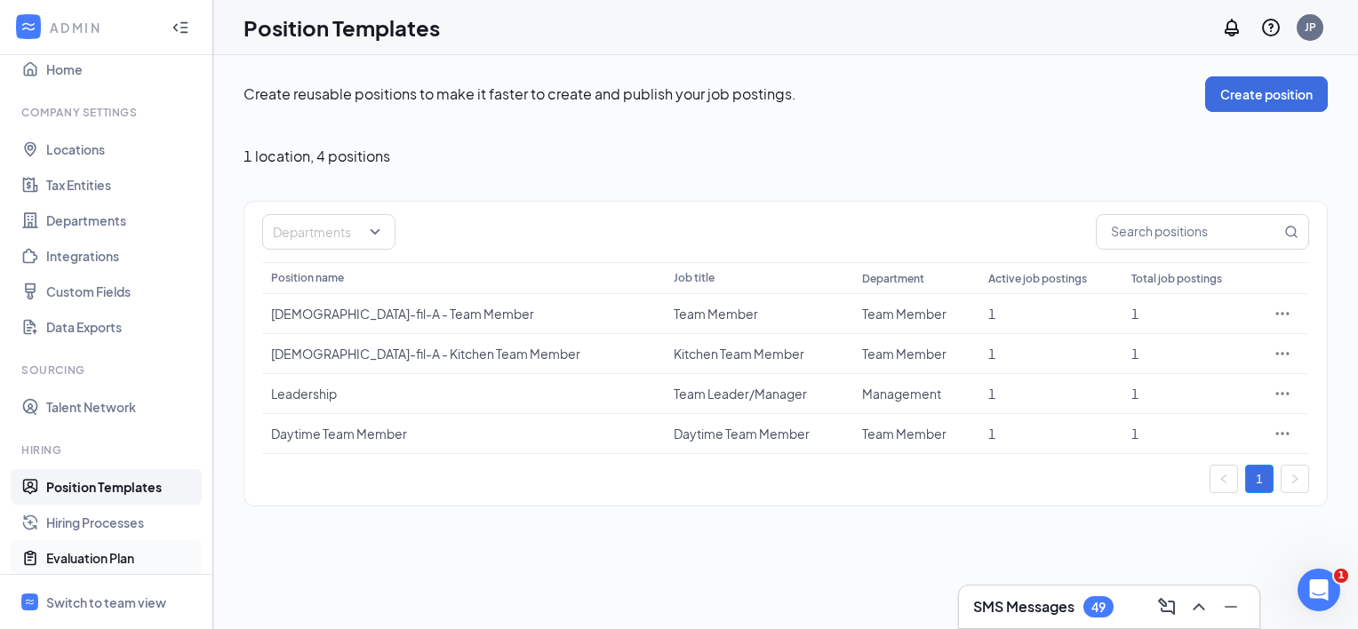
scroll to position [135, 0]
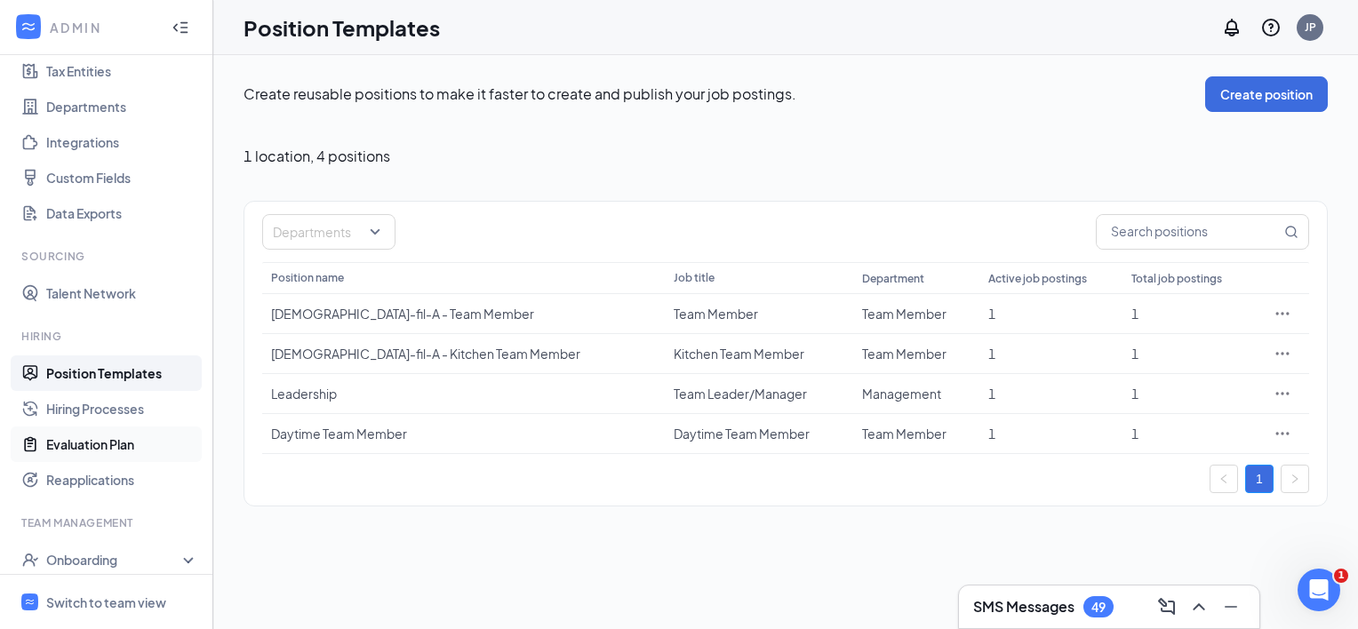
click at [96, 437] on link "Evaluation Plan" at bounding box center [122, 445] width 152 height 36
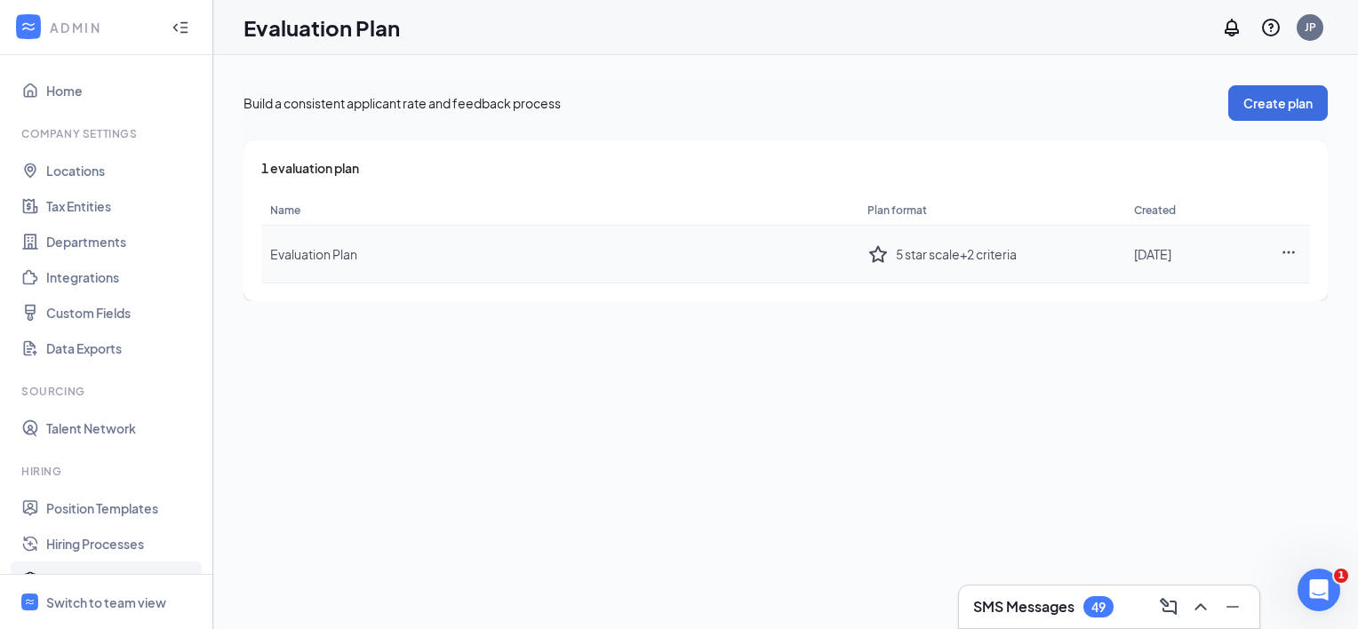
click at [1285, 254] on icon "Ellipses" at bounding box center [1289, 252] width 16 height 16
click at [1111, 292] on div "Edit plan" at bounding box center [1190, 290] width 192 height 18
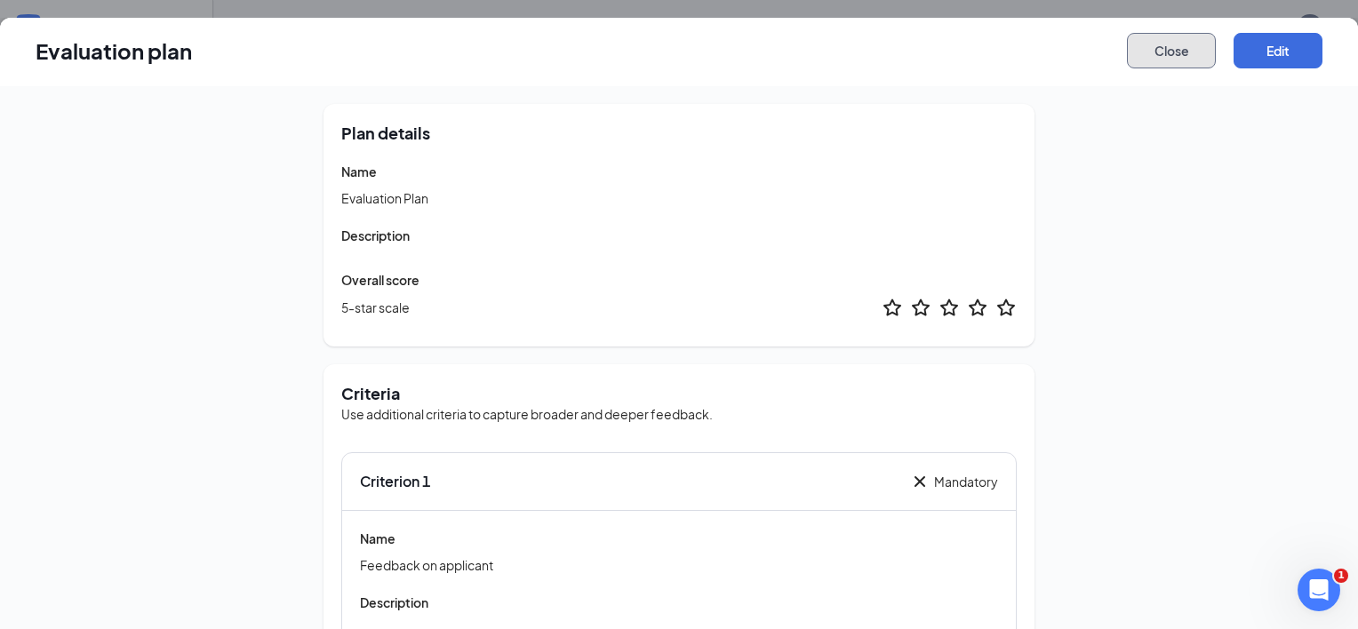
click at [1179, 39] on button "Close" at bounding box center [1171, 51] width 89 height 36
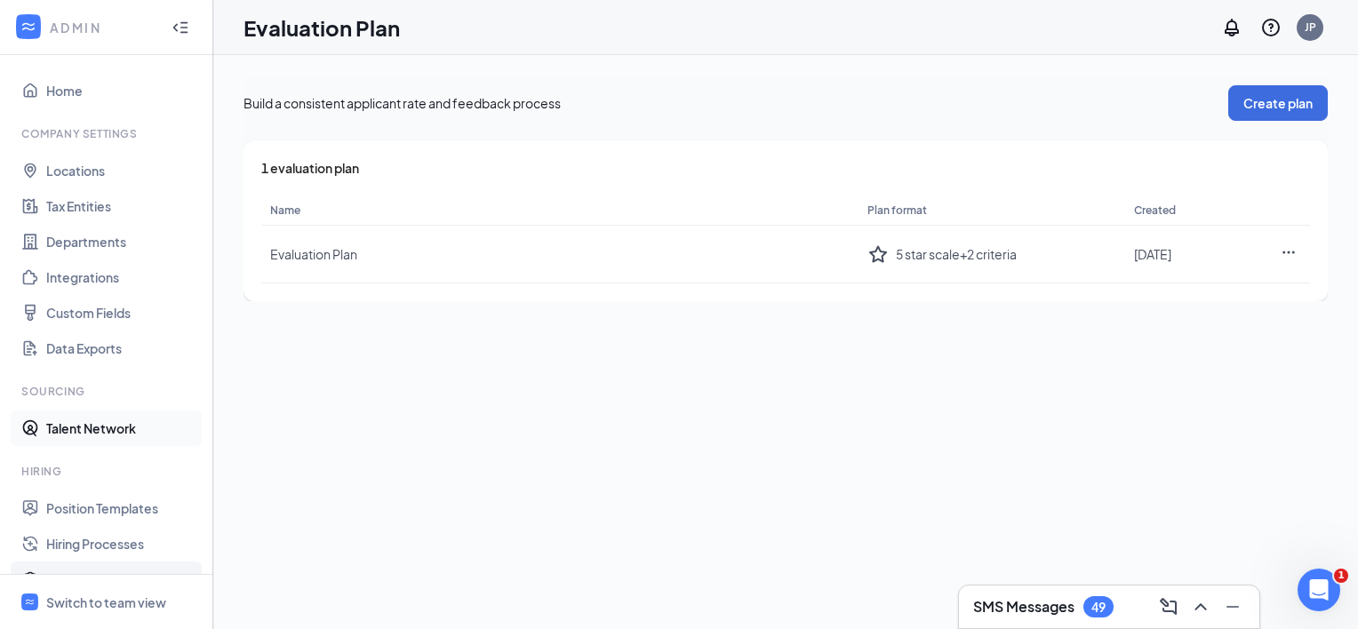
scroll to position [261, 0]
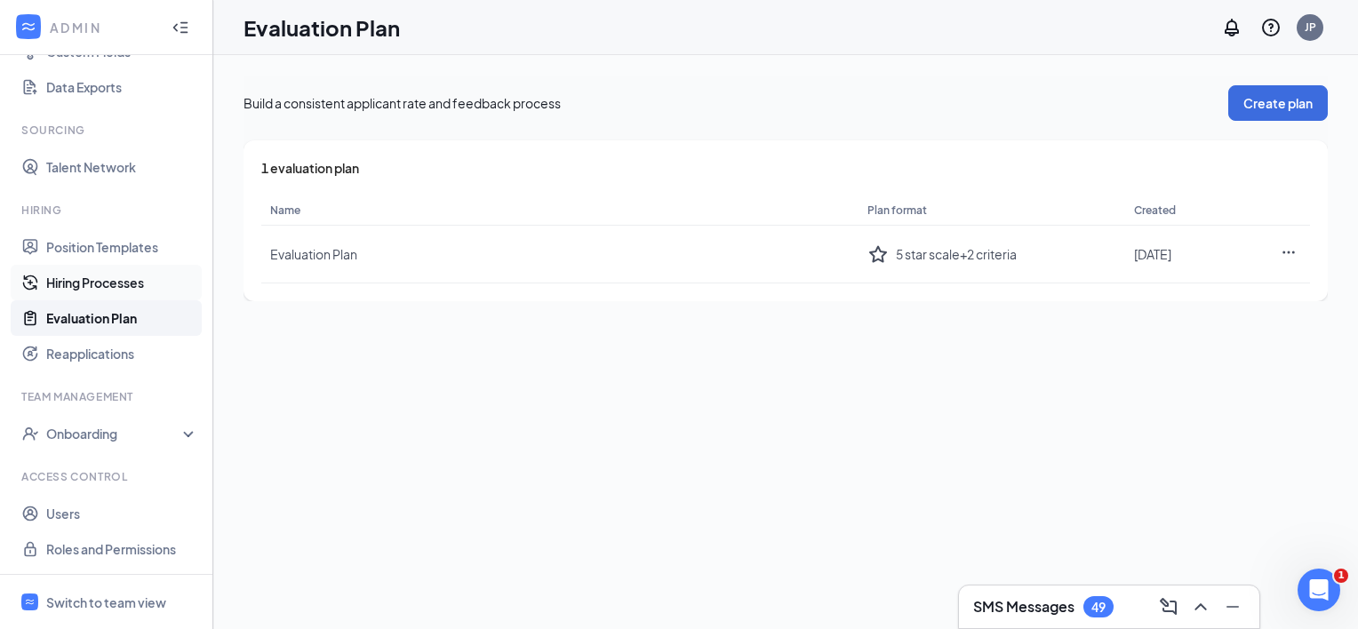
click at [110, 275] on link "Hiring Processes" at bounding box center [122, 283] width 152 height 36
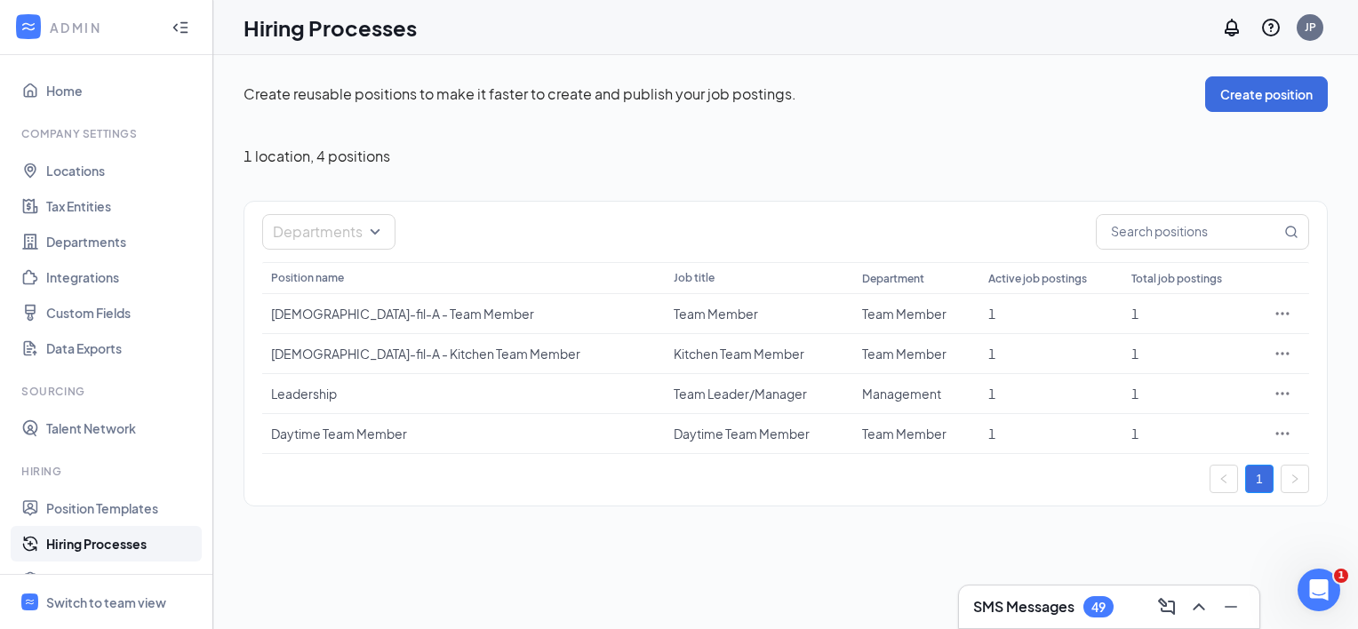
scroll to position [261, 0]
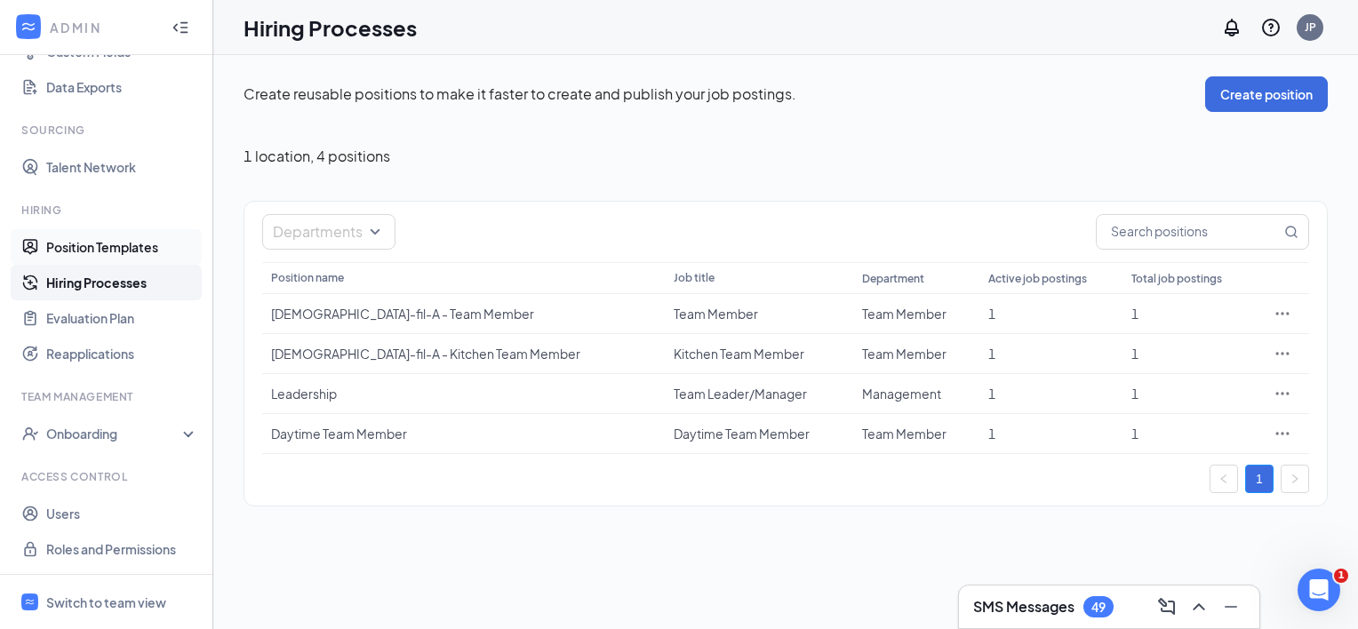
click at [92, 252] on link "Position Templates" at bounding box center [122, 247] width 152 height 36
click at [124, 280] on link "Hiring Processes" at bounding box center [122, 283] width 152 height 36
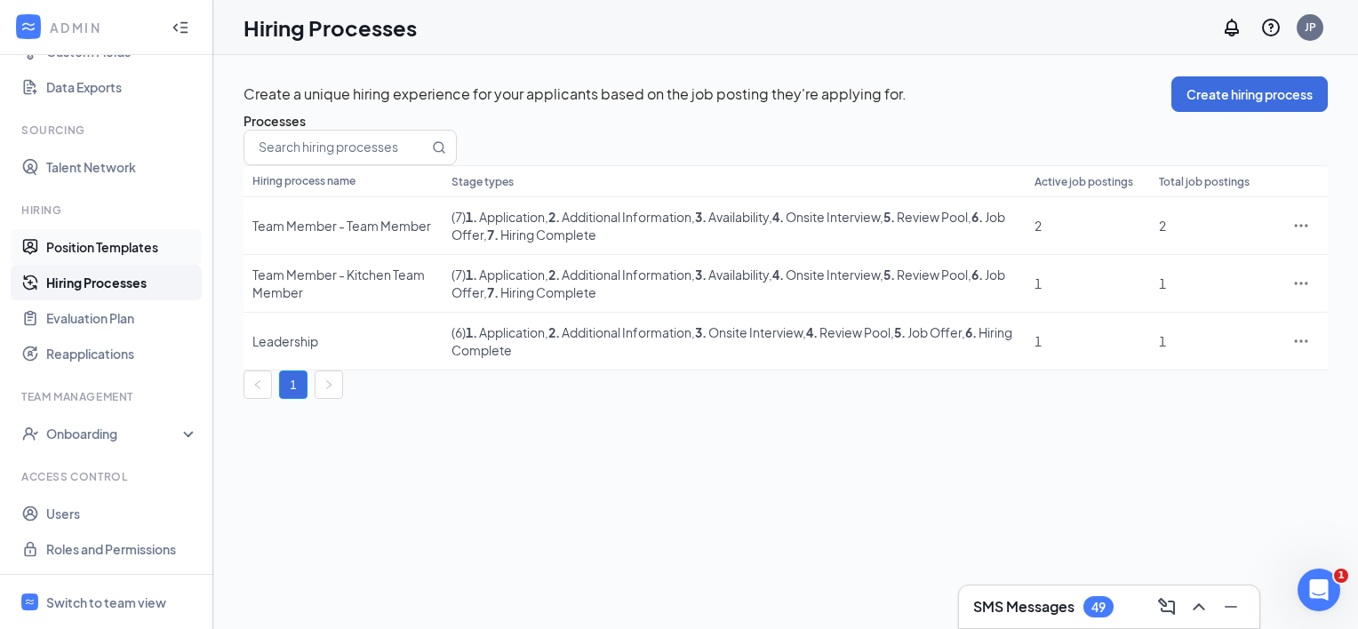
click at [124, 243] on link "Position Templates" at bounding box center [122, 247] width 152 height 36
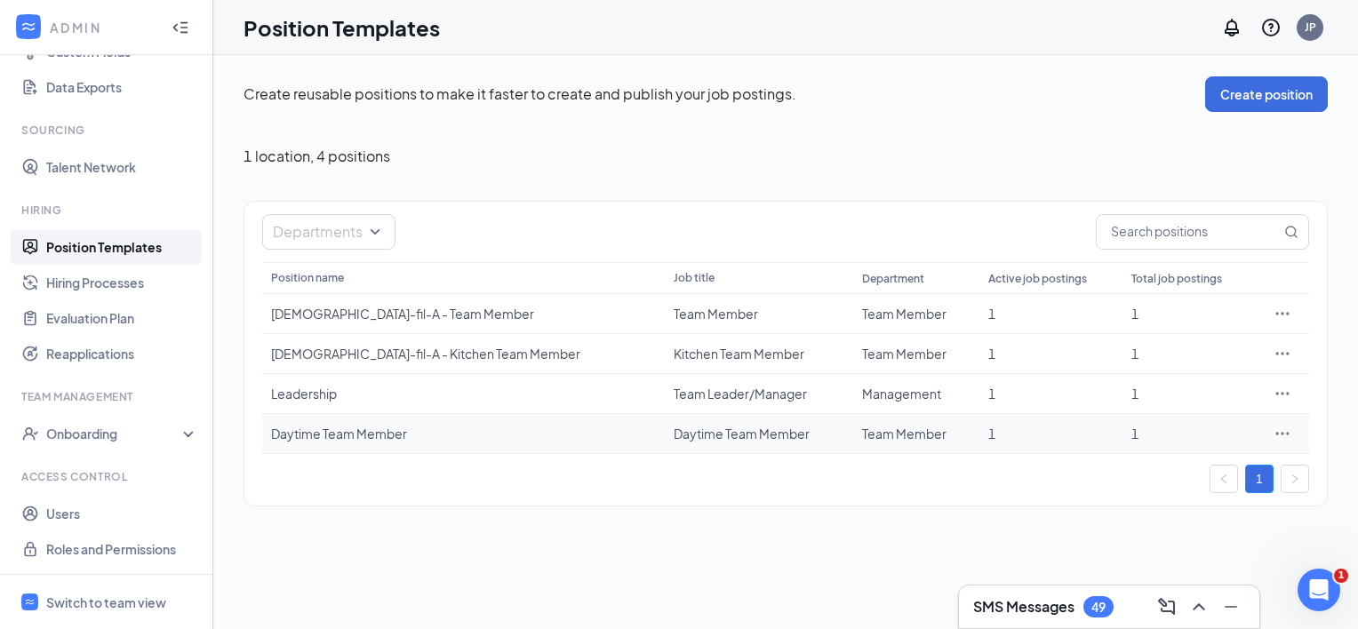
click at [1287, 430] on icon "Ellipses" at bounding box center [1283, 434] width 18 height 18
click at [1133, 471] on span "Edit" at bounding box center [1135, 468] width 23 height 16
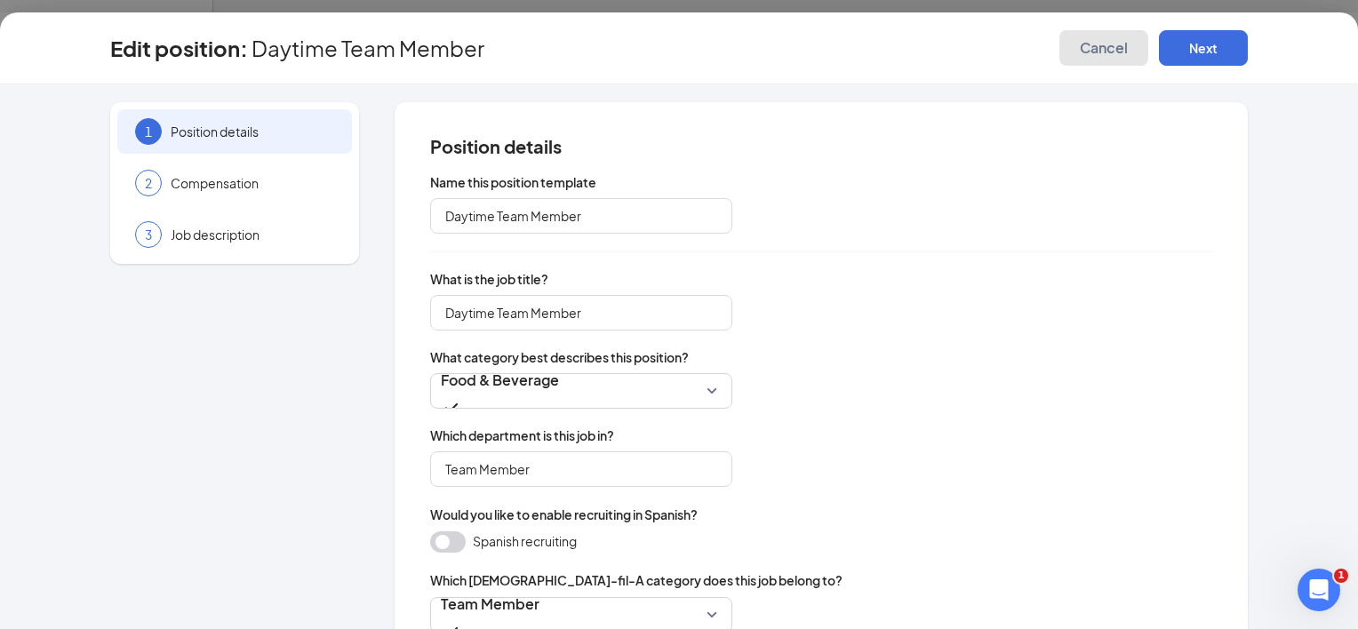
click at [1086, 44] on span "Cancel" at bounding box center [1104, 48] width 48 height 18
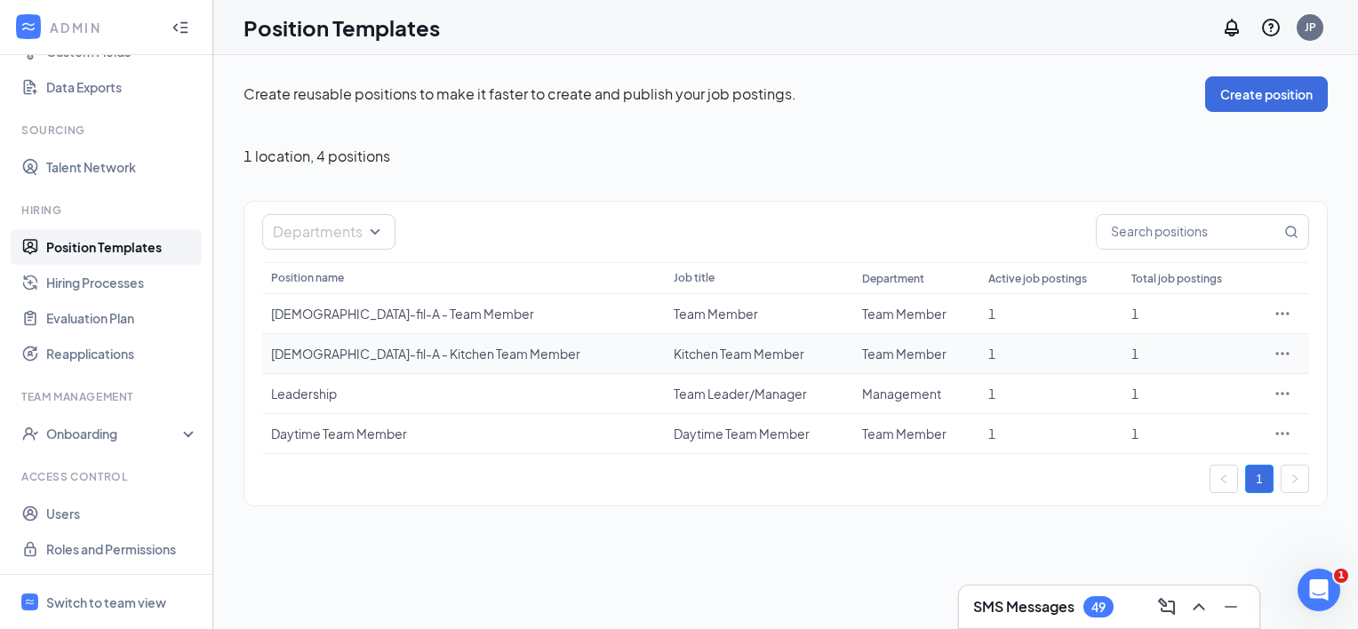
click at [1288, 350] on icon "Ellipses" at bounding box center [1283, 354] width 18 height 18
click at [1160, 398] on span "Edit" at bounding box center [1200, 390] width 153 height 20
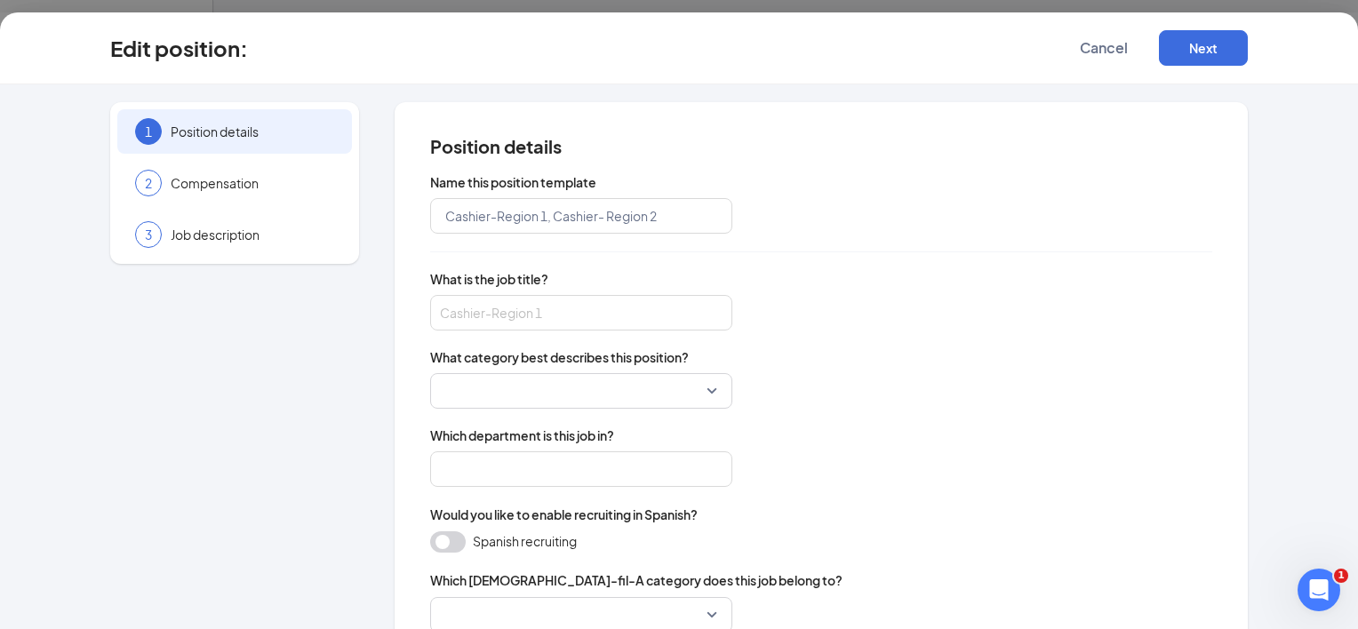
type input "[DEMOGRAPHIC_DATA]-fil-A - Kitchen Team Member"
type input "Kitchen Team Member"
type input "Team Member"
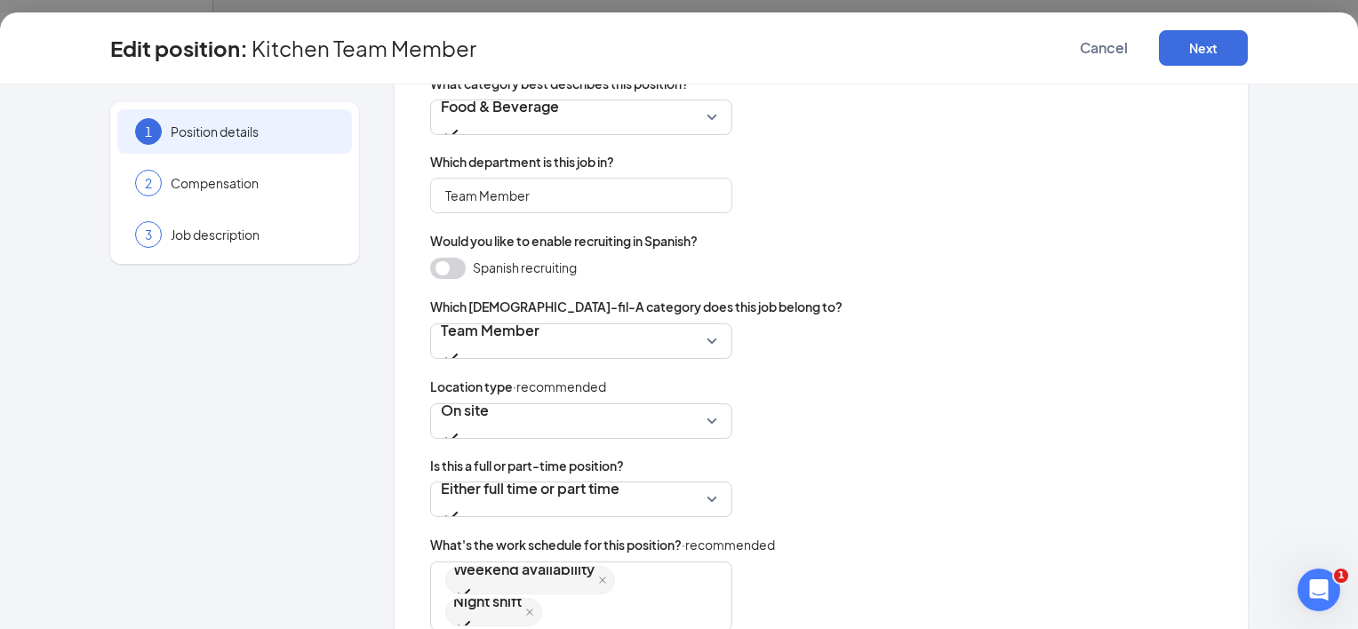
scroll to position [511, 0]
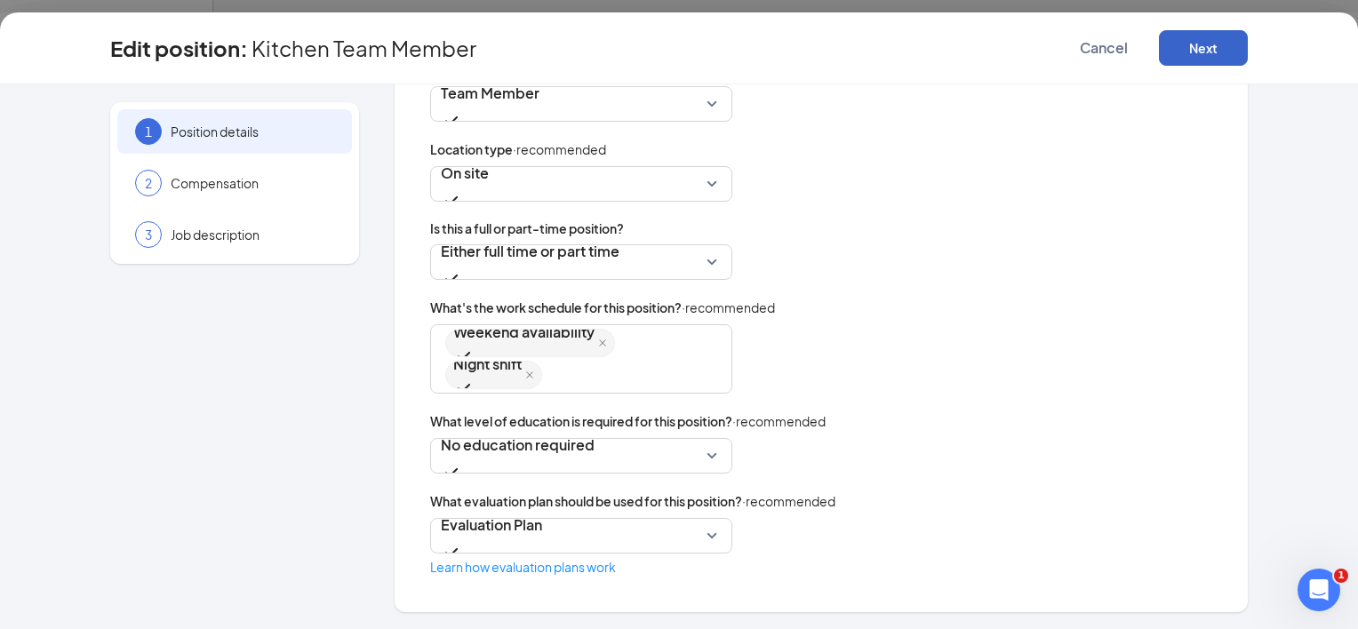
click at [1187, 47] on button "Next" at bounding box center [1203, 48] width 89 height 36
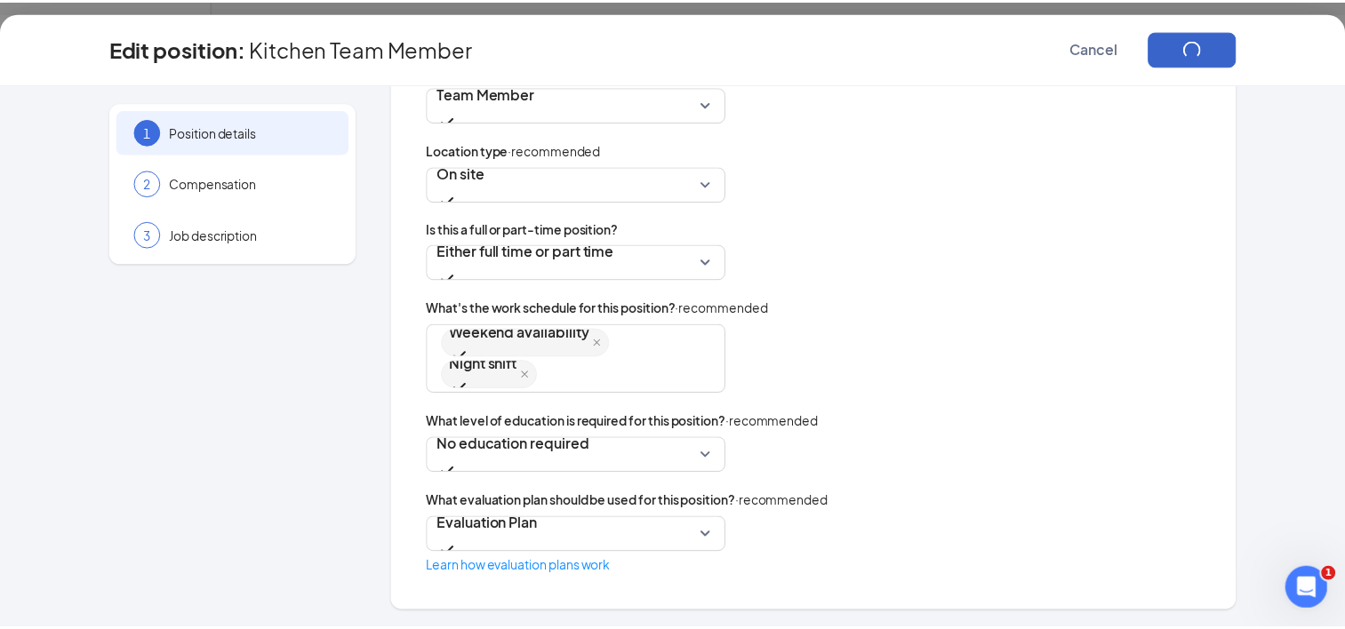
scroll to position [0, 0]
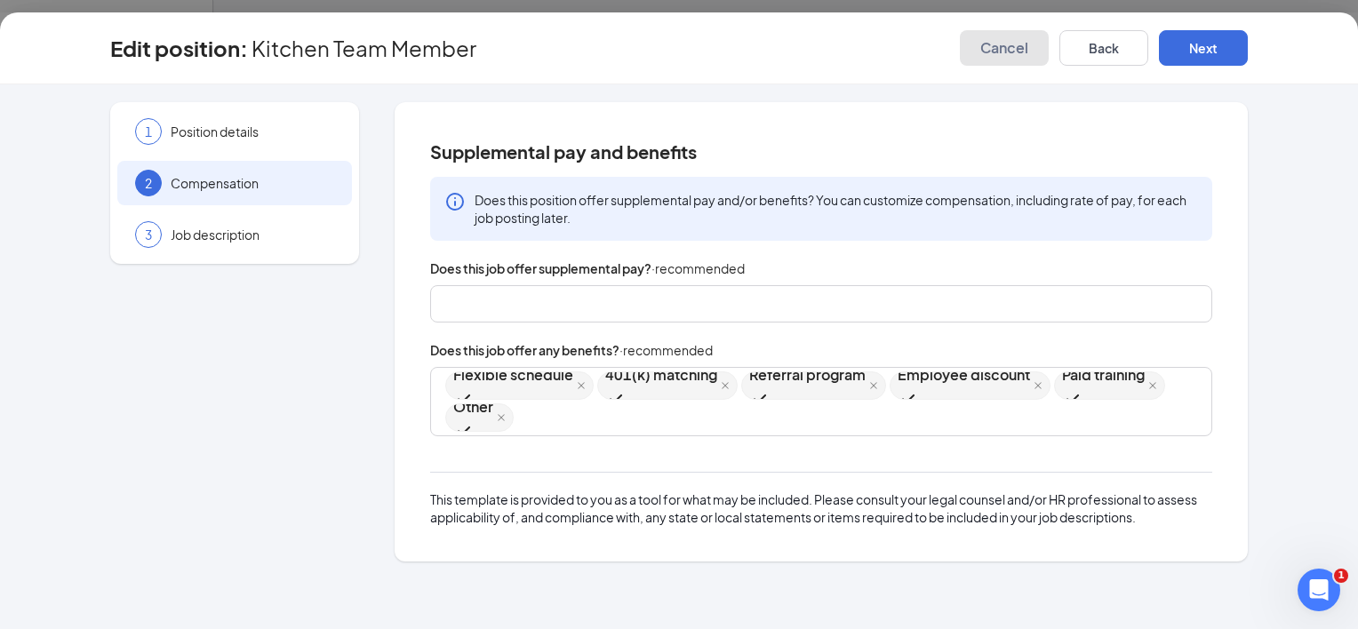
click at [1013, 46] on span "Cancel" at bounding box center [1004, 48] width 48 height 18
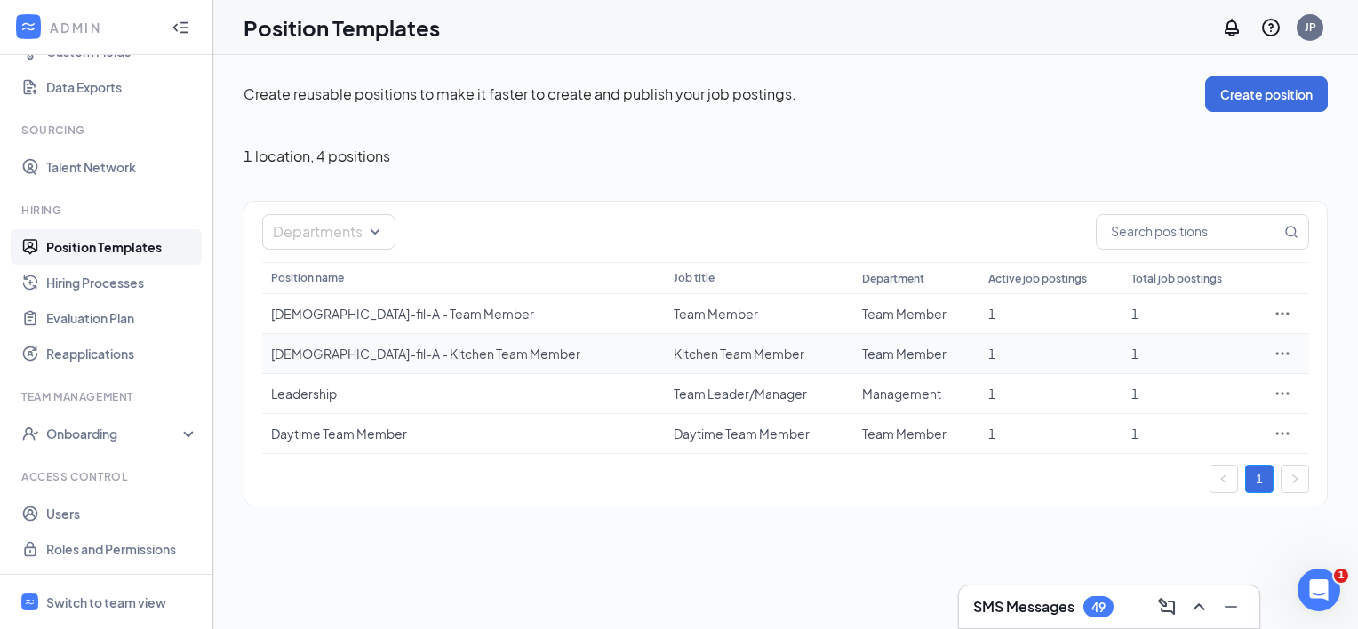
click at [401, 357] on div "[DEMOGRAPHIC_DATA]-fil-A - Kitchen Team Member" at bounding box center [463, 354] width 385 height 18
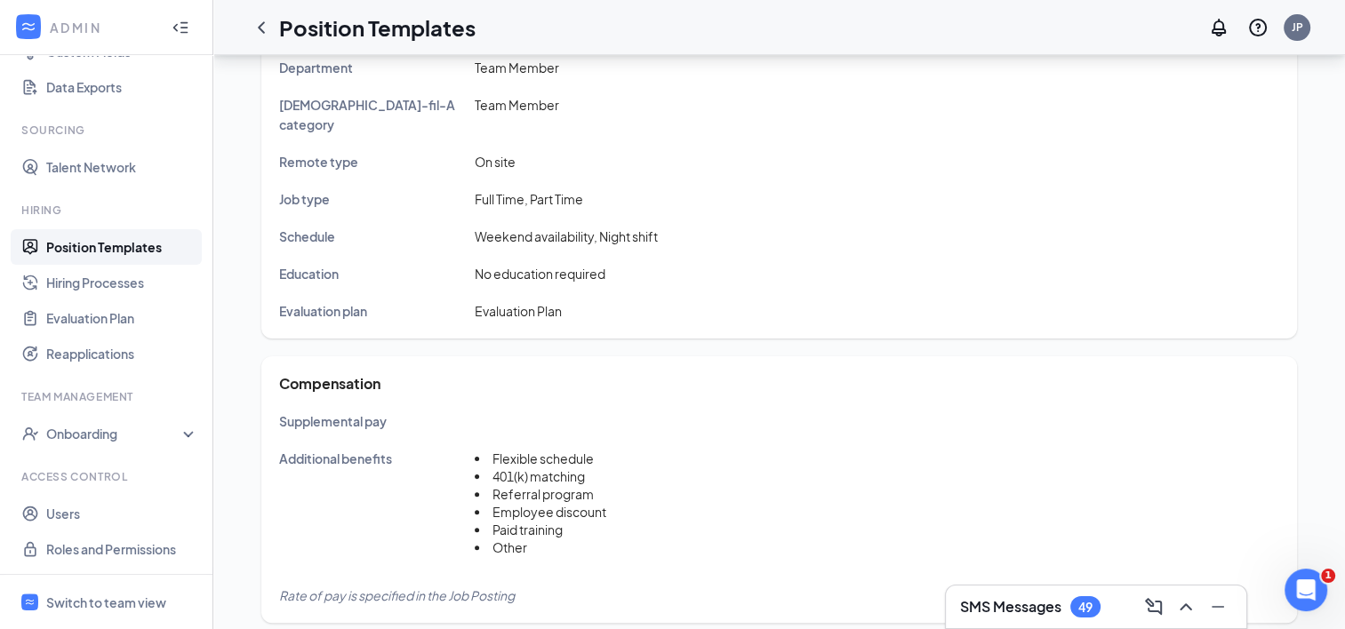
click at [401, 374] on div "Compensation Supplemental pay Additional benefits Flexible schedule 401(k) matc…" at bounding box center [779, 489] width 1000 height 231
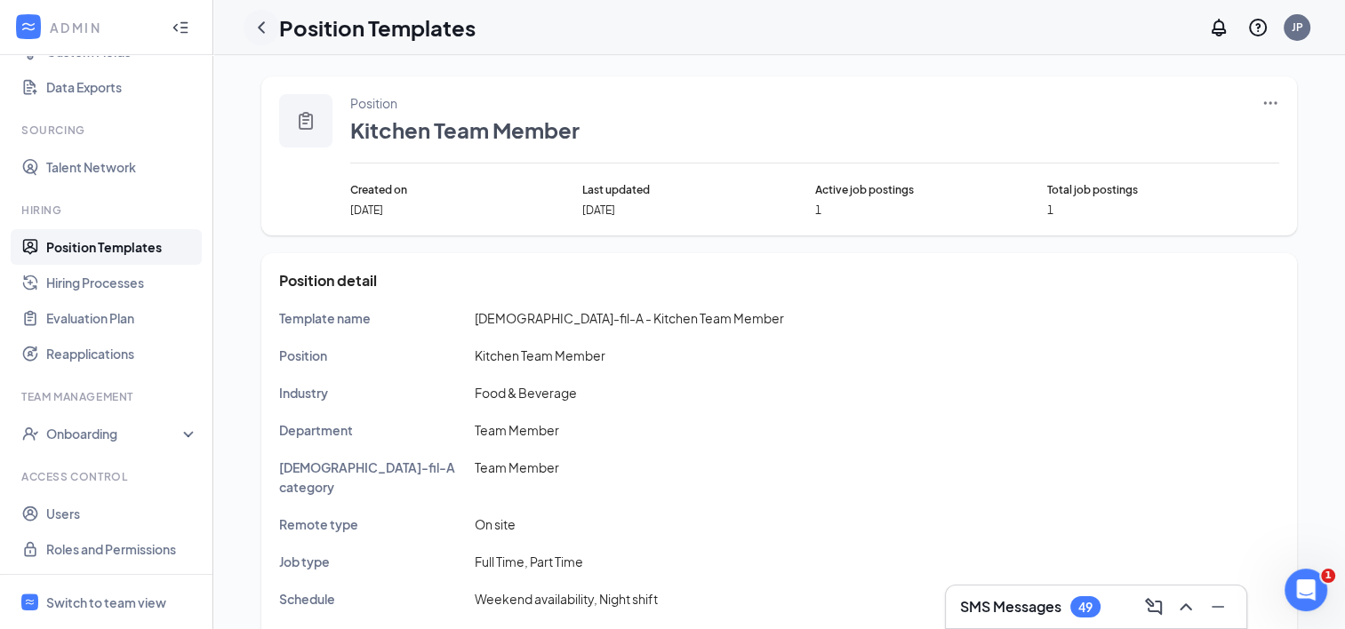
click at [263, 24] on icon "ChevronLeft" at bounding box center [261, 27] width 21 height 21
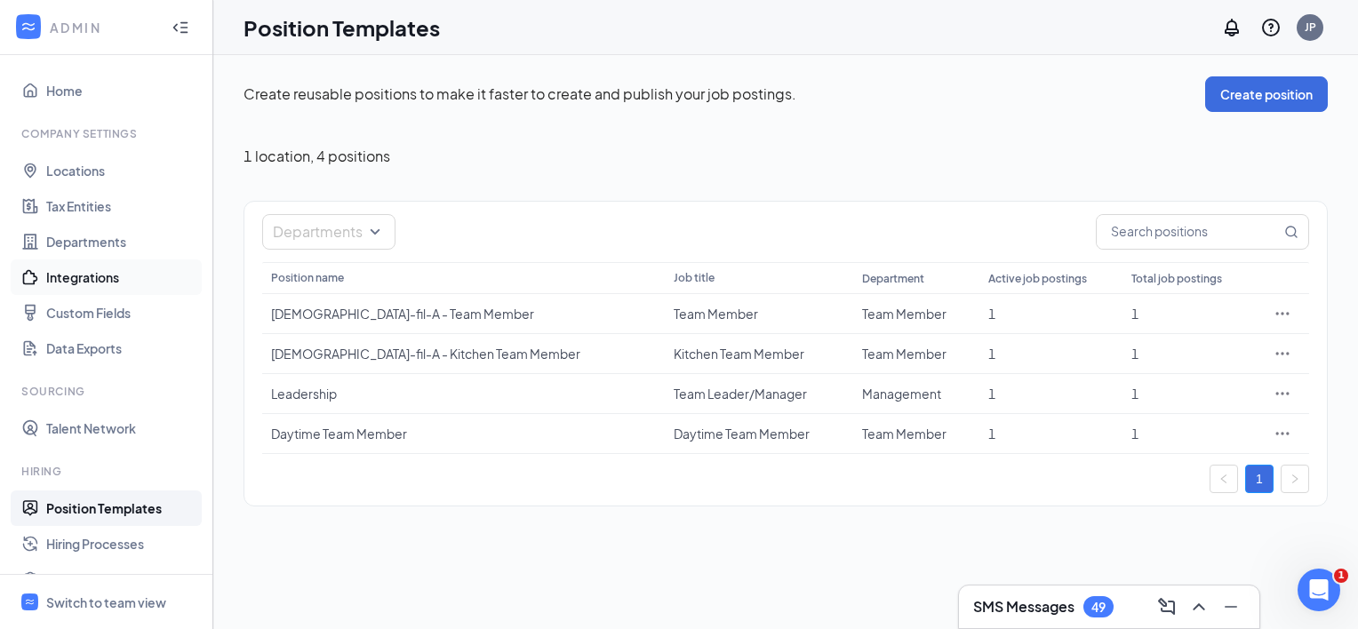
click at [116, 277] on link "Integrations" at bounding box center [122, 278] width 152 height 36
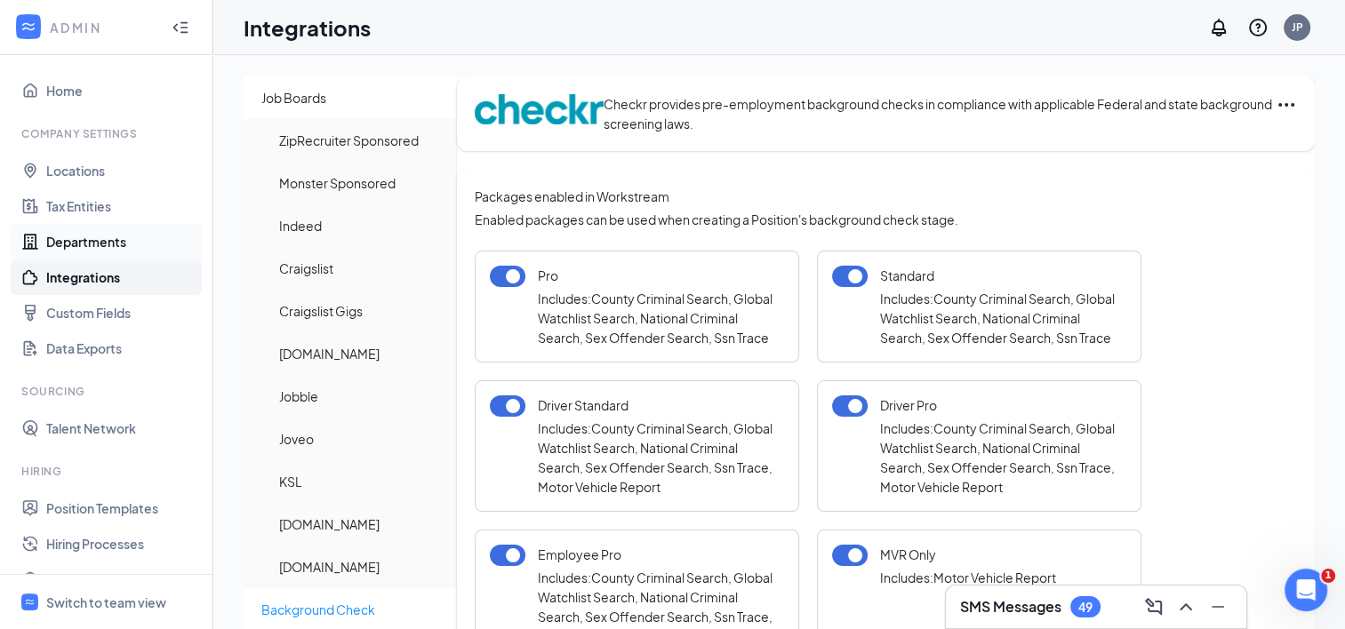
click at [101, 248] on link "Departments" at bounding box center [122, 242] width 152 height 36
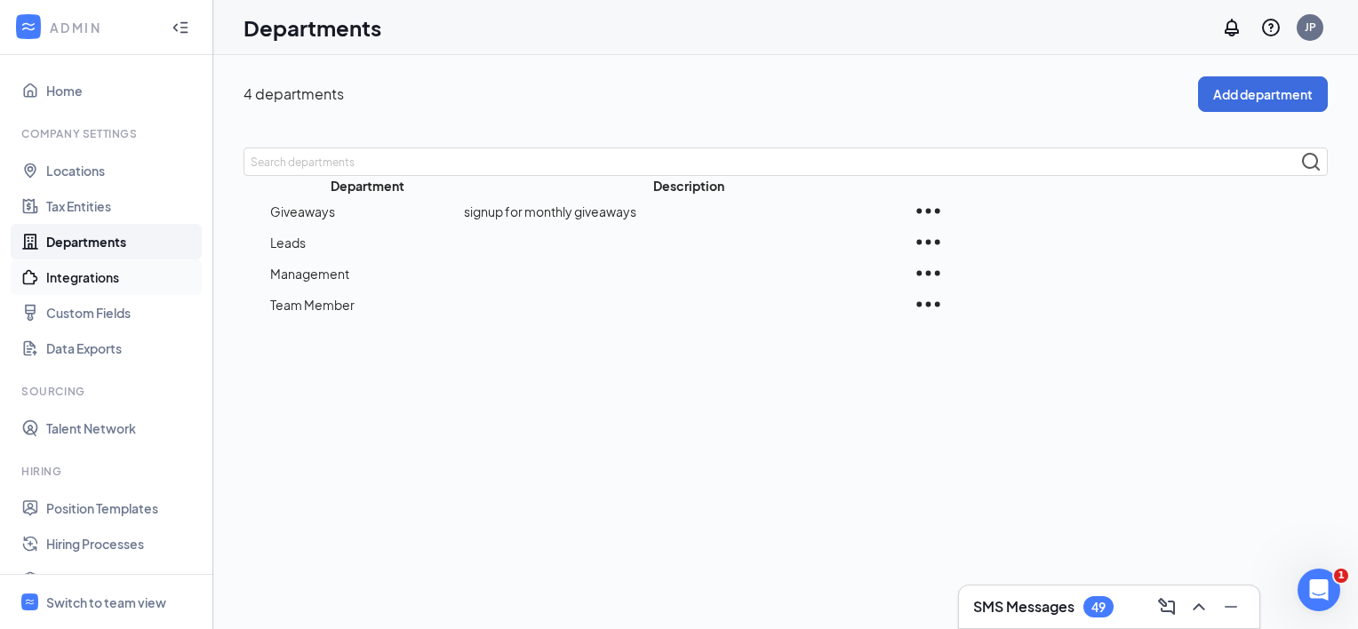
click at [100, 276] on link "Integrations" at bounding box center [122, 278] width 152 height 36
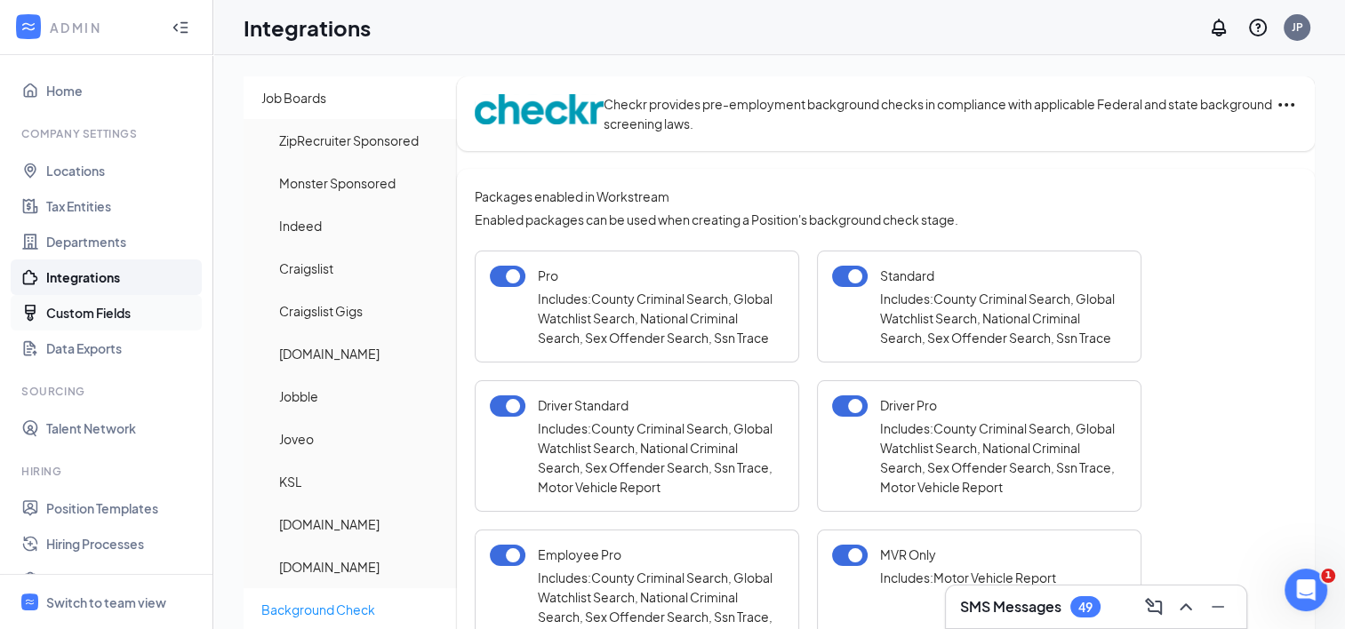
click at [122, 313] on link "Custom Fields" at bounding box center [122, 313] width 152 height 36
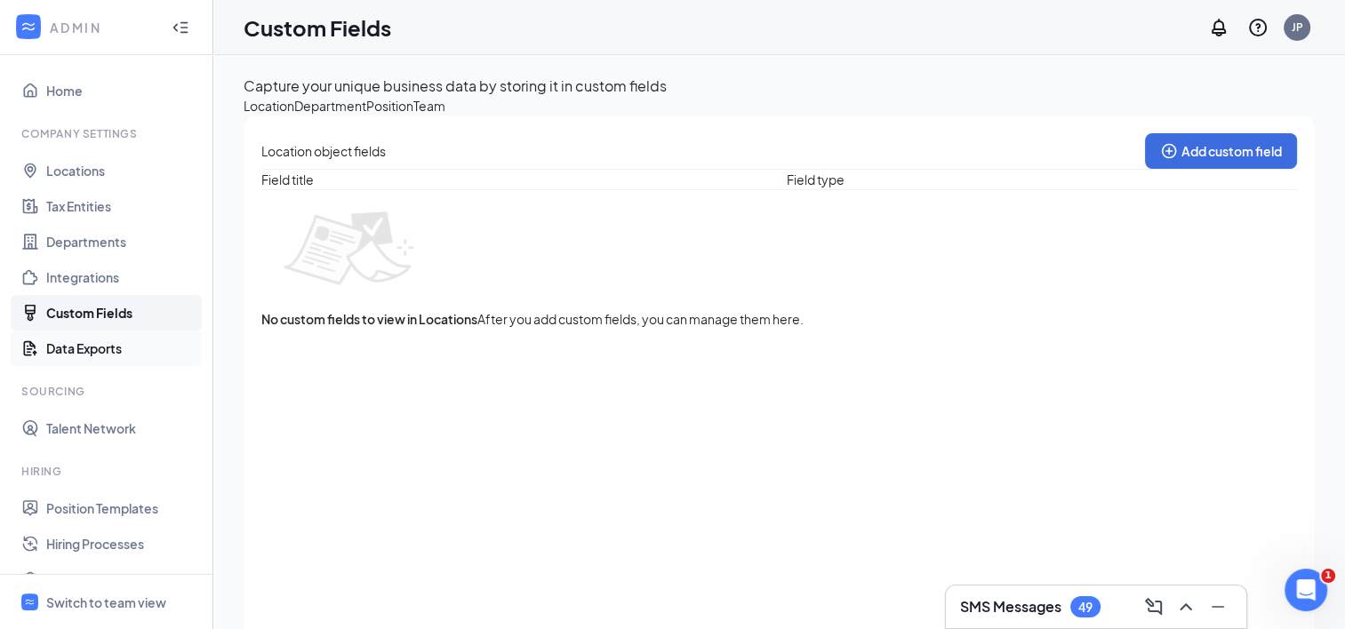
click at [128, 356] on link "Data Exports" at bounding box center [122, 349] width 152 height 36
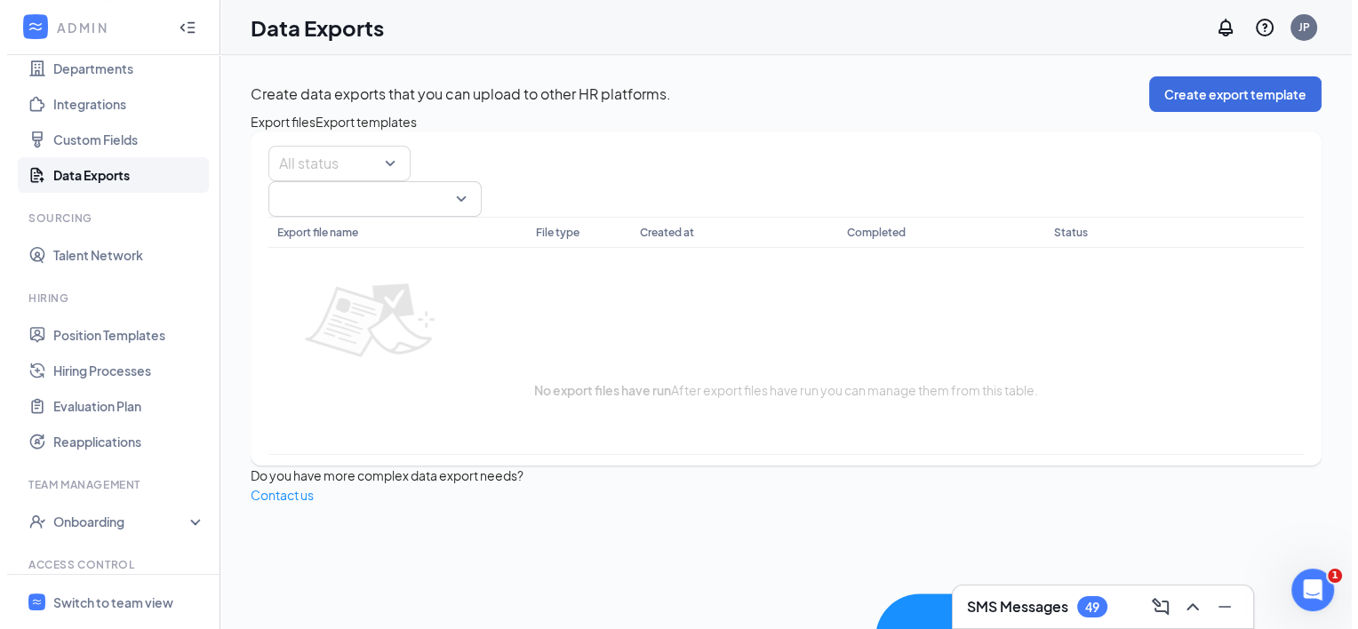
scroll to position [185, 0]
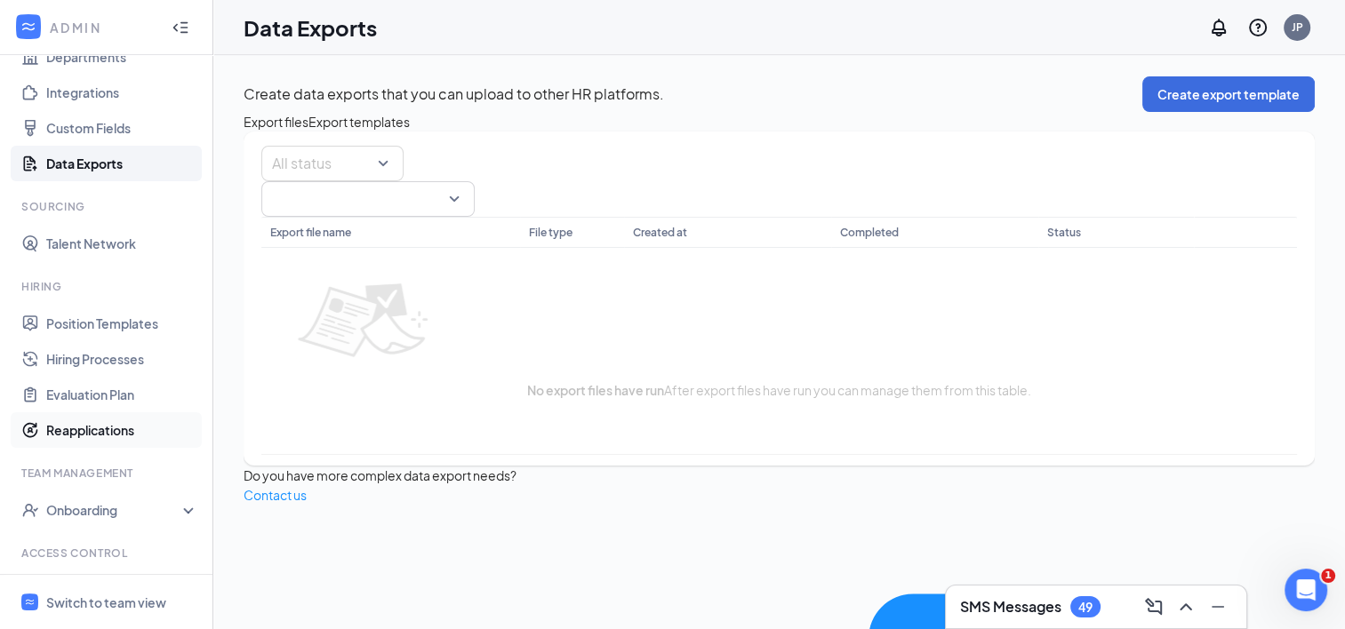
click at [122, 433] on link "Reapplications" at bounding box center [122, 430] width 152 height 36
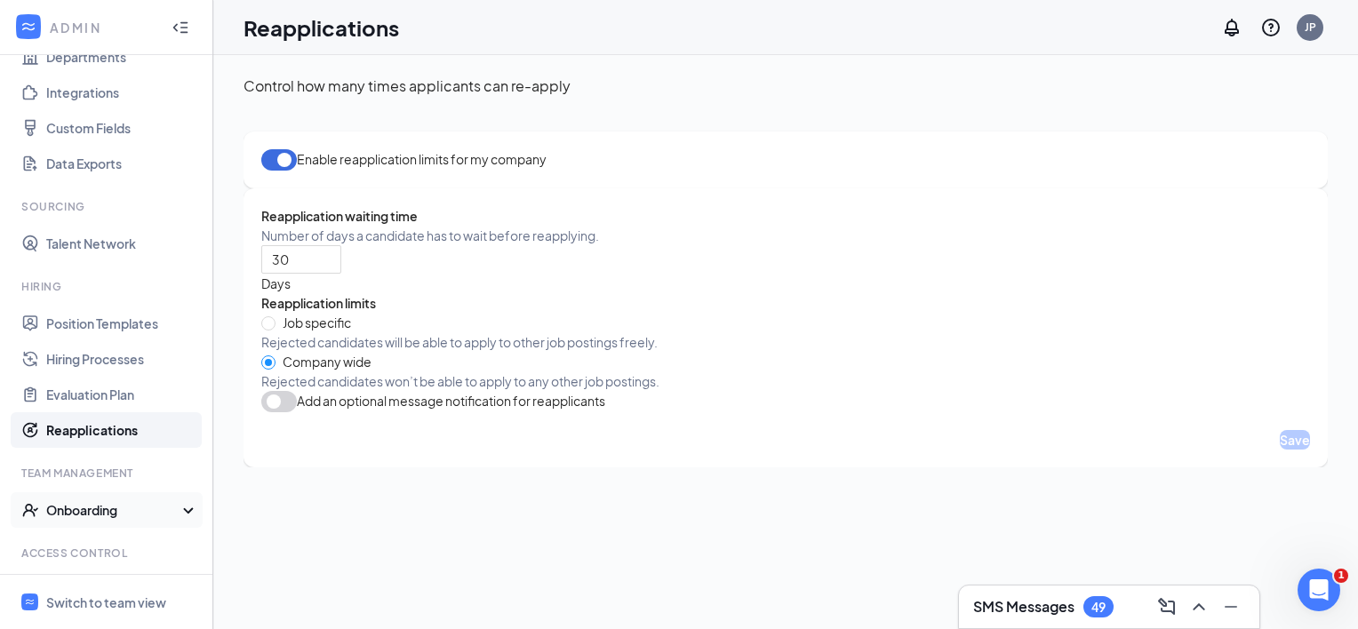
click at [156, 509] on div "Onboarding" at bounding box center [114, 510] width 137 height 18
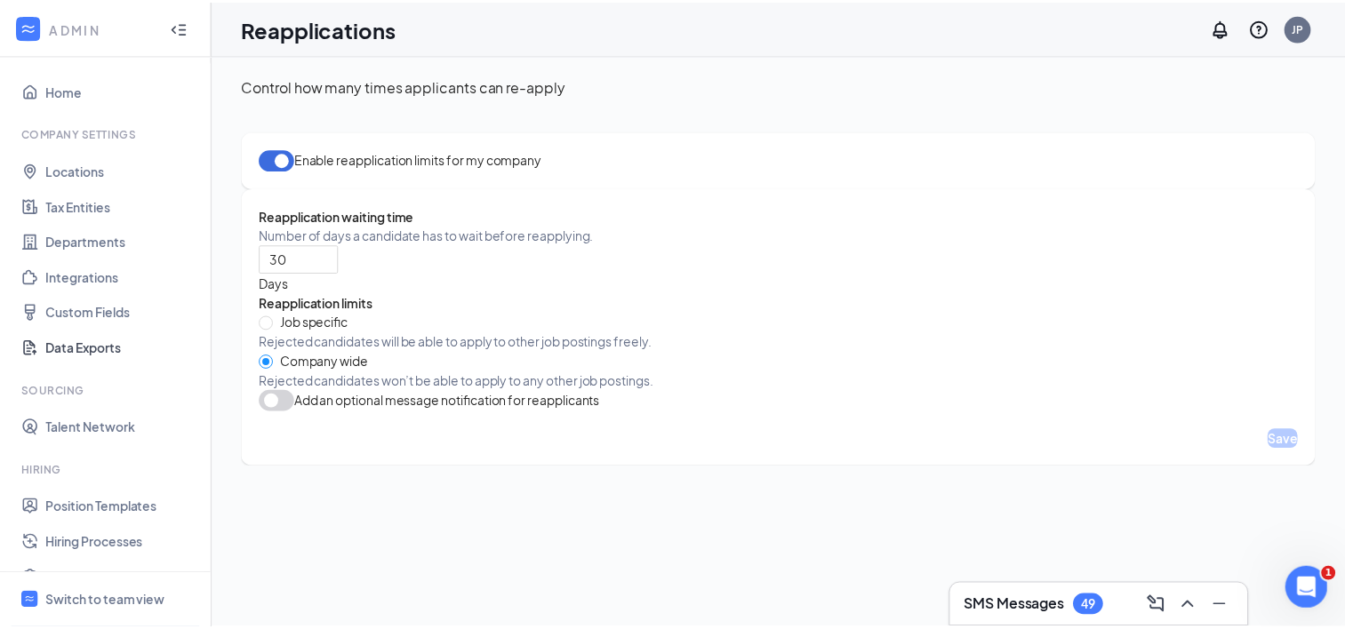
scroll to position [297, 0]
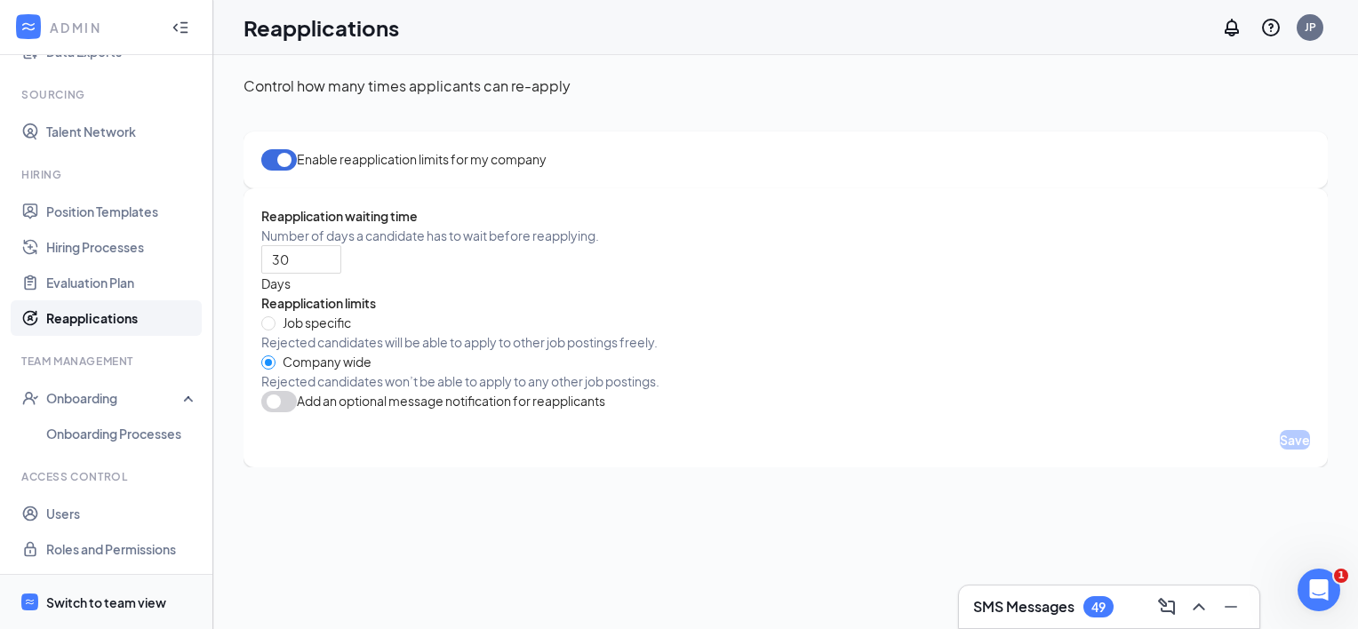
click at [153, 600] on div "Switch to team view" at bounding box center [106, 603] width 120 height 18
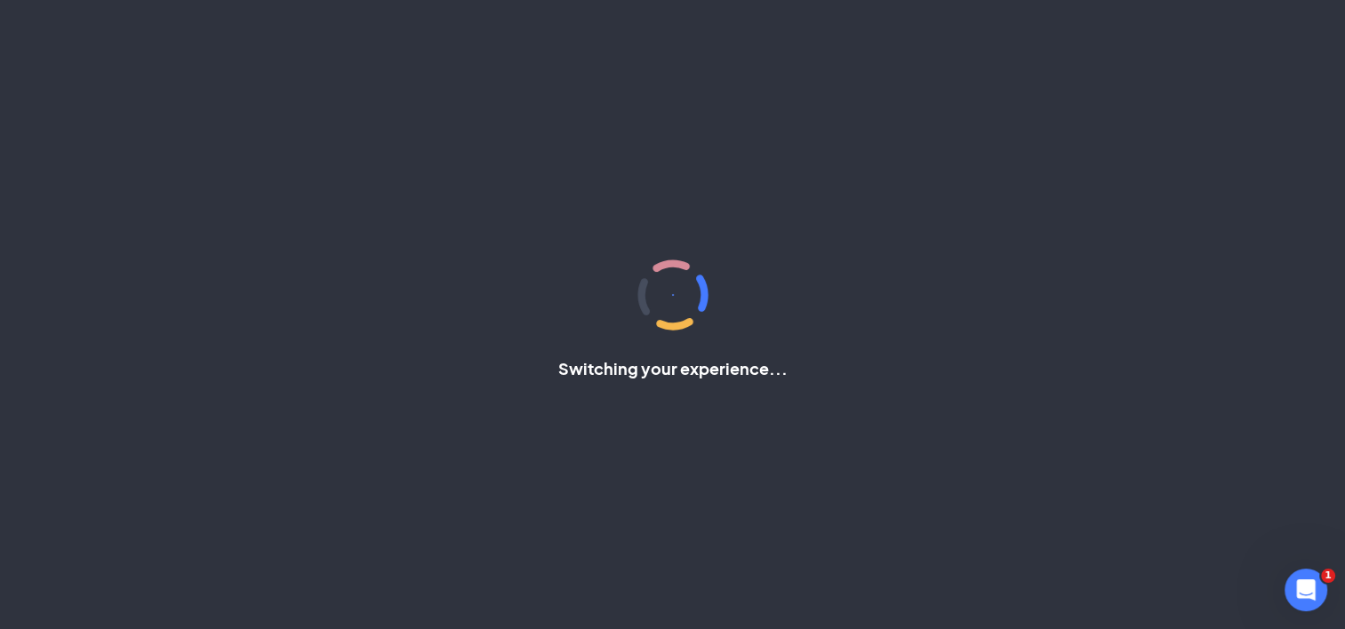
scroll to position [21, 0]
